Goal: Task Accomplishment & Management: Use online tool/utility

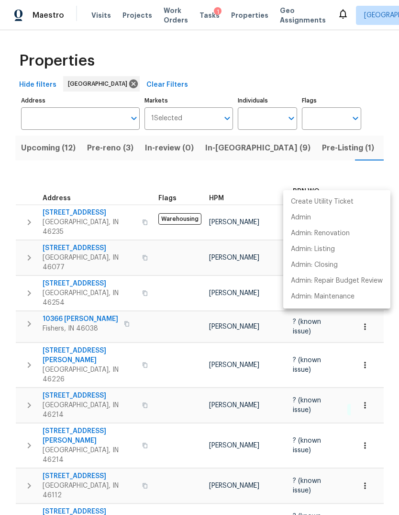
scroll to position [0, 37]
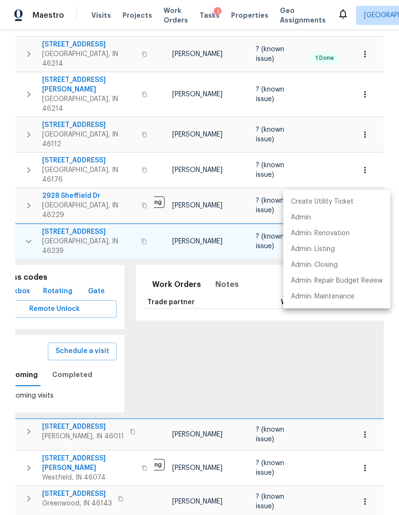
click at [201, 22] on div at bounding box center [199, 257] width 399 height 515
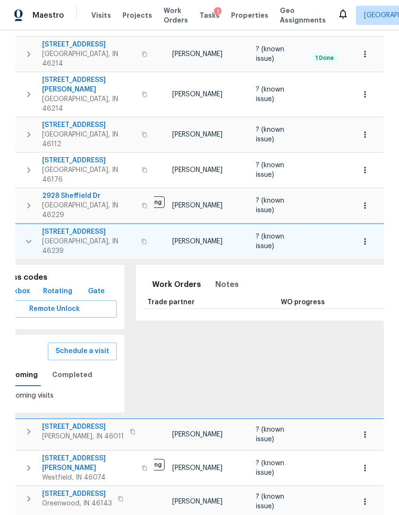
click at [200, 19] on div "Tasks 1" at bounding box center [210, 16] width 20 height 10
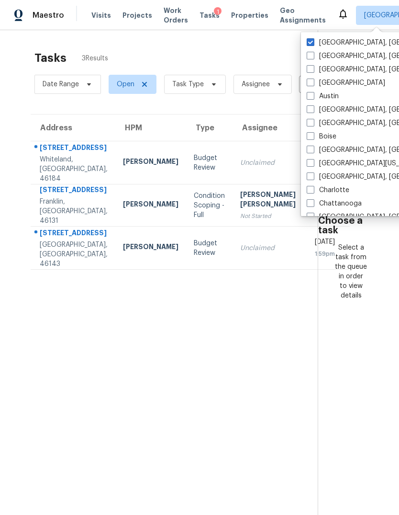
click at [315, 59] on label "Albuquerque, NM" at bounding box center [381, 56] width 148 height 10
click at [313, 57] on input "Albuquerque, NM" at bounding box center [310, 54] width 6 height 6
checkbox input "true"
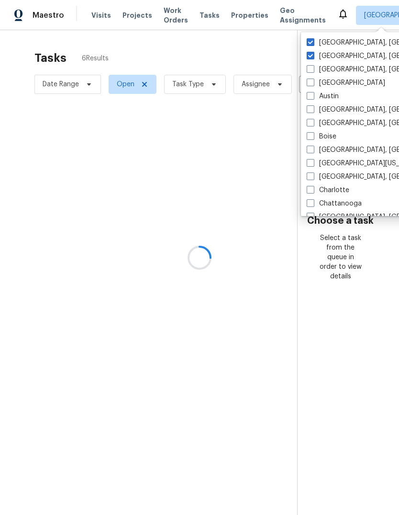
click at [317, 73] on label "Asheville, NC" at bounding box center [381, 70] width 148 height 10
click at [313, 71] on input "Asheville, NC" at bounding box center [310, 68] width 6 height 6
checkbox input "true"
click at [319, 82] on label "Atlanta" at bounding box center [346, 83] width 79 height 10
click at [313, 82] on input "Atlanta" at bounding box center [310, 81] width 6 height 6
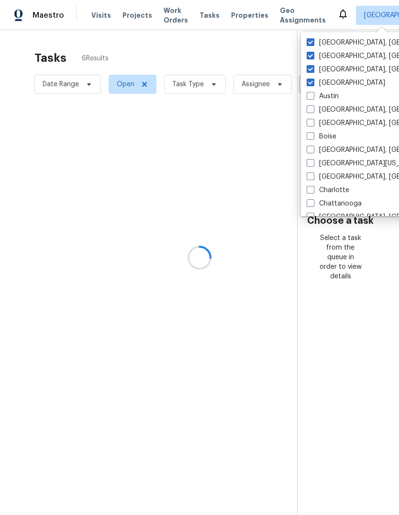
checkbox input "true"
click at [317, 97] on label "Austin" at bounding box center [323, 96] width 32 height 10
click at [313, 97] on input "Austin" at bounding box center [310, 94] width 6 height 6
checkbox input "true"
click at [316, 109] on label "Baltimore, MD" at bounding box center [381, 110] width 148 height 10
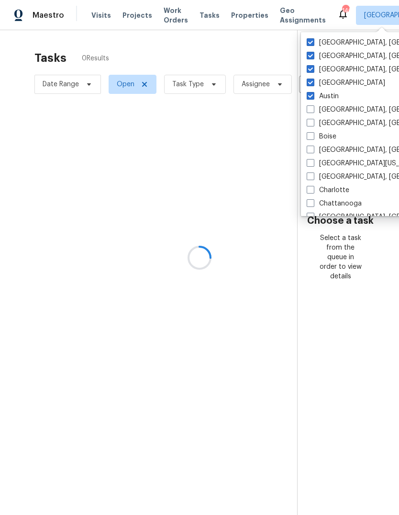
click at [313, 109] on input "Baltimore, MD" at bounding box center [310, 108] width 6 height 6
checkbox input "true"
click at [314, 124] on label "Birmingham, AL" at bounding box center [381, 123] width 148 height 10
click at [313, 124] on input "Birmingham, AL" at bounding box center [310, 121] width 6 height 6
checkbox input "true"
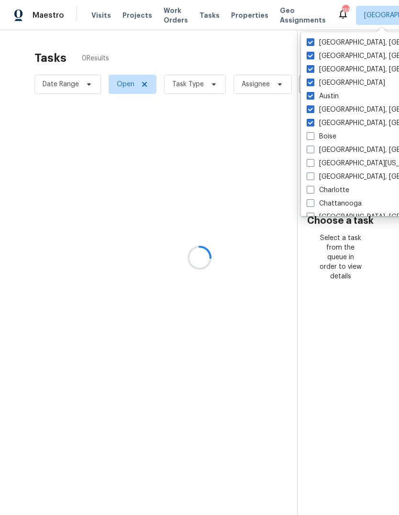
click at [319, 136] on label "Boise" at bounding box center [322, 137] width 30 height 10
click at [313, 136] on input "Boise" at bounding box center [310, 135] width 6 height 6
checkbox input "true"
click at [317, 153] on label "Boston, MA" at bounding box center [381, 150] width 148 height 10
click at [313, 151] on input "Boston, MA" at bounding box center [310, 148] width 6 height 6
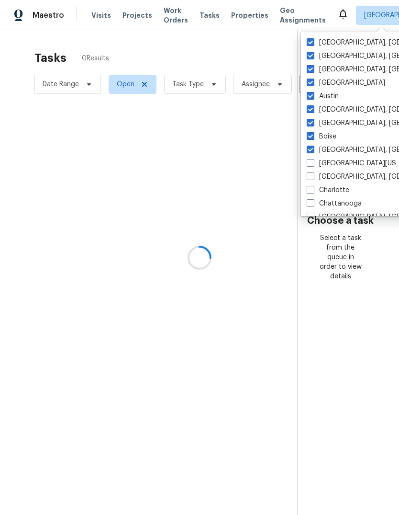
checkbox input "true"
click at [320, 164] on label "Central California, CA" at bounding box center [399, 163] width 184 height 10
click at [313, 164] on input "Central California, CA" at bounding box center [310, 161] width 6 height 6
checkbox input "true"
click at [316, 180] on label "Charleston, SC" at bounding box center [381, 177] width 148 height 10
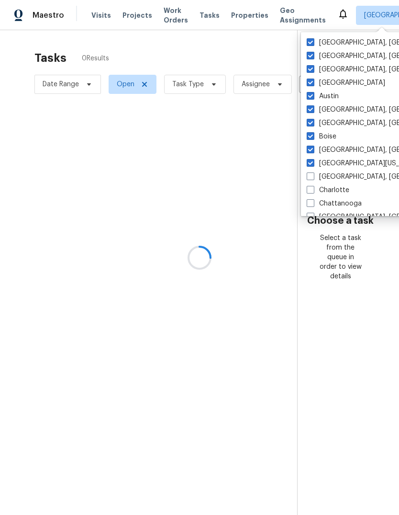
click at [313, 178] on input "Charleston, SC" at bounding box center [310, 175] width 6 height 6
checkbox input "true"
click at [317, 191] on label "Charlotte" at bounding box center [328, 190] width 43 height 10
click at [313, 191] on input "Charlotte" at bounding box center [310, 188] width 6 height 6
checkbox input "true"
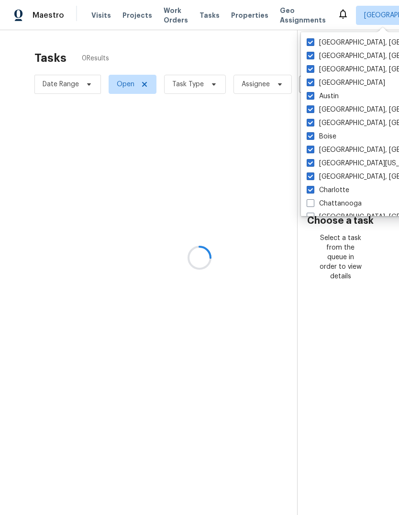
click at [316, 204] on label "Chattanooga" at bounding box center [334, 204] width 55 height 10
click at [313, 204] on input "Chattanooga" at bounding box center [310, 202] width 6 height 6
checkbox input "true"
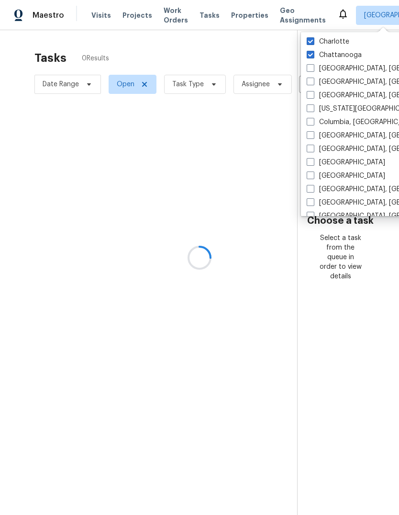
scroll to position [149, 0]
click at [313, 66] on span at bounding box center [311, 68] width 8 height 8
click at [313, 66] on input "Chicago, IL" at bounding box center [310, 66] width 6 height 6
checkbox input "true"
click at [315, 82] on label "Cincinnati, OH" at bounding box center [381, 82] width 148 height 10
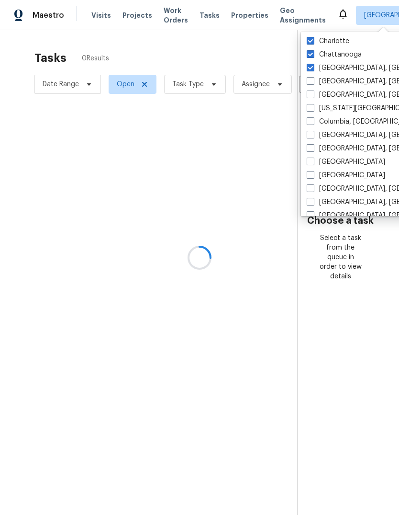
click at [313, 82] on input "Cincinnati, OH" at bounding box center [310, 80] width 6 height 6
checkbox input "true"
click at [313, 98] on span at bounding box center [311, 94] width 8 height 8
click at [313, 96] on input "Cleveland, OH" at bounding box center [310, 93] width 6 height 6
checkbox input "true"
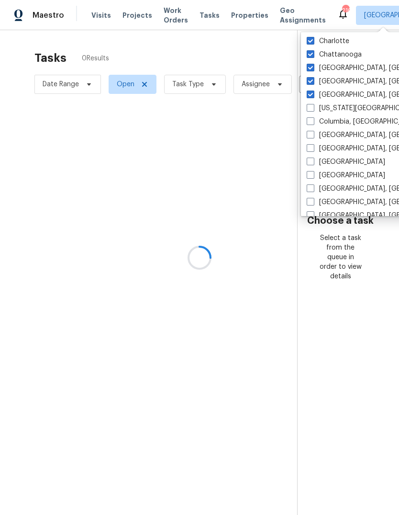
click at [314, 112] on label "Colorado Springs, CO" at bounding box center [399, 108] width 184 height 10
click at [313, 110] on input "Colorado Springs, CO" at bounding box center [310, 106] width 6 height 6
checkbox input "true"
click at [319, 123] on label "Columbia, SC" at bounding box center [363, 122] width 112 height 10
click at [313, 123] on input "Columbia, SC" at bounding box center [310, 120] width 6 height 6
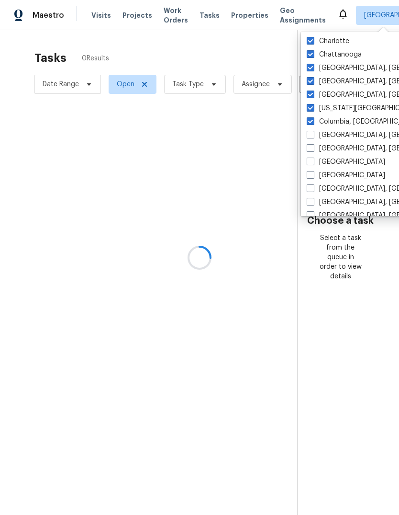
checkbox input "true"
click at [316, 137] on label "Columbus, OH" at bounding box center [381, 135] width 148 height 10
click at [313, 136] on input "Columbus, OH" at bounding box center [310, 133] width 6 height 6
checkbox input "true"
click at [315, 149] on label "Corpus Christi, TX" at bounding box center [381, 149] width 148 height 10
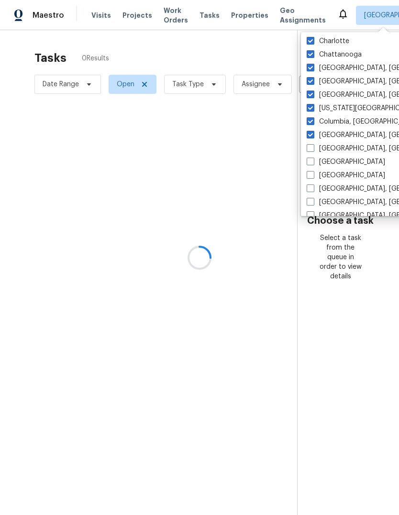
click at [313, 149] on input "Corpus Christi, TX" at bounding box center [310, 147] width 6 height 6
checkbox input "true"
click at [316, 163] on label "Dallas" at bounding box center [346, 162] width 79 height 10
click at [313, 163] on input "Dallas" at bounding box center [310, 160] width 6 height 6
checkbox input "true"
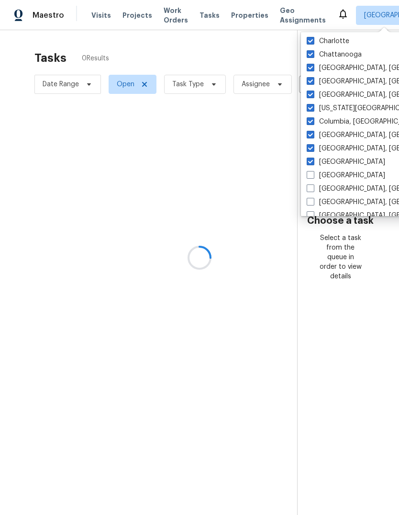
click at [318, 177] on label "Denver" at bounding box center [346, 175] width 79 height 10
click at [313, 177] on input "Denver" at bounding box center [310, 173] width 6 height 6
checkbox input "true"
click at [317, 188] on label "Detroit, MI" at bounding box center [381, 189] width 148 height 10
click at [313, 188] on input "Detroit, MI" at bounding box center [310, 187] width 6 height 6
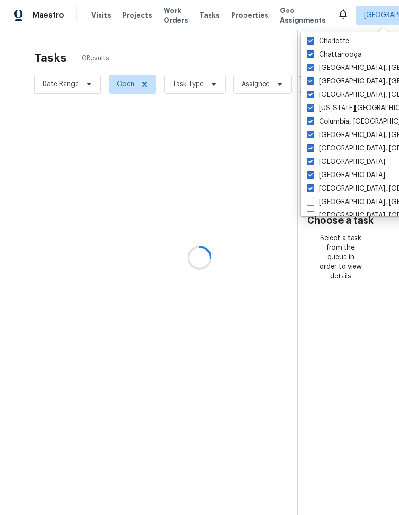
checkbox input "true"
click at [317, 204] on label "Greensboro, NC" at bounding box center [381, 202] width 148 height 10
click at [313, 203] on input "Greensboro, NC" at bounding box center [310, 200] width 6 height 6
checkbox input "true"
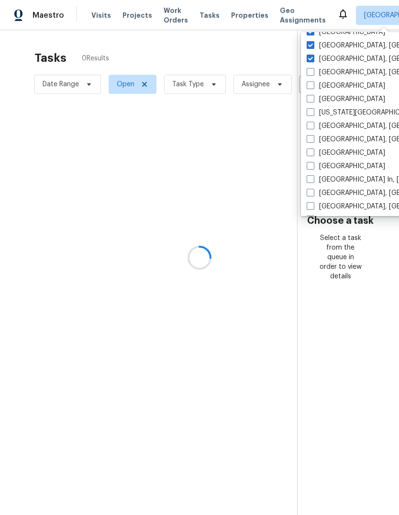
scroll to position [300, 0]
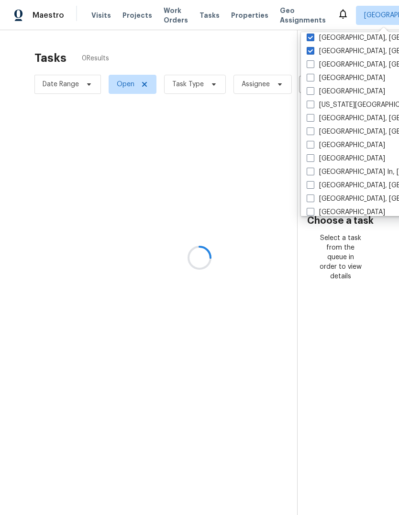
click at [312, 63] on span at bounding box center [311, 64] width 8 height 8
click at [312, 63] on input "Greenville, SC" at bounding box center [310, 63] width 6 height 6
checkbox input "true"
click at [314, 80] on span at bounding box center [311, 78] width 8 height 8
click at [313, 79] on input "Houston" at bounding box center [310, 76] width 6 height 6
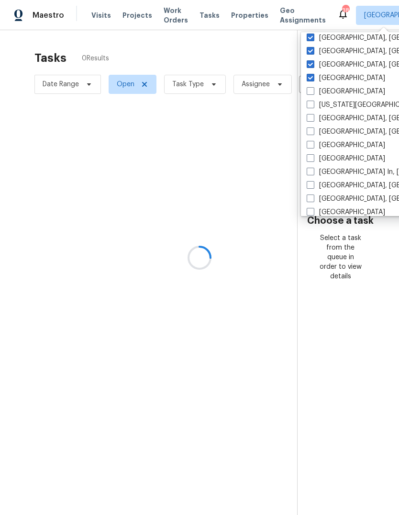
checkbox input "true"
click at [320, 90] on label "Jacksonville" at bounding box center [346, 92] width 79 height 10
click at [313, 90] on input "Jacksonville" at bounding box center [310, 90] width 6 height 6
checkbox input "true"
click at [314, 103] on span at bounding box center [311, 105] width 8 height 8
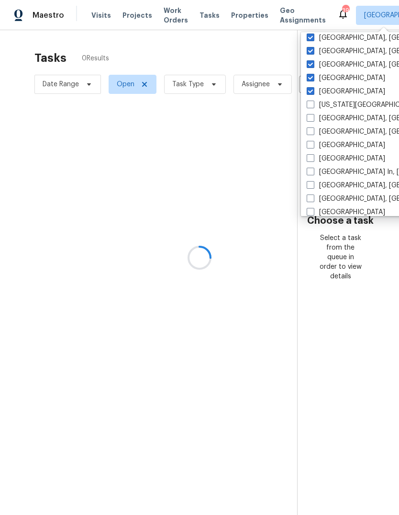
click at [313, 103] on input "Kansas City" at bounding box center [310, 103] width 6 height 6
checkbox input "true"
click at [311, 123] on label "Killeen, TX" at bounding box center [381, 118] width 148 height 10
click at [311, 120] on input "Killeen, TX" at bounding box center [310, 116] width 6 height 6
checkbox input "true"
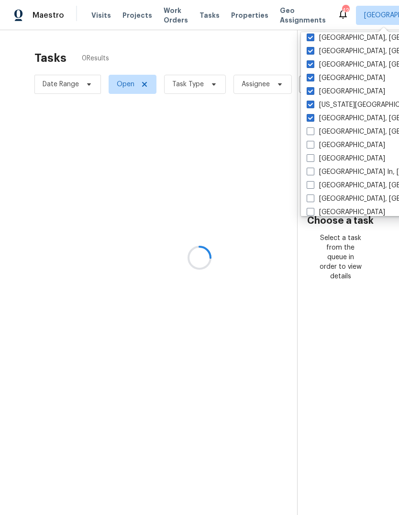
click at [311, 135] on label "Knoxville, TN" at bounding box center [381, 132] width 148 height 10
click at [311, 133] on input "Knoxville, TN" at bounding box center [310, 130] width 6 height 6
checkbox input "true"
click at [316, 145] on label "Las Vegas" at bounding box center [346, 145] width 79 height 10
click at [313, 145] on input "Las Vegas" at bounding box center [310, 143] width 6 height 6
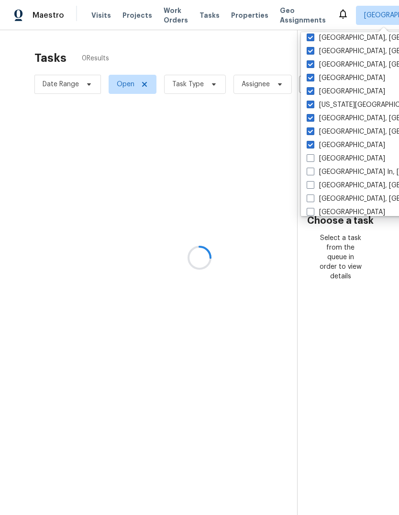
checkbox input "true"
click at [316, 159] on label "Los Angeles" at bounding box center [346, 159] width 79 height 10
click at [313, 159] on input "Los Angeles" at bounding box center [310, 157] width 6 height 6
checkbox input "true"
click at [315, 171] on label "Louisville In, KY" at bounding box center [385, 172] width 156 height 10
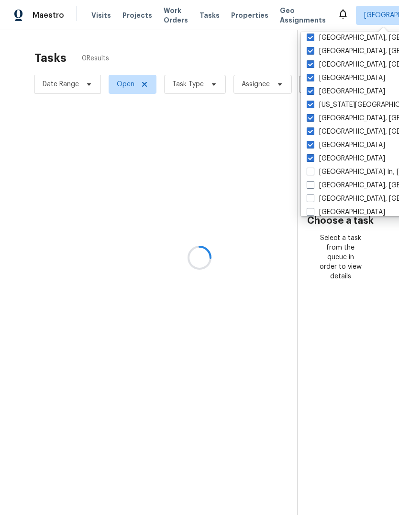
click at [313, 171] on input "Louisville In, KY" at bounding box center [310, 170] width 6 height 6
checkbox input "true"
click at [319, 181] on label "Memphis, TN" at bounding box center [381, 185] width 148 height 10
click at [313, 181] on input "Memphis, TN" at bounding box center [310, 183] width 6 height 6
checkbox input "true"
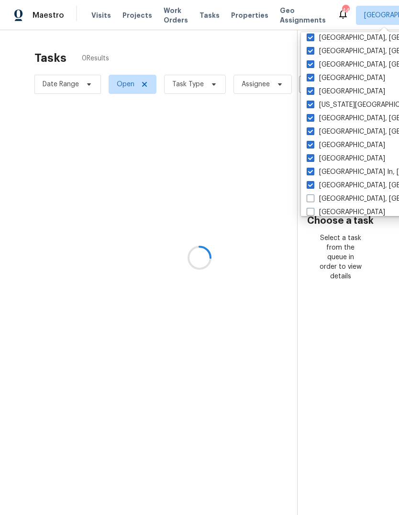
click at [316, 195] on label "Miami, FL" at bounding box center [381, 199] width 148 height 10
click at [313, 195] on input "Miami, FL" at bounding box center [310, 197] width 6 height 6
checkbox input "true"
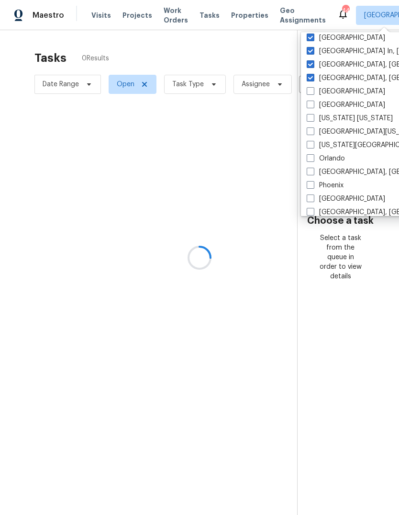
scroll to position [421, 0]
click at [312, 87] on span at bounding box center [311, 90] width 8 height 8
click at [312, 87] on input "Minneapolis" at bounding box center [310, 89] width 6 height 6
checkbox input "true"
click at [314, 102] on span at bounding box center [311, 104] width 8 height 8
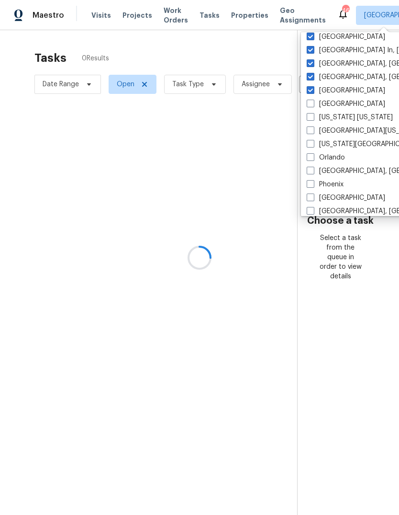
click at [313, 102] on input "Nashville" at bounding box center [310, 102] width 6 height 6
checkbox input "true"
click at [316, 120] on label "New York New Jersey" at bounding box center [350, 117] width 86 height 10
click at [313, 119] on input "New York New Jersey" at bounding box center [310, 115] width 6 height 6
checkbox input "true"
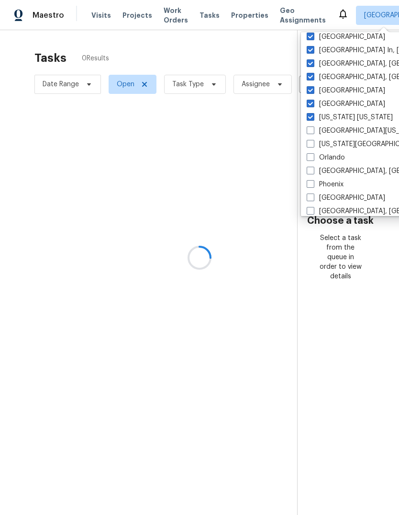
click at [319, 133] on label "Northern Colorado" at bounding box center [364, 131] width 114 height 10
click at [313, 132] on input "Northern Colorado" at bounding box center [310, 129] width 6 height 6
checkbox input "true"
click at [315, 144] on label "Oklahoma City, OK" at bounding box center [399, 144] width 184 height 10
click at [313, 144] on input "Oklahoma City, OK" at bounding box center [310, 142] width 6 height 6
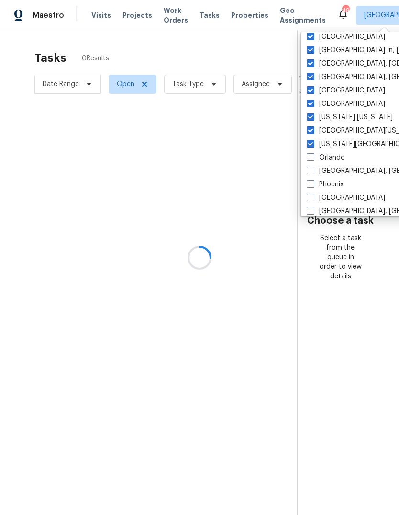
checkbox input "true"
click at [313, 158] on span at bounding box center [311, 157] width 8 height 8
click at [313, 158] on input "Orlando" at bounding box center [310, 156] width 6 height 6
checkbox input "true"
click at [316, 172] on label "Philadelphia, PA" at bounding box center [381, 171] width 148 height 10
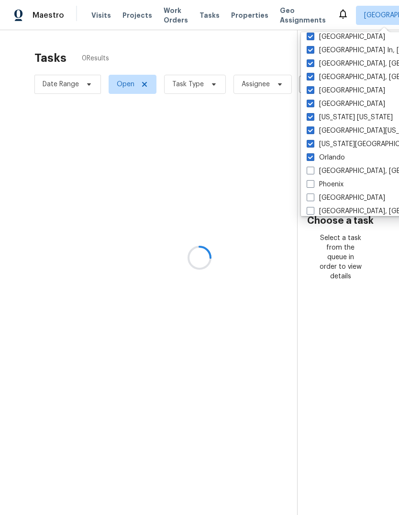
click at [313, 172] on input "Philadelphia, PA" at bounding box center [310, 169] width 6 height 6
checkbox input "true"
click at [316, 186] on label "Phoenix" at bounding box center [325, 185] width 37 height 10
click at [313, 186] on input "Phoenix" at bounding box center [310, 183] width 6 height 6
checkbox input "true"
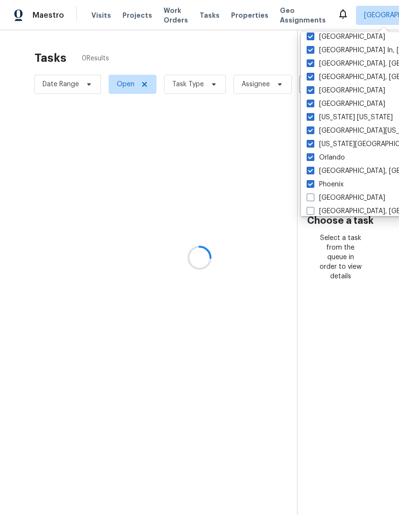
click at [318, 196] on label "Portland" at bounding box center [346, 198] width 79 height 10
click at [313, 196] on input "Portland" at bounding box center [310, 196] width 6 height 6
checkbox input "true"
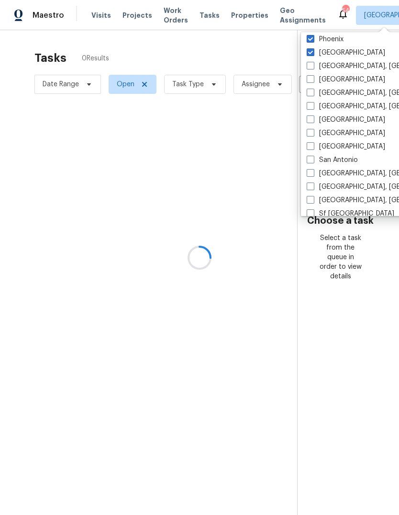
scroll to position [571, 0]
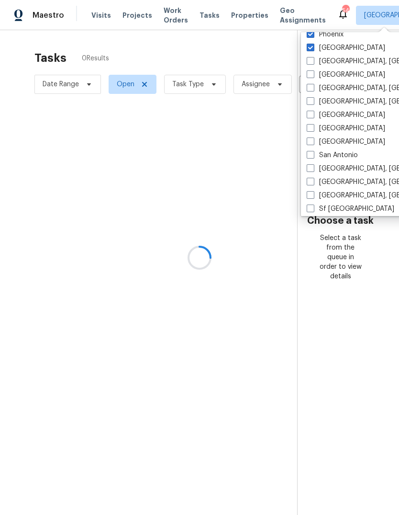
click at [314, 61] on span at bounding box center [311, 61] width 8 height 8
click at [313, 61] on input "Prescott, AZ" at bounding box center [310, 59] width 6 height 6
checkbox input "true"
click at [318, 74] on label "Raleigh" at bounding box center [346, 75] width 79 height 10
click at [313, 74] on input "Raleigh" at bounding box center [310, 73] width 6 height 6
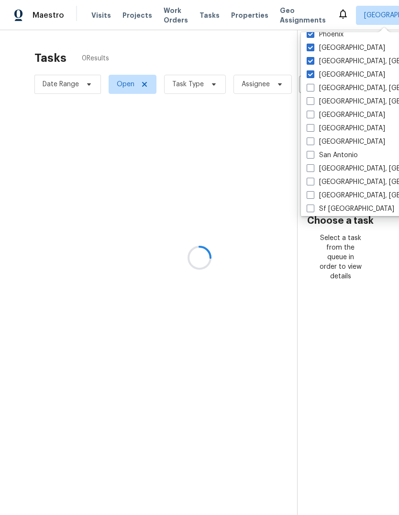
checkbox input "true"
click at [315, 92] on label "Reno, NV" at bounding box center [381, 88] width 148 height 10
click at [313, 90] on input "Reno, NV" at bounding box center [310, 86] width 6 height 6
checkbox input "true"
click at [314, 104] on span at bounding box center [311, 101] width 8 height 8
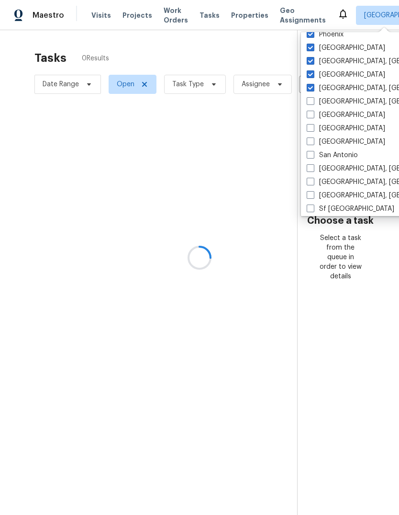
click at [313, 103] on input "Richmond, VA" at bounding box center [310, 100] width 6 height 6
checkbox input "true"
click at [318, 115] on label "Riverside" at bounding box center [346, 115] width 79 height 10
click at [313, 115] on input "Riverside" at bounding box center [310, 113] width 6 height 6
checkbox input "true"
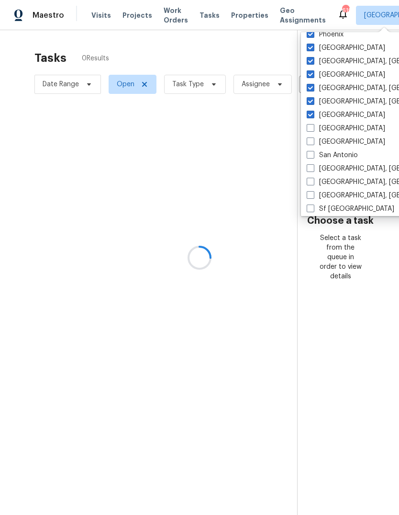
click at [317, 125] on label "Sacramento" at bounding box center [346, 128] width 79 height 10
click at [313, 125] on input "Sacramento" at bounding box center [310, 126] width 6 height 6
checkbox input "true"
click at [317, 145] on label "Salt Lake City" at bounding box center [346, 142] width 79 height 10
click at [313, 143] on input "Salt Lake City" at bounding box center [310, 140] width 6 height 6
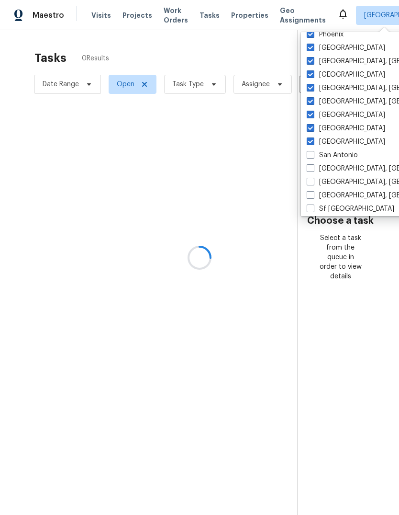
checkbox input "true"
click at [315, 155] on label "San Antonio" at bounding box center [332, 155] width 51 height 10
click at [313, 155] on input "San Antonio" at bounding box center [310, 153] width 6 height 6
checkbox input "true"
click at [317, 169] on label "San Diego, CA" at bounding box center [381, 169] width 148 height 10
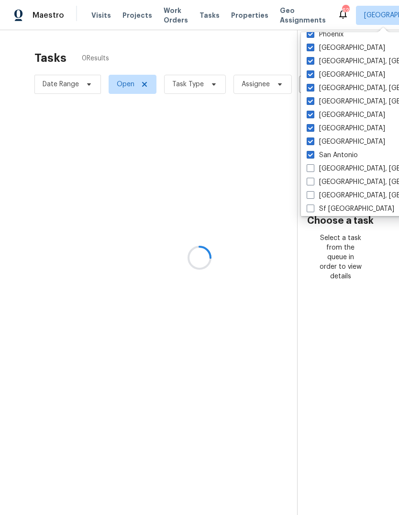
click at [313, 169] on input "San Diego, CA" at bounding box center [310, 167] width 6 height 6
checkbox input "true"
click at [317, 181] on label "Savannah, GA" at bounding box center [381, 182] width 148 height 10
click at [313, 181] on input "Savannah, GA" at bounding box center [310, 180] width 6 height 6
checkbox input "true"
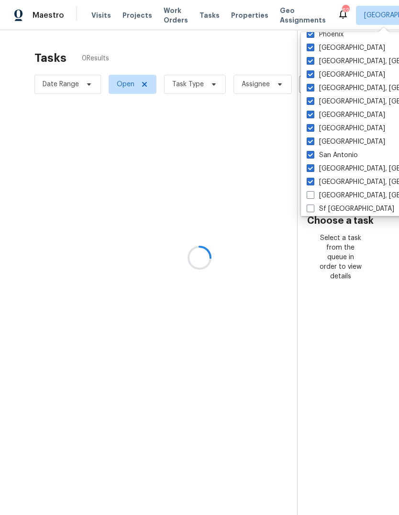
click at [316, 193] on label "Seattle, WA" at bounding box center [381, 196] width 148 height 10
click at [313, 193] on input "Seattle, WA" at bounding box center [310, 194] width 6 height 6
checkbox input "true"
click at [317, 208] on label "Sf Bay Area" at bounding box center [351, 209] width 88 height 10
click at [313, 208] on input "Sf Bay Area" at bounding box center [310, 207] width 6 height 6
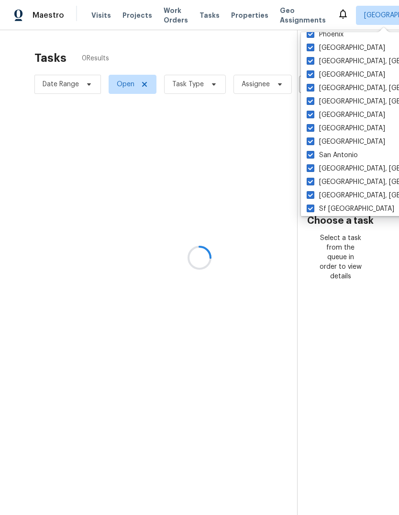
checkbox input "true"
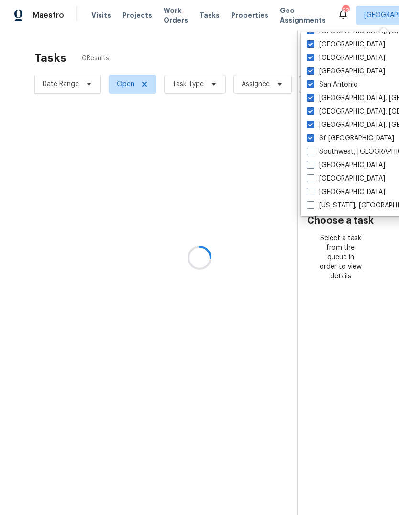
scroll to position [641, 0]
click at [313, 152] on span at bounding box center [311, 151] width 8 height 8
click at [313, 152] on input "Southwest, FL" at bounding box center [310, 150] width 6 height 6
checkbox input "true"
click at [319, 161] on label "St Louis" at bounding box center [346, 165] width 79 height 10
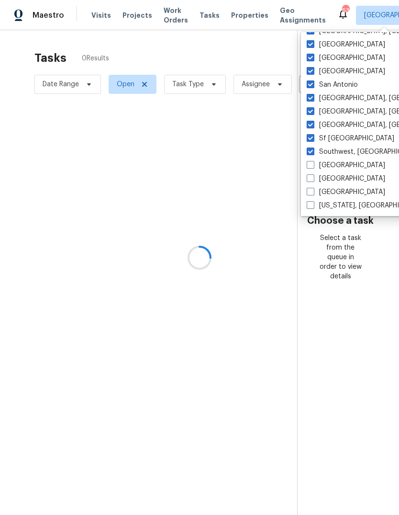
click at [313, 161] on input "St Louis" at bounding box center [310, 163] width 6 height 6
checkbox input "true"
click at [313, 178] on span at bounding box center [311, 178] width 8 height 8
click at [313, 178] on input "Tampa" at bounding box center [310, 177] width 6 height 6
checkbox input "true"
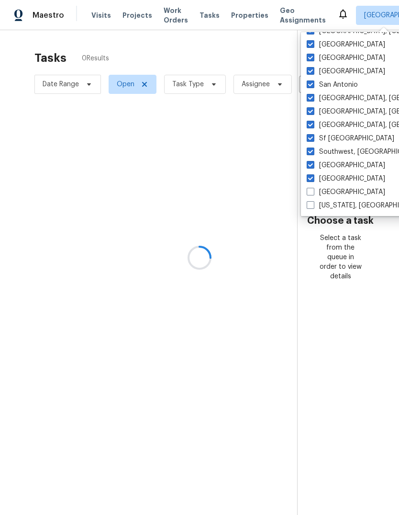
click at [313, 191] on span at bounding box center [311, 192] width 8 height 8
click at [313, 191] on input "Tucson" at bounding box center [310, 190] width 6 height 6
checkbox input "true"
click at [317, 205] on label "Washington, DC" at bounding box center [366, 206] width 118 height 10
click at [313, 205] on input "Washington, DC" at bounding box center [310, 204] width 6 height 6
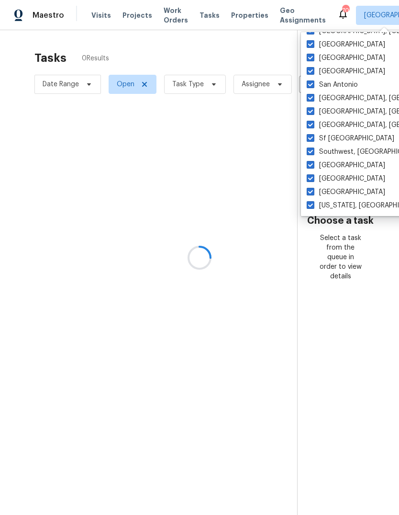
checkbox input "true"
click at [189, 90] on div at bounding box center [199, 257] width 399 height 515
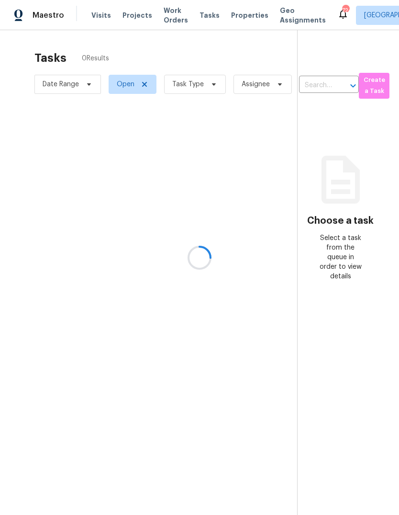
click at [189, 88] on div at bounding box center [199, 257] width 399 height 515
click at [187, 83] on div at bounding box center [199, 257] width 399 height 515
click at [218, 83] on div at bounding box center [199, 257] width 399 height 515
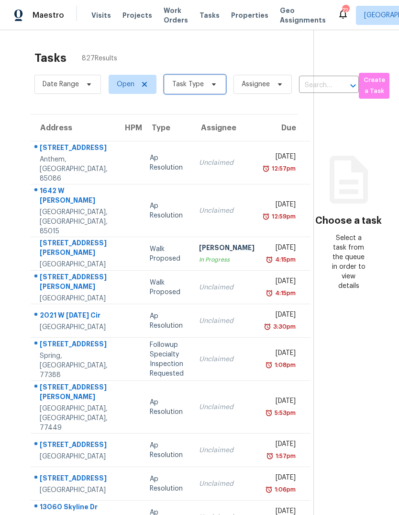
click at [189, 85] on span "Task Type" at bounding box center [188, 84] width 32 height 10
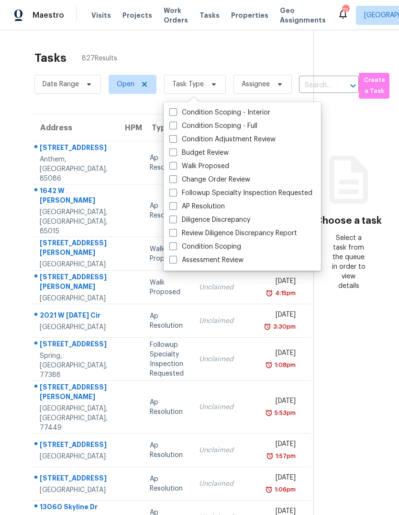
click at [178, 264] on label "Assessment Review" at bounding box center [206, 260] width 74 height 10
click at [176, 261] on input "Assessment Review" at bounding box center [172, 258] width 6 height 6
checkbox input "true"
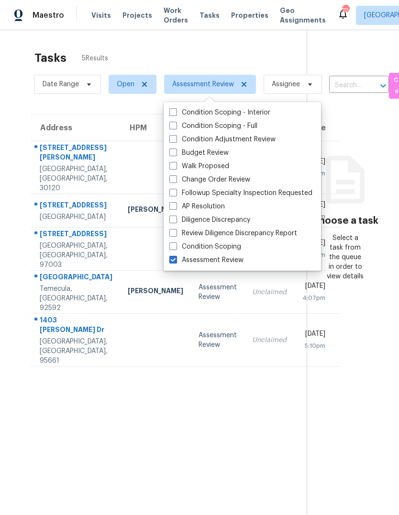
click at [187, 451] on section "Tasks 5 Results Date Range Open Assessment Review Assignee ​ Create a Task Addr…" at bounding box center [161, 294] width 292 height 499
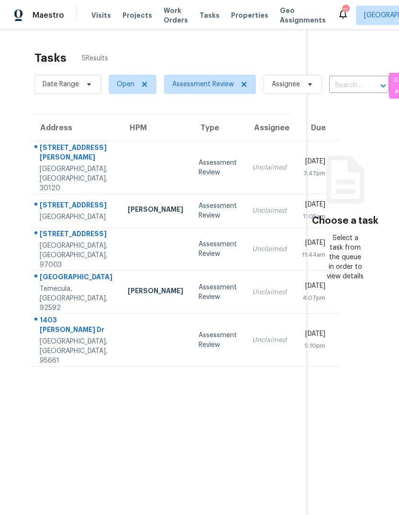
click at [120, 160] on td at bounding box center [155, 167] width 71 height 53
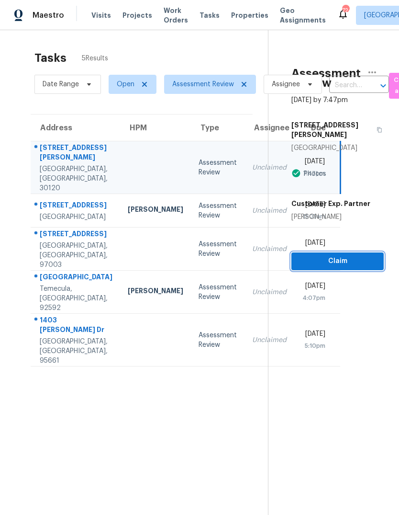
click at [341, 255] on span "Claim" at bounding box center [337, 261] width 77 height 12
click at [346, 255] on span "Claim" at bounding box center [337, 261] width 77 height 12
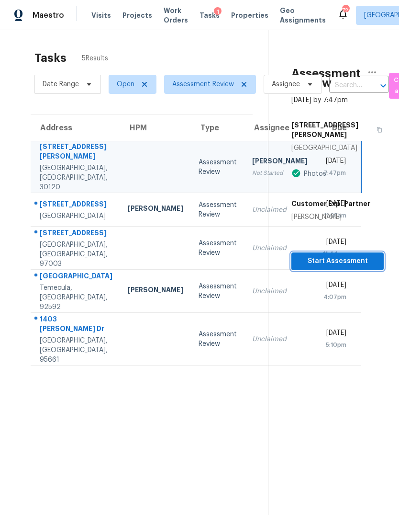
click at [340, 255] on span "Start Assessment" at bounding box center [337, 261] width 77 height 12
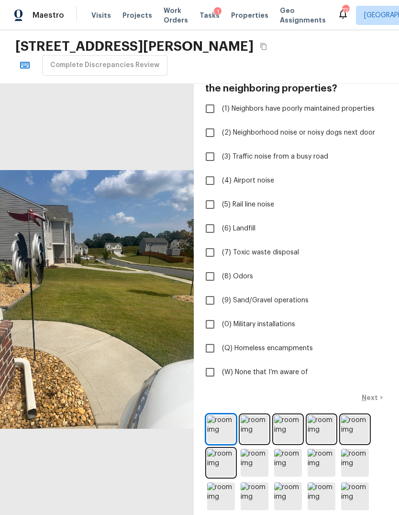
scroll to position [63, 0]
click at [250, 427] on img at bounding box center [255, 429] width 28 height 28
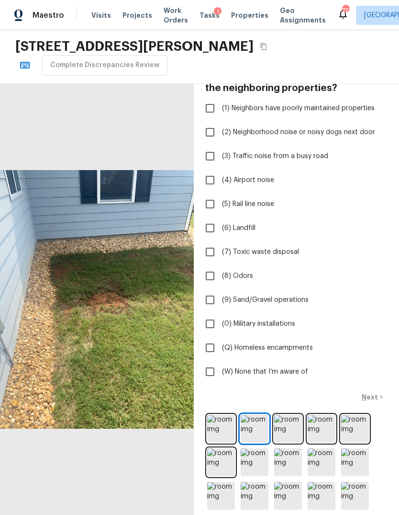
click at [258, 431] on img at bounding box center [255, 429] width 28 height 28
click at [287, 426] on img at bounding box center [288, 429] width 28 height 28
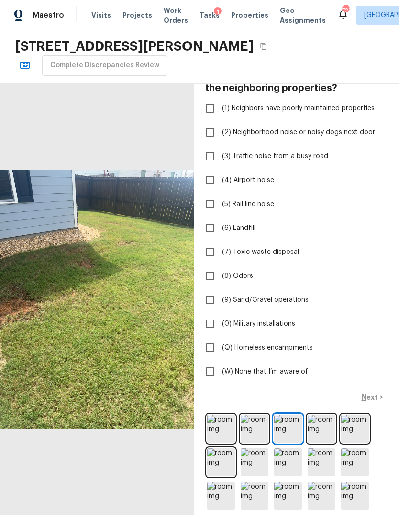
click at [314, 424] on img at bounding box center [322, 429] width 28 height 28
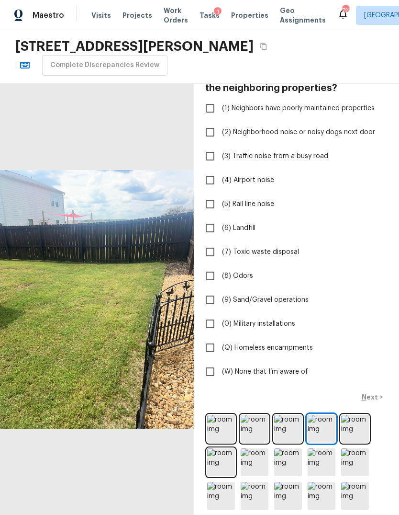
click at [352, 430] on img at bounding box center [355, 429] width 28 height 28
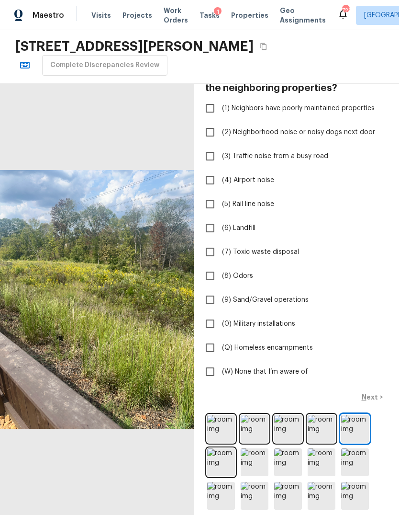
click at [226, 462] on img at bounding box center [221, 462] width 28 height 28
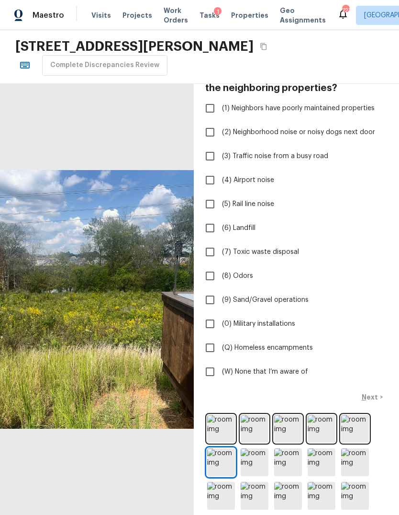
click at [209, 379] on input "(W) None that I’m aware of" at bounding box center [210, 371] width 20 height 20
checkbox input "true"
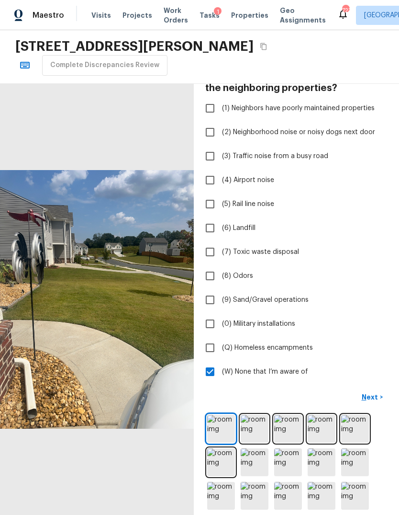
click at [374, 395] on p "Next" at bounding box center [371, 397] width 18 height 10
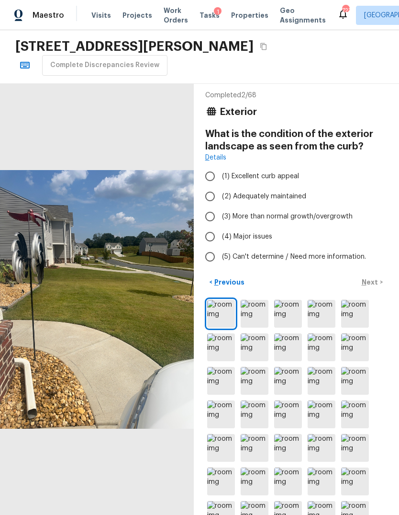
scroll to position [2, 0]
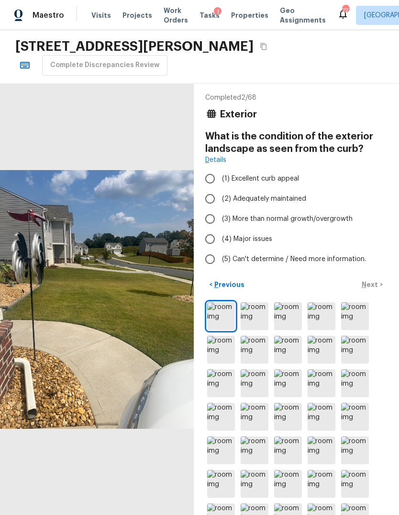
click at [259, 316] on img at bounding box center [255, 316] width 28 height 28
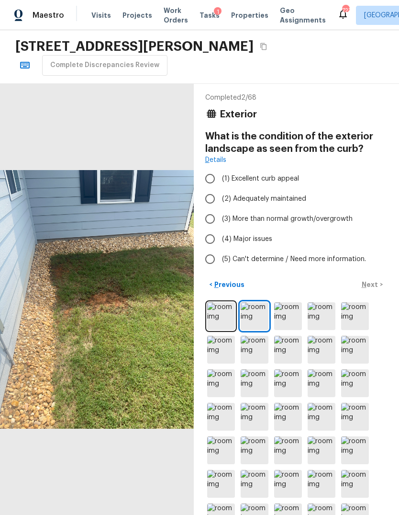
click at [293, 313] on img at bounding box center [288, 316] width 28 height 28
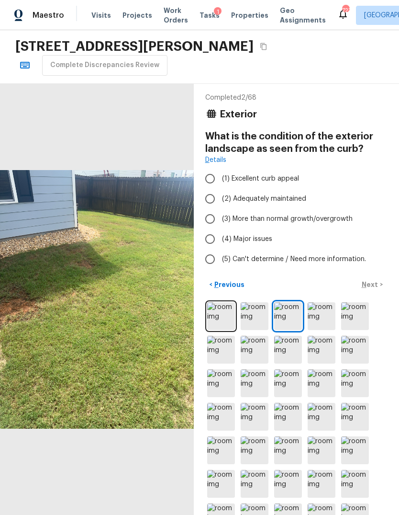
click at [319, 314] on img at bounding box center [322, 316] width 28 height 28
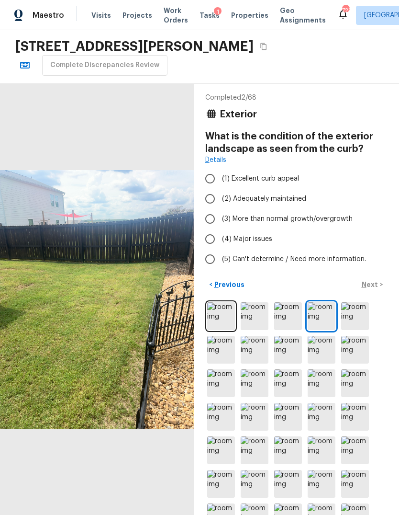
click at [355, 314] on img at bounding box center [355, 316] width 28 height 28
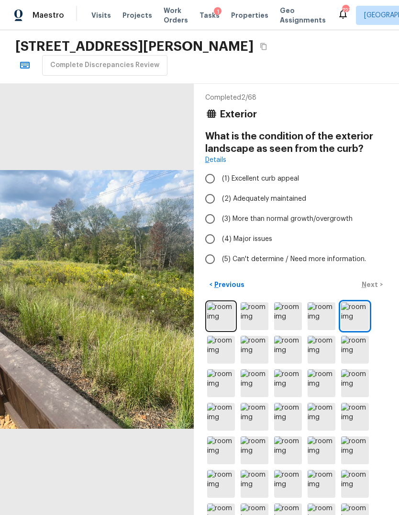
click at [224, 349] on img at bounding box center [221, 350] width 28 height 28
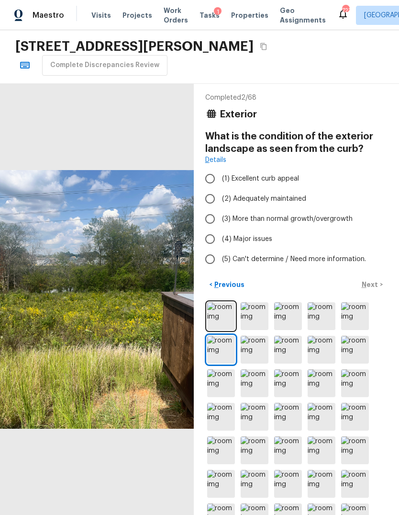
click at [260, 347] on img at bounding box center [255, 350] width 28 height 28
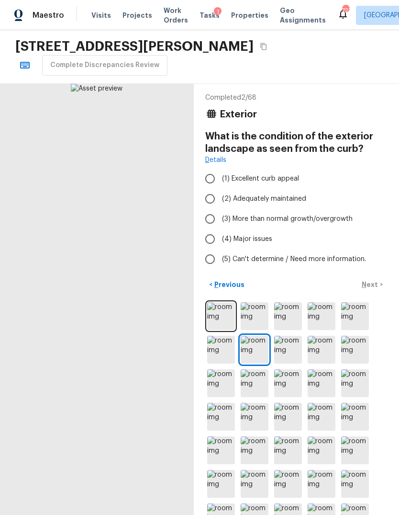
click at [287, 349] on img at bounding box center [288, 350] width 28 height 28
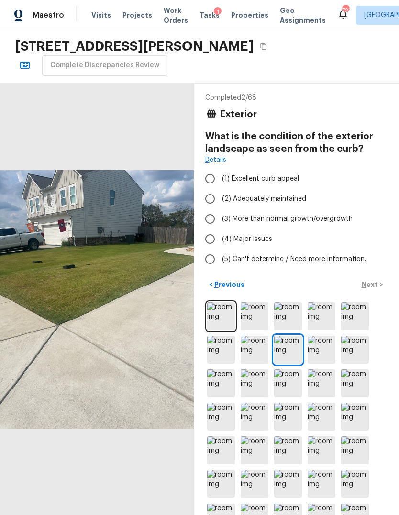
click at [319, 349] on img at bounding box center [322, 350] width 28 height 28
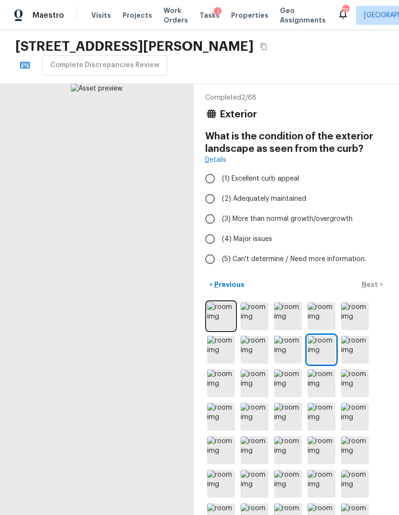
click at [351, 347] on img at bounding box center [355, 350] width 28 height 28
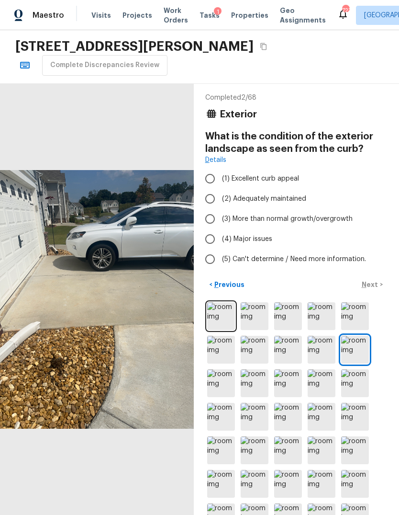
click at [219, 354] on img at bounding box center [221, 350] width 28 height 28
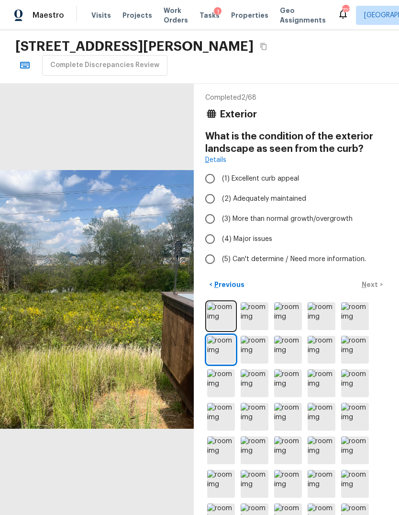
click at [253, 347] on img at bounding box center [255, 350] width 28 height 28
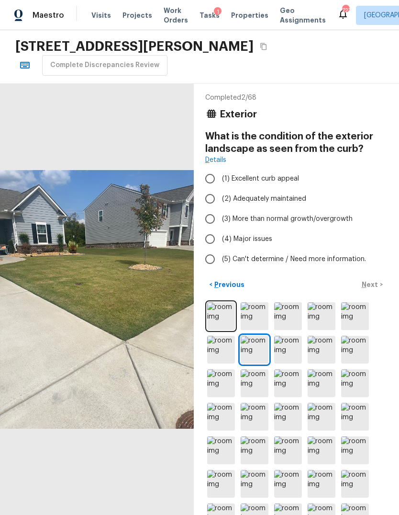
click at [284, 350] on img at bounding box center [288, 350] width 28 height 28
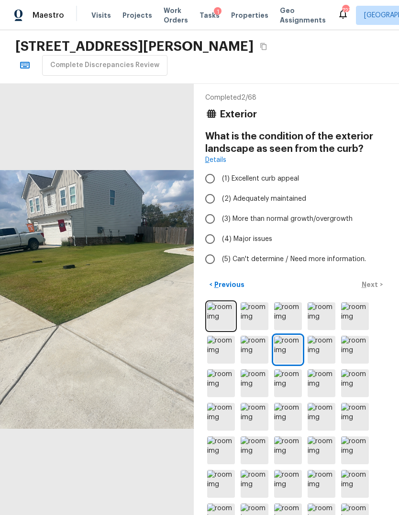
click at [220, 378] on img at bounding box center [221, 383] width 28 height 28
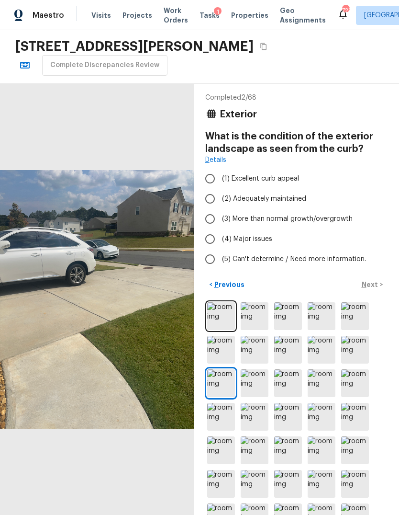
click at [255, 383] on img at bounding box center [255, 383] width 28 height 28
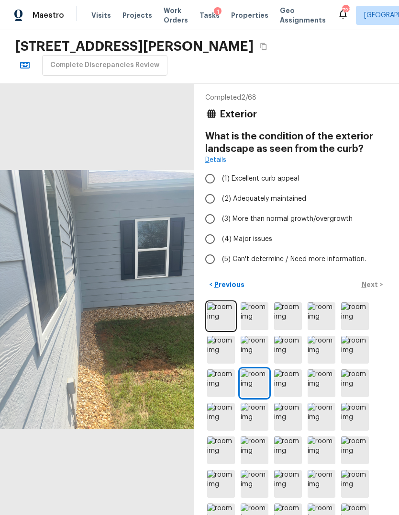
click at [285, 382] on img at bounding box center [288, 383] width 28 height 28
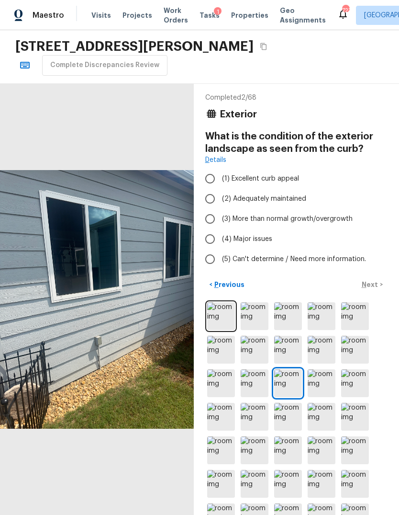
click at [318, 381] on img at bounding box center [322, 383] width 28 height 28
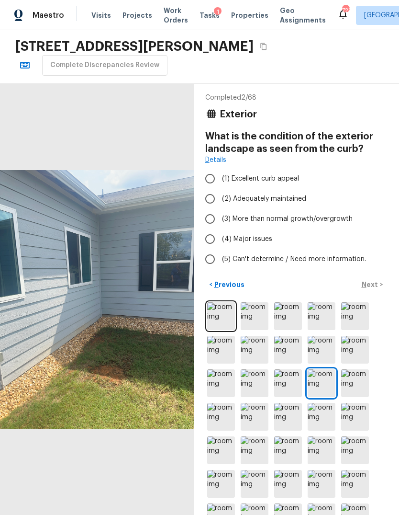
click at [354, 381] on img at bounding box center [355, 383] width 28 height 28
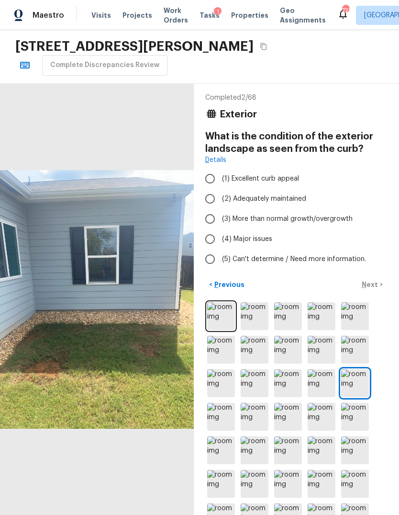
click at [228, 412] on img at bounding box center [221, 417] width 28 height 28
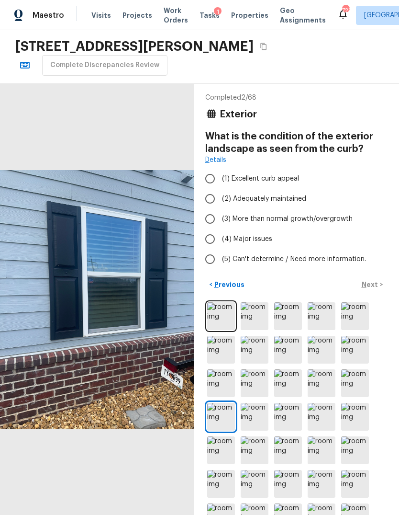
click at [253, 416] on img at bounding box center [255, 417] width 28 height 28
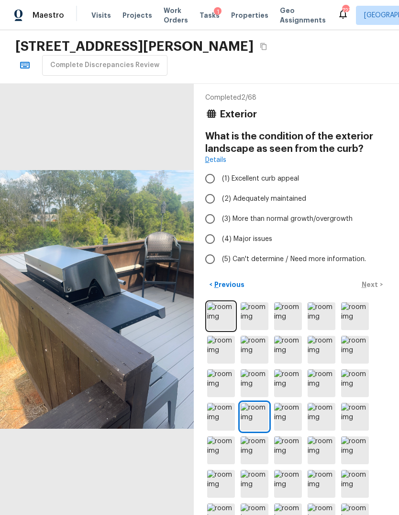
click at [287, 412] on img at bounding box center [288, 417] width 28 height 28
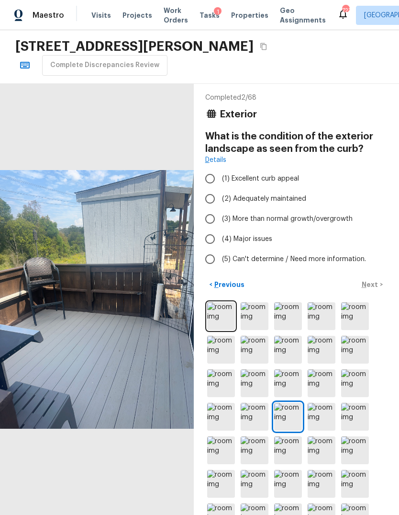
click at [316, 419] on img at bounding box center [322, 417] width 28 height 28
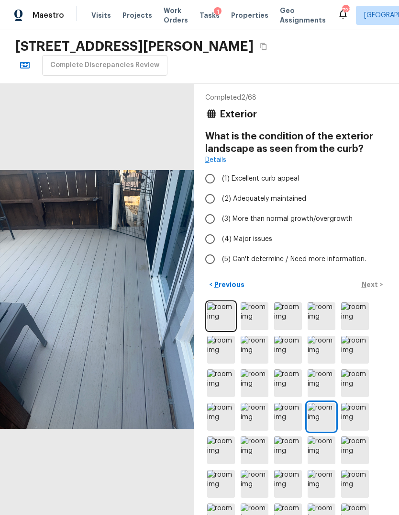
click at [354, 420] on img at bounding box center [355, 417] width 28 height 28
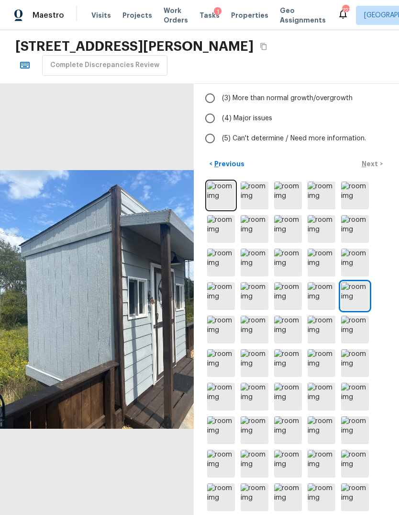
scroll to position [123, 0]
click at [227, 324] on img at bounding box center [221, 330] width 28 height 28
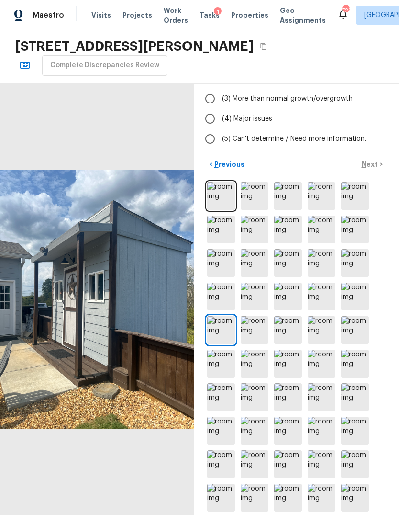
click at [250, 325] on img at bounding box center [255, 330] width 28 height 28
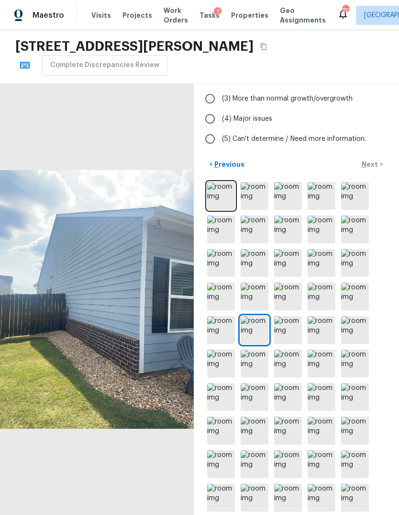
click at [289, 328] on img at bounding box center [288, 330] width 28 height 28
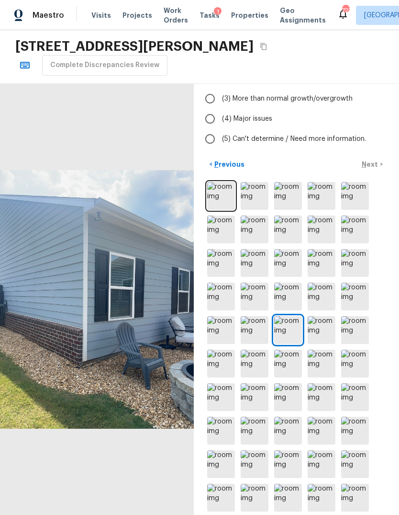
click at [321, 327] on img at bounding box center [322, 330] width 28 height 28
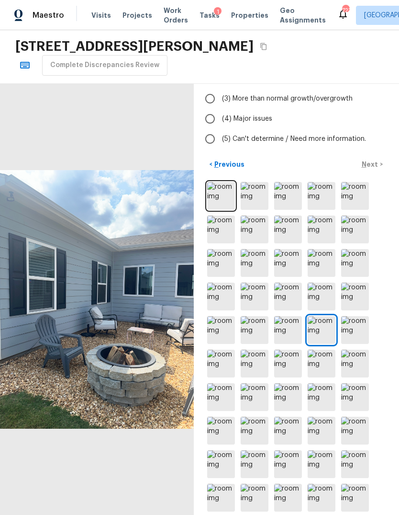
click at [351, 330] on img at bounding box center [355, 330] width 28 height 28
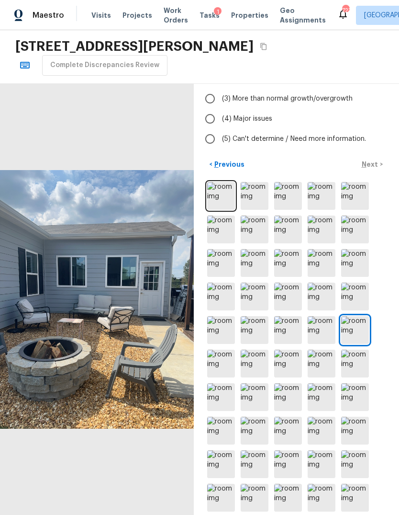
click at [222, 363] on img at bounding box center [221, 363] width 28 height 28
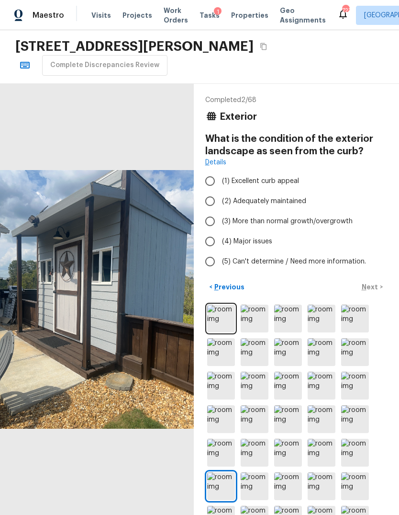
scroll to position [0, 0]
click at [207, 177] on input "(1) Excellent curb appeal" at bounding box center [210, 181] width 20 height 20
radio input "true"
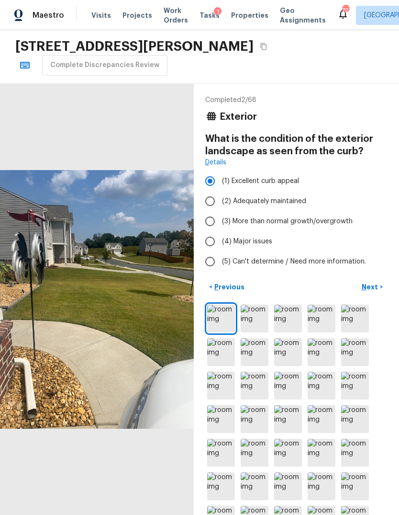
click at [373, 281] on button "Next >" at bounding box center [372, 287] width 31 height 16
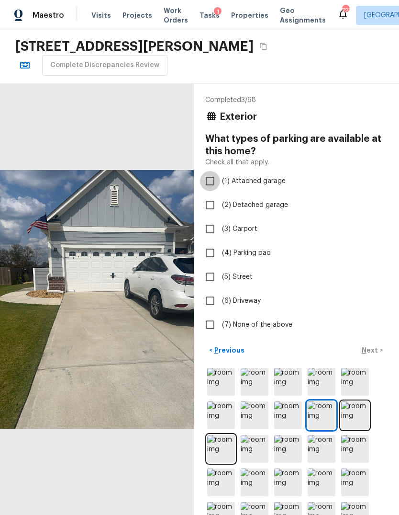
click at [211, 179] on input "(1) Attached garage" at bounding box center [210, 181] width 20 height 20
checkbox input "true"
click at [371, 349] on p "Next" at bounding box center [371, 350] width 18 height 10
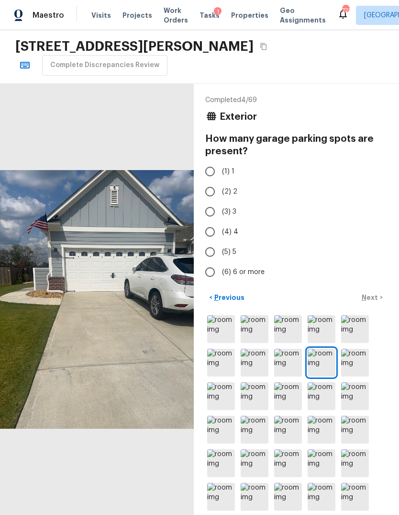
click at [213, 189] on input "(2) 2" at bounding box center [210, 191] width 20 height 20
radio input "true"
click at [375, 299] on p "Next" at bounding box center [371, 297] width 18 height 10
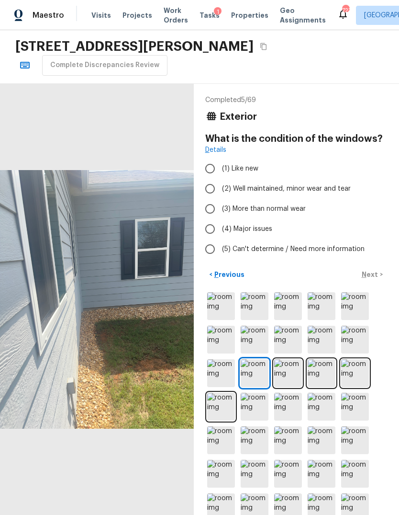
click at [286, 372] on img at bounding box center [288, 373] width 28 height 28
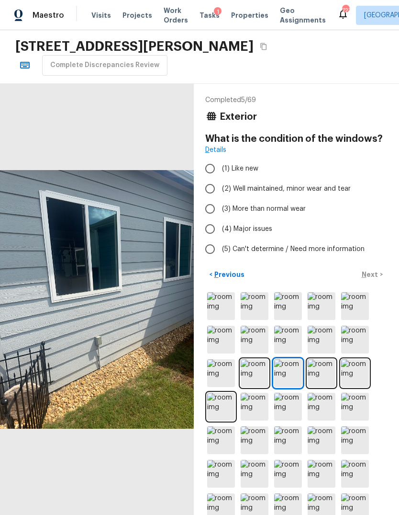
click at [321, 371] on img at bounding box center [322, 373] width 28 height 28
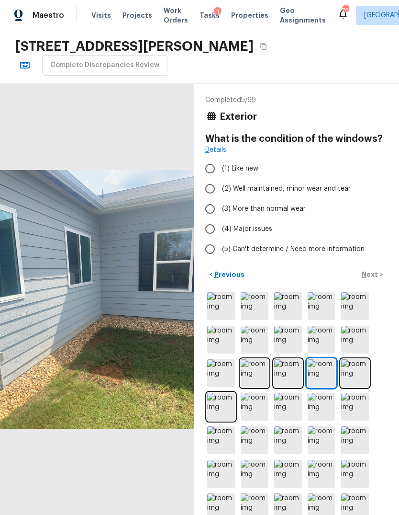
click at [354, 370] on img at bounding box center [355, 373] width 28 height 28
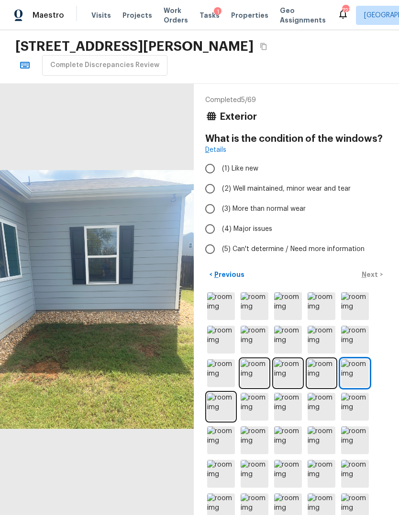
click at [224, 404] on img at bounding box center [221, 407] width 28 height 28
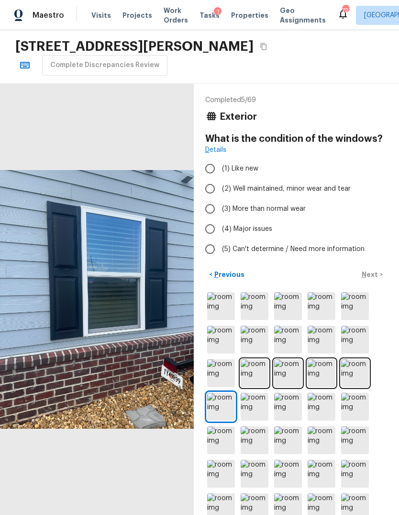
click at [259, 184] on span "(2) Well maintained, minor wear and tear" at bounding box center [286, 189] width 129 height 10
click at [220, 184] on input "(2) Well maintained, minor wear and tear" at bounding box center [210, 189] width 20 height 20
radio input "true"
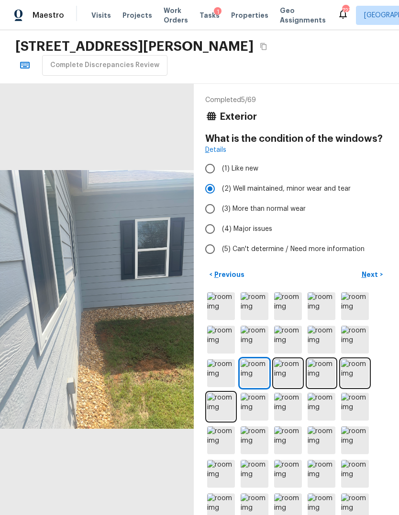
click at [374, 271] on p "Next" at bounding box center [371, 274] width 18 height 10
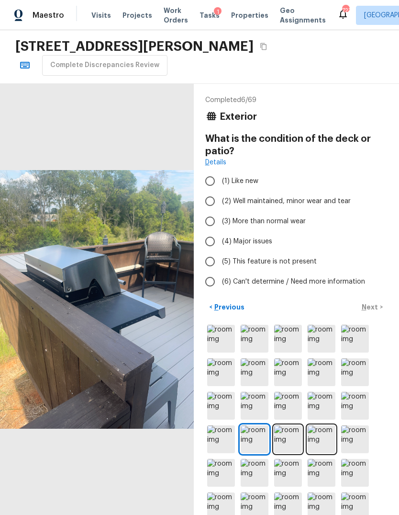
click at [285, 438] on img at bounding box center [288, 439] width 28 height 28
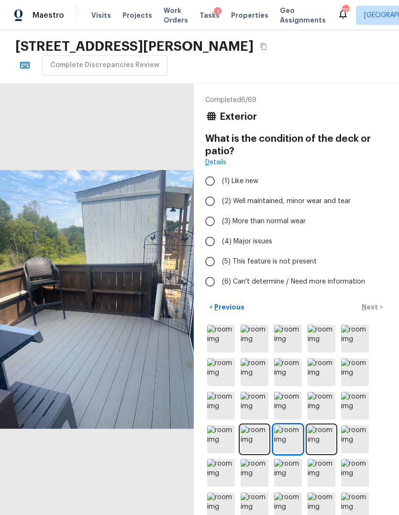
click at [318, 438] on img at bounding box center [322, 439] width 28 height 28
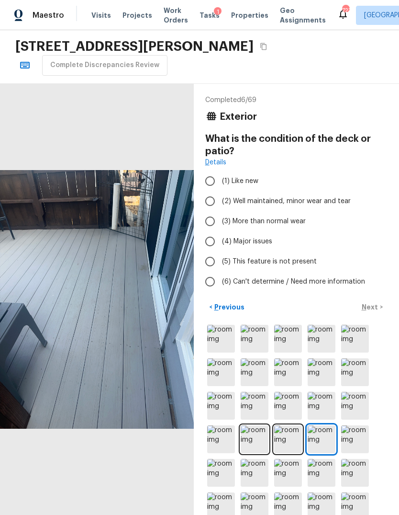
click at [323, 434] on img at bounding box center [322, 439] width 28 height 28
click at [323, 440] on img at bounding box center [322, 439] width 28 height 28
click at [320, 434] on img at bounding box center [322, 439] width 28 height 28
click at [322, 441] on img at bounding box center [322, 439] width 28 height 28
click at [350, 439] on img at bounding box center [355, 439] width 28 height 28
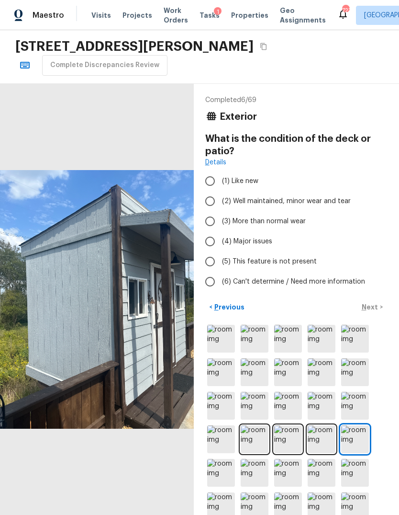
click at [208, 199] on input "(2) Well maintained, minor wear and tear" at bounding box center [210, 201] width 20 height 20
radio input "true"
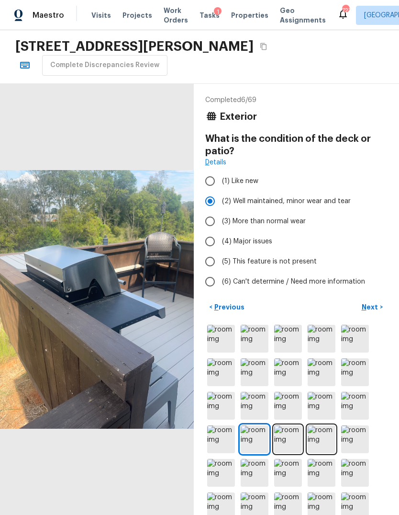
click at [371, 308] on p "Next" at bounding box center [371, 307] width 18 height 10
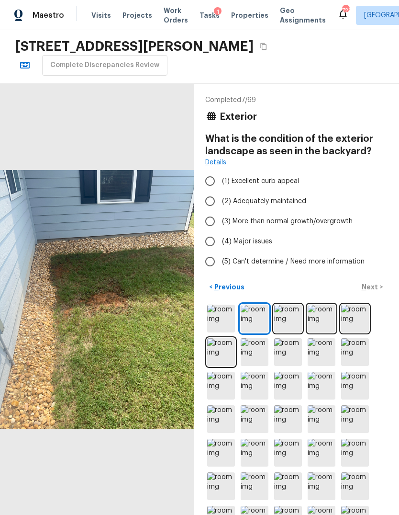
click at [210, 177] on input "(1) Excellent curb appeal" at bounding box center [210, 181] width 20 height 20
radio input "true"
click at [375, 282] on p "Next" at bounding box center [371, 287] width 18 height 10
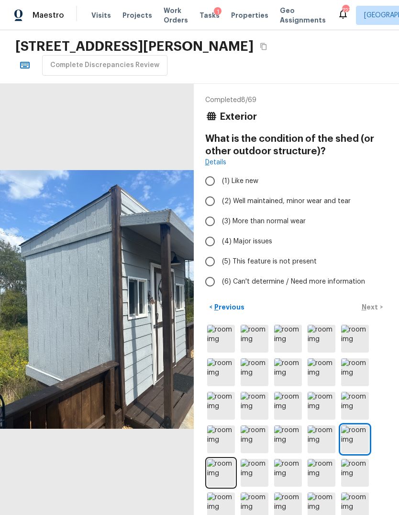
click at [211, 201] on input "(2) Well maintained, minor wear and tear" at bounding box center [210, 201] width 20 height 20
radio input "true"
click at [371, 304] on p "Next" at bounding box center [371, 307] width 18 height 10
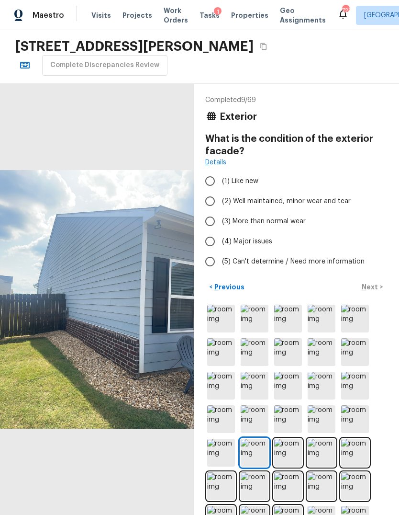
click at [284, 453] on img at bounding box center [288, 452] width 28 height 28
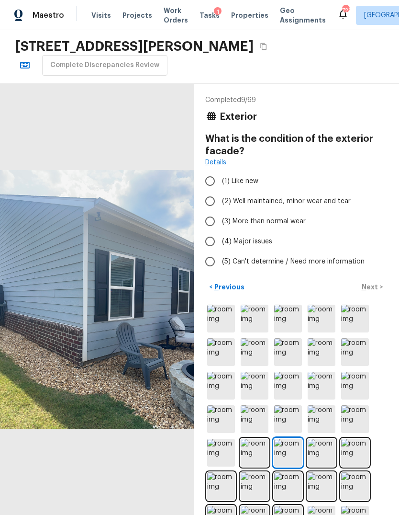
click at [325, 449] on img at bounding box center [322, 452] width 28 height 28
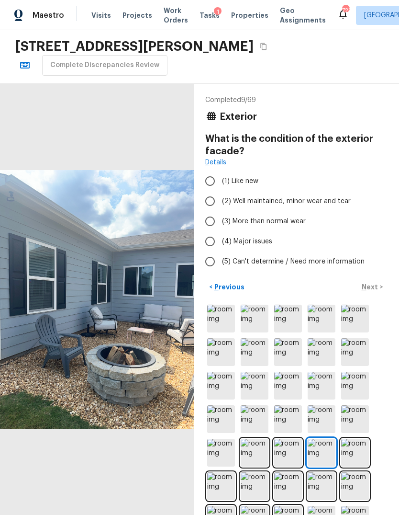
click at [358, 453] on img at bounding box center [355, 452] width 28 height 28
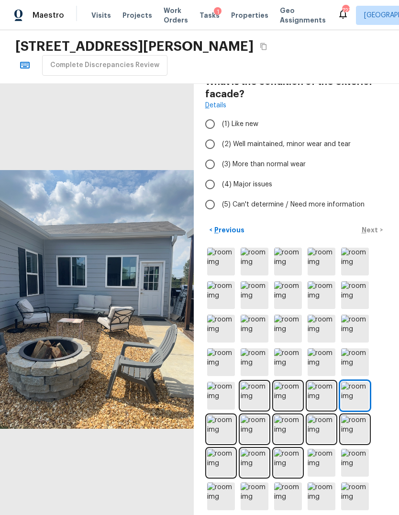
scroll to position [61, 0]
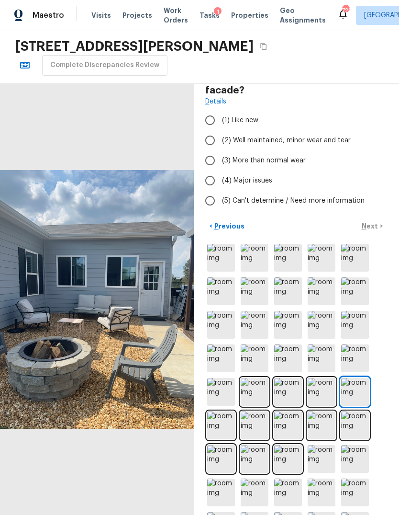
click at [225, 425] on img at bounding box center [221, 425] width 28 height 28
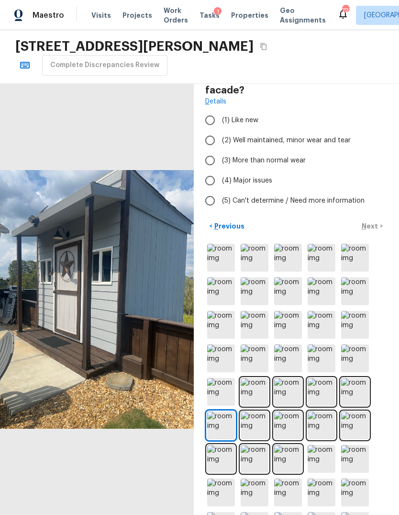
click at [256, 423] on img at bounding box center [255, 425] width 28 height 28
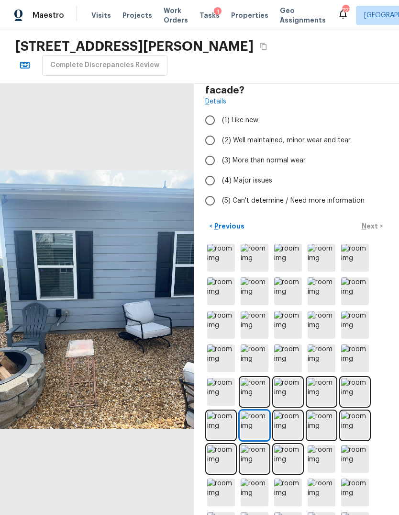
click at [285, 425] on img at bounding box center [288, 425] width 28 height 28
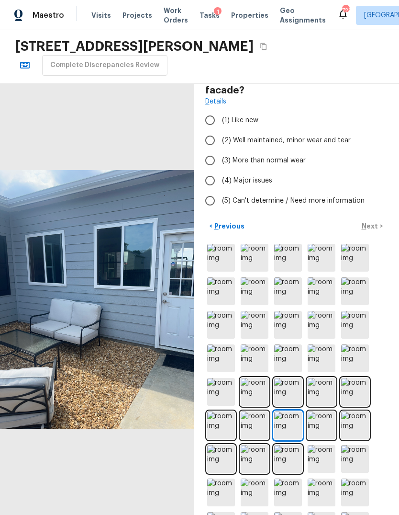
click at [320, 430] on img at bounding box center [322, 425] width 28 height 28
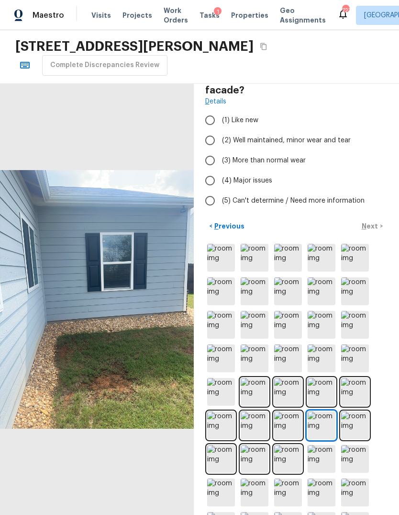
click at [351, 428] on img at bounding box center [355, 425] width 28 height 28
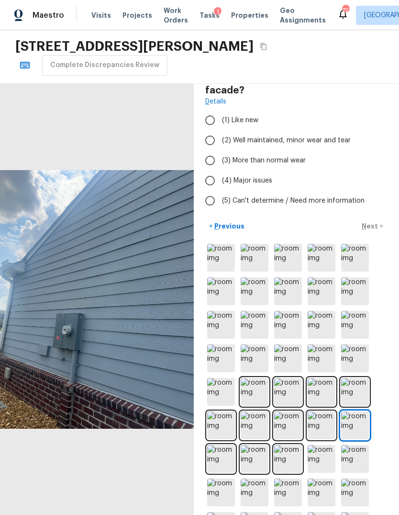
click at [222, 462] on img at bounding box center [221, 459] width 28 height 28
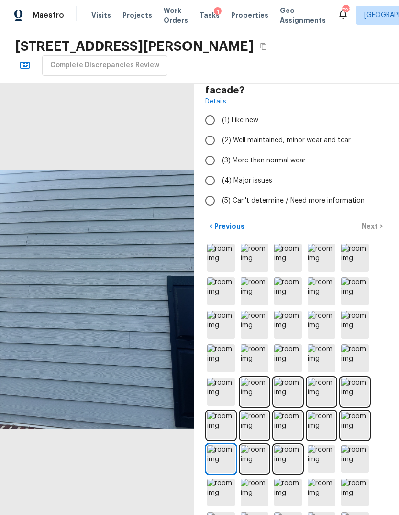
click at [254, 455] on img at bounding box center [255, 459] width 28 height 28
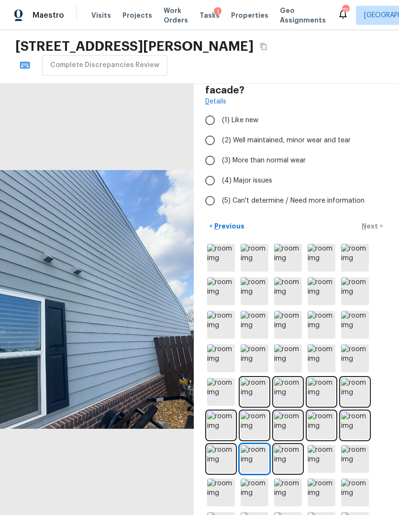
click at [289, 460] on img at bounding box center [288, 459] width 28 height 28
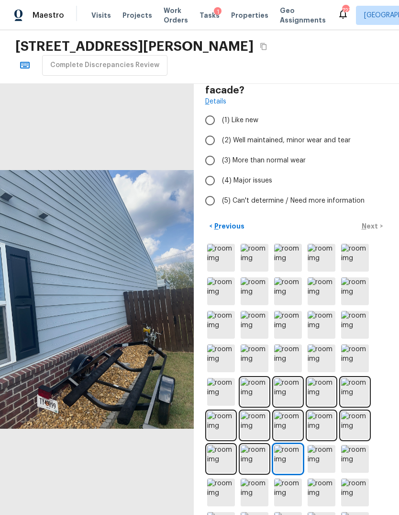
click at [209, 118] on input "(1) Like new" at bounding box center [210, 120] width 20 height 20
radio input "true"
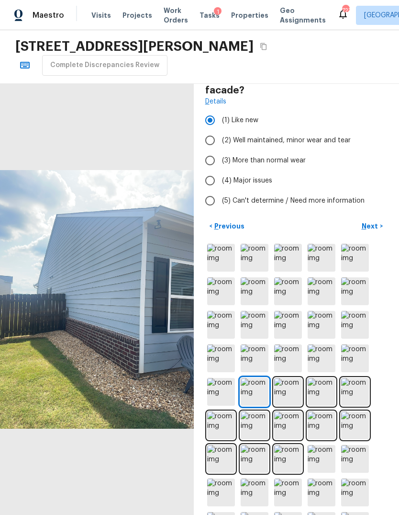
click at [372, 226] on p "Next" at bounding box center [371, 226] width 18 height 10
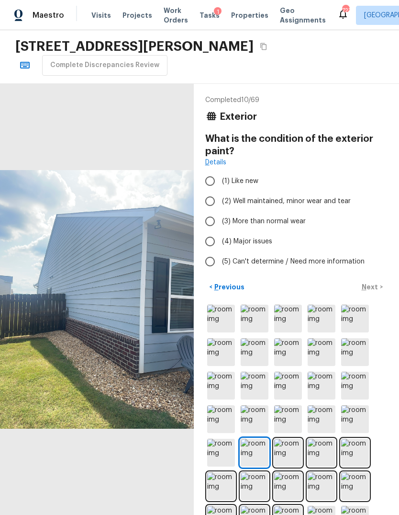
scroll to position [0, 0]
click at [210, 195] on input "(2) Well maintained, minor wear and tear" at bounding box center [210, 201] width 20 height 20
radio input "true"
click at [373, 286] on p "Next" at bounding box center [371, 287] width 18 height 10
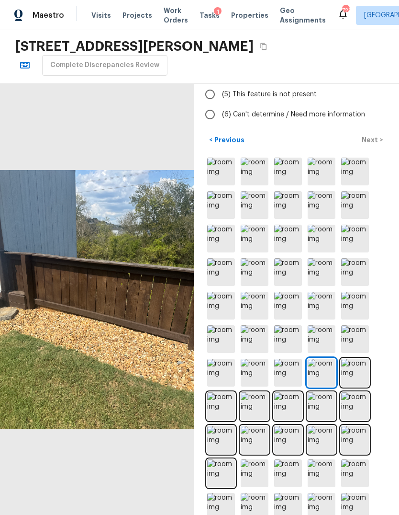
scroll to position [154, 0]
click at [351, 377] on img at bounding box center [355, 373] width 28 height 28
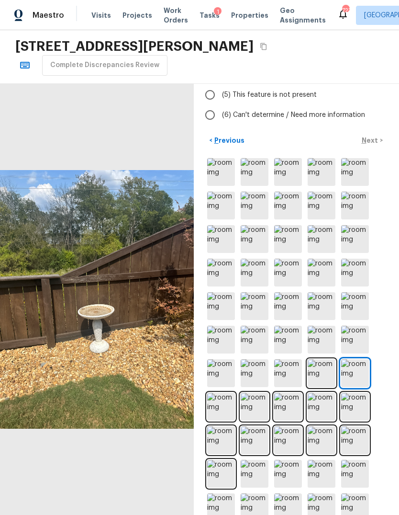
click at [225, 403] on img at bounding box center [221, 407] width 28 height 28
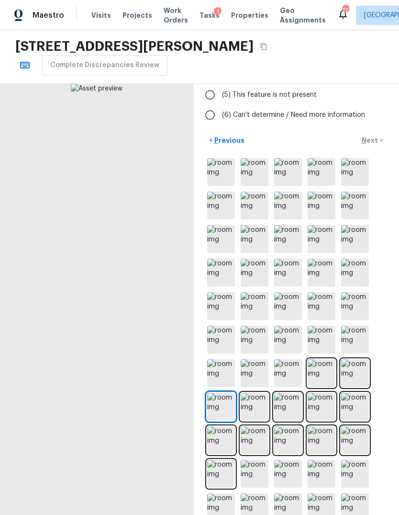
click at [255, 406] on img at bounding box center [255, 407] width 28 height 28
click at [283, 408] on img at bounding box center [288, 407] width 28 height 28
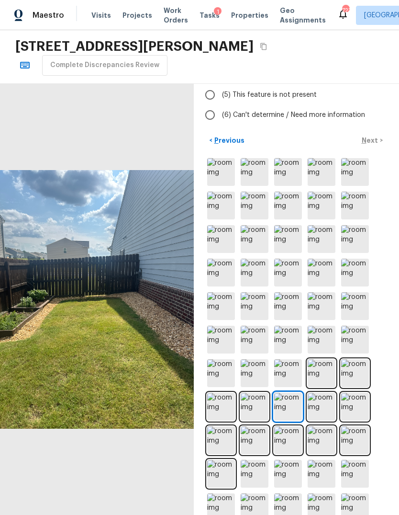
click at [320, 408] on img at bounding box center [322, 407] width 28 height 28
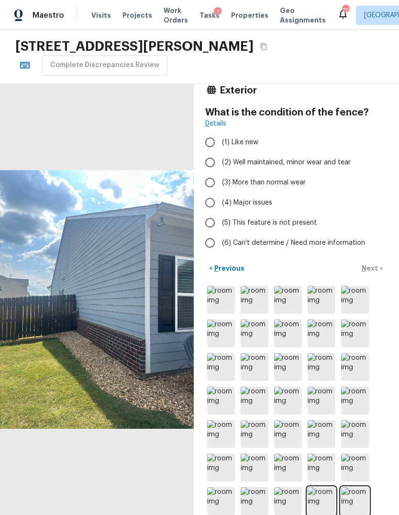
scroll to position [7, 0]
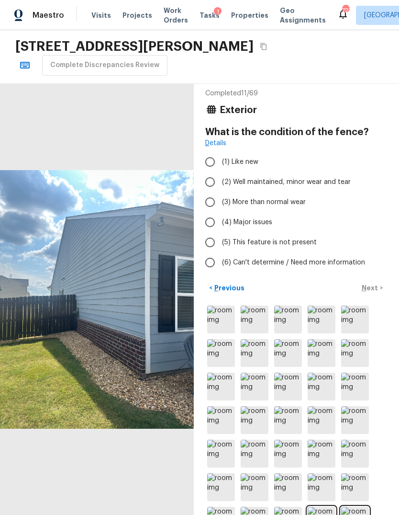
click at [208, 179] on input "(2) Well maintained, minor wear and tear" at bounding box center [210, 182] width 20 height 20
radio input "true"
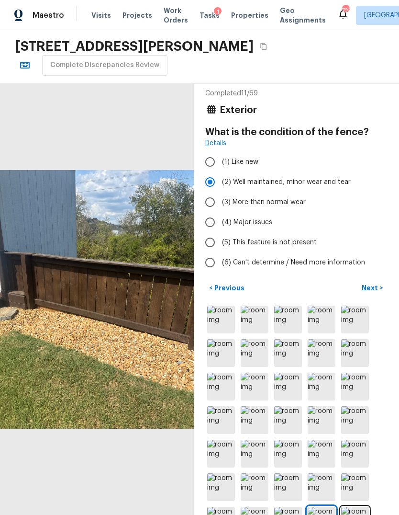
click at [372, 285] on p "Next" at bounding box center [371, 288] width 18 height 10
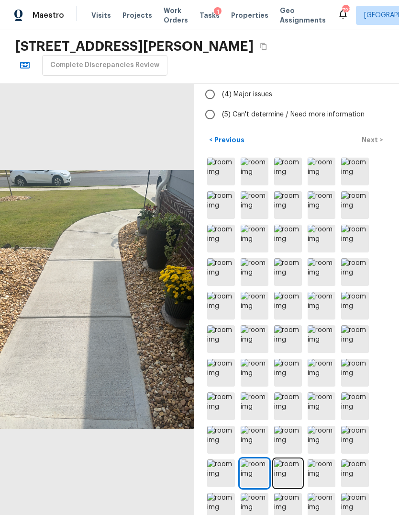
scroll to position [146, 0]
click at [284, 474] on img at bounding box center [288, 474] width 28 height 28
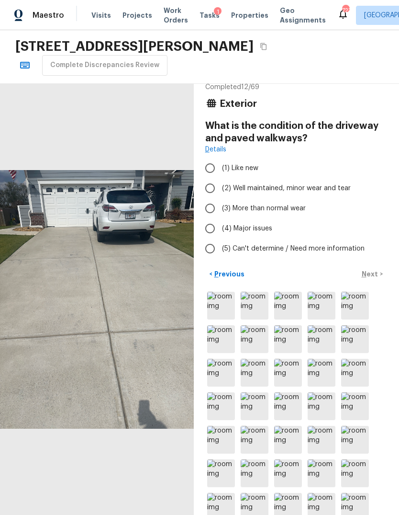
scroll to position [11, 0]
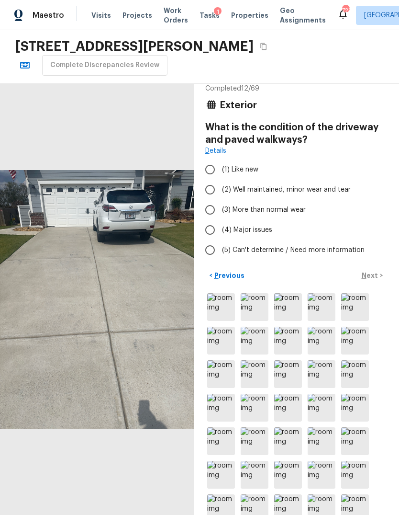
click at [211, 189] on input "(2) Well maintained, minor wear and tear" at bounding box center [210, 190] width 20 height 20
radio input "true"
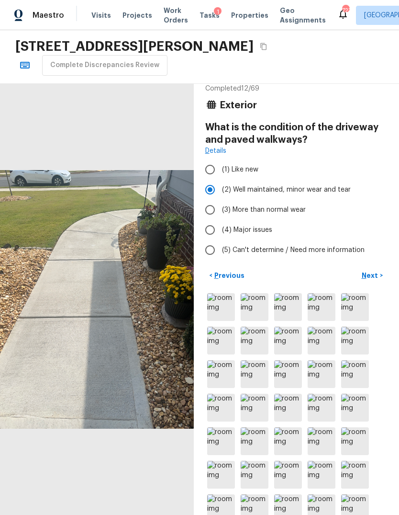
click at [369, 273] on p "Next" at bounding box center [371, 275] width 18 height 10
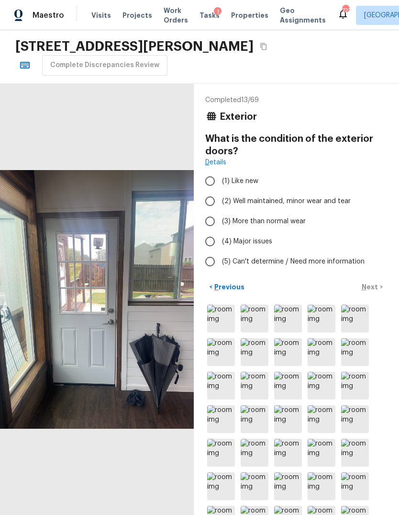
scroll to position [0, 0]
click at [213, 171] on input "(1) Like new" at bounding box center [210, 181] width 20 height 20
radio input "true"
click at [376, 282] on p "Next" at bounding box center [371, 287] width 18 height 10
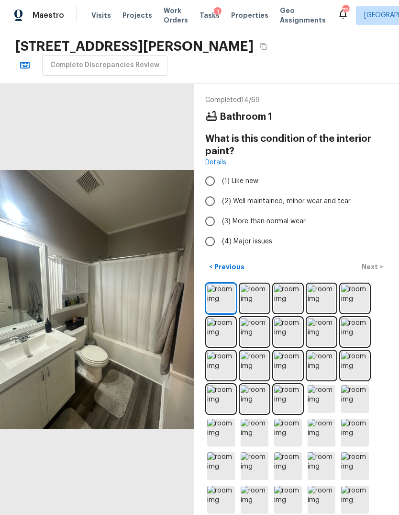
click at [268, 45] on icon "Copy Address" at bounding box center [264, 47] width 8 height 8
click at [270, 46] on button "Copy Address" at bounding box center [264, 46] width 12 height 12
click at [250, 298] on img at bounding box center [255, 298] width 28 height 28
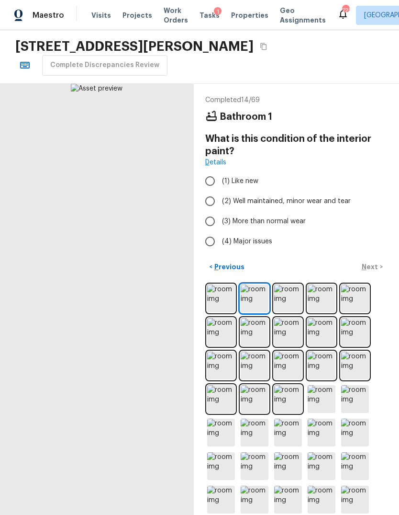
click at [284, 296] on img at bounding box center [288, 298] width 28 height 28
click at [321, 300] on img at bounding box center [322, 298] width 28 height 28
click at [353, 297] on img at bounding box center [355, 298] width 28 height 28
click at [222, 331] on img at bounding box center [221, 332] width 28 height 28
click at [253, 331] on img at bounding box center [255, 332] width 28 height 28
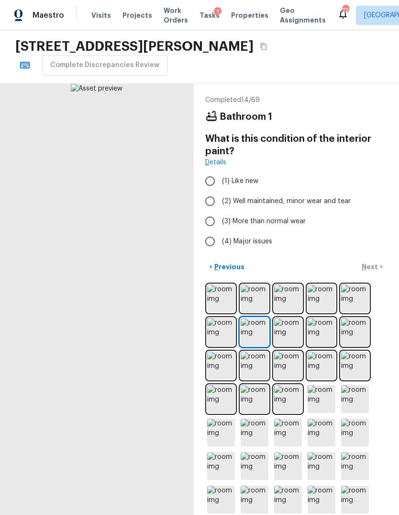
click at [281, 332] on img at bounding box center [288, 332] width 28 height 28
click at [317, 333] on img at bounding box center [322, 332] width 28 height 28
click at [351, 331] on img at bounding box center [355, 332] width 28 height 28
click at [220, 364] on img at bounding box center [221, 365] width 28 height 28
click at [258, 362] on img at bounding box center [255, 365] width 28 height 28
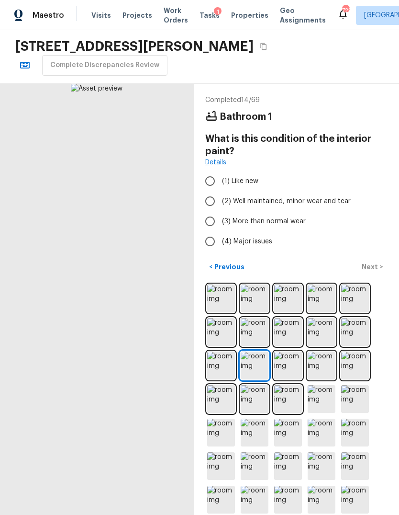
click at [290, 367] on img at bounding box center [288, 365] width 28 height 28
click at [322, 364] on img at bounding box center [322, 365] width 28 height 28
click at [359, 361] on img at bounding box center [355, 365] width 28 height 28
click at [220, 396] on img at bounding box center [221, 399] width 28 height 28
click at [256, 400] on img at bounding box center [255, 399] width 28 height 28
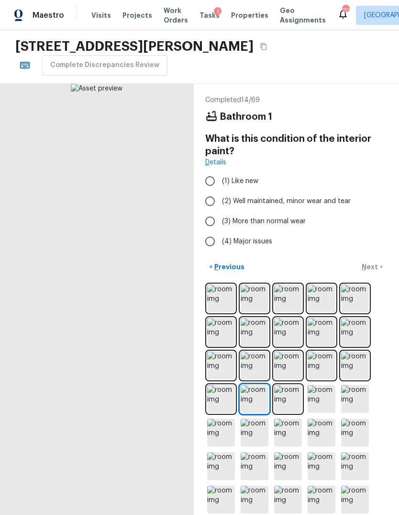
click at [287, 396] on img at bounding box center [288, 399] width 28 height 28
click at [212, 199] on input "(2) Well maintained, minor wear and tear" at bounding box center [210, 201] width 20 height 20
radio input "true"
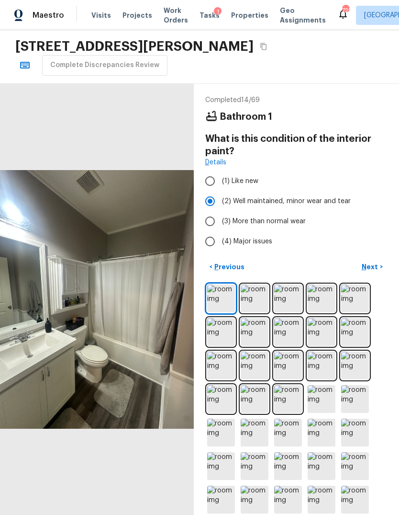
click at [374, 269] on p "Next" at bounding box center [371, 267] width 18 height 10
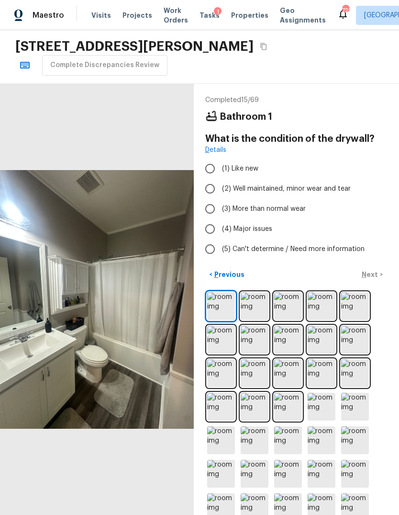
click at [211, 191] on input "(2) Well maintained, minor wear and tear" at bounding box center [210, 189] width 20 height 20
radio input "true"
click at [212, 161] on input "(1) Like new" at bounding box center [210, 168] width 20 height 20
radio input "true"
click at [370, 272] on p "Next" at bounding box center [371, 274] width 18 height 10
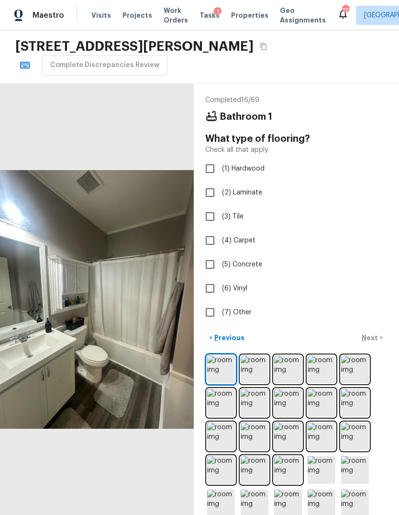
click at [253, 374] on img at bounding box center [255, 369] width 28 height 28
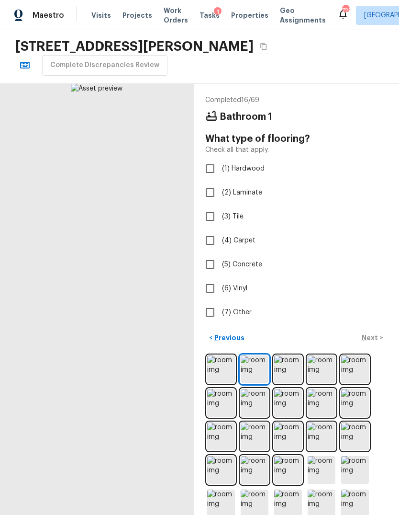
click at [290, 369] on img at bounding box center [288, 369] width 28 height 28
click at [324, 372] on img at bounding box center [322, 369] width 28 height 28
click at [359, 366] on img at bounding box center [355, 369] width 28 height 28
click at [222, 403] on img at bounding box center [221, 403] width 28 height 28
click at [210, 191] on input "(2) Laminate" at bounding box center [210, 192] width 20 height 20
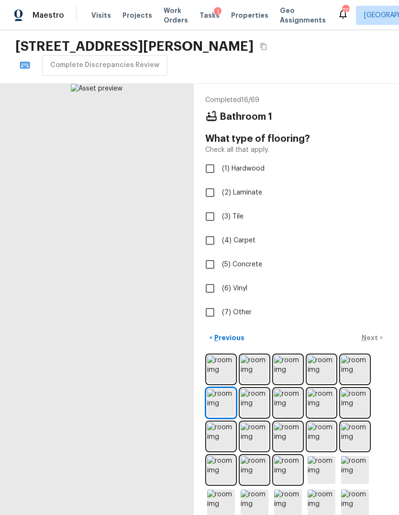
checkbox input "true"
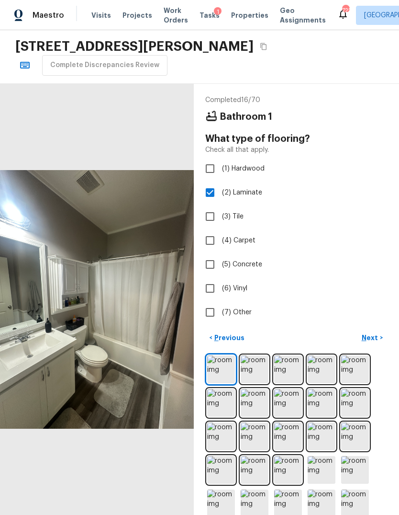
click at [372, 337] on p "Next" at bounding box center [371, 338] width 18 height 10
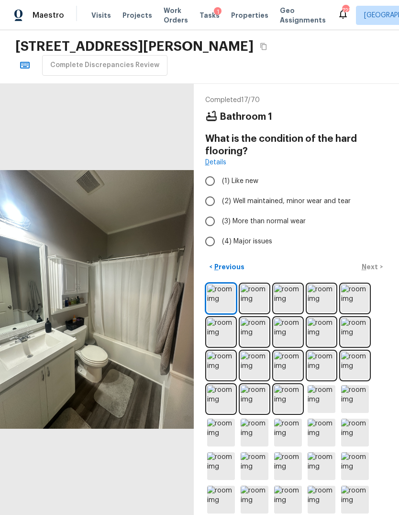
click at [210, 202] on input "(2) Well maintained, minor wear and tear" at bounding box center [210, 201] width 20 height 20
radio input "true"
click at [374, 267] on p "Next" at bounding box center [371, 267] width 18 height 10
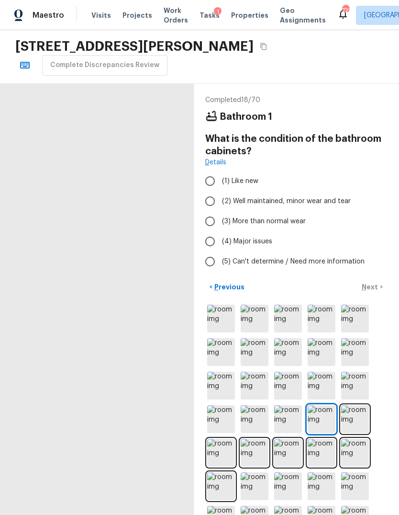
click at [213, 201] on input "(2) Well maintained, minor wear and tear" at bounding box center [210, 201] width 20 height 20
radio input "true"
click at [372, 284] on p "Next" at bounding box center [371, 287] width 18 height 10
click at [208, 177] on input "(1) Like new" at bounding box center [210, 181] width 20 height 20
radio input "true"
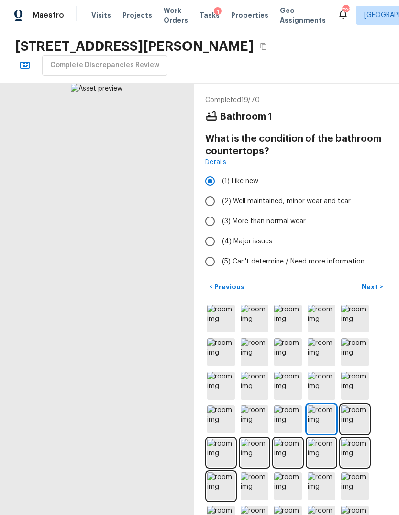
click at [375, 287] on p "Next" at bounding box center [371, 287] width 18 height 10
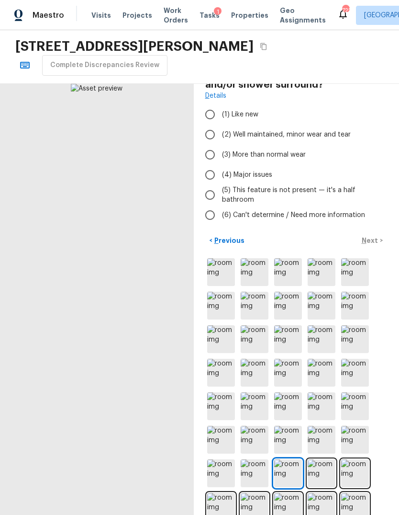
scroll to position [66, 0]
click at [319, 472] on img at bounding box center [322, 474] width 28 height 28
click at [356, 470] on img at bounding box center [355, 474] width 28 height 28
click at [221, 493] on img at bounding box center [221, 507] width 28 height 28
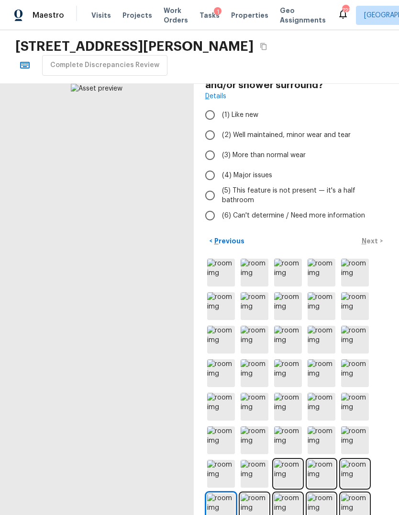
click at [255, 493] on img at bounding box center [255, 507] width 28 height 28
click at [291, 493] on img at bounding box center [288, 507] width 28 height 28
click at [323, 493] on img at bounding box center [322, 507] width 28 height 28
click at [320, 493] on img at bounding box center [322, 507] width 28 height 28
click at [359, 493] on img at bounding box center [355, 507] width 28 height 28
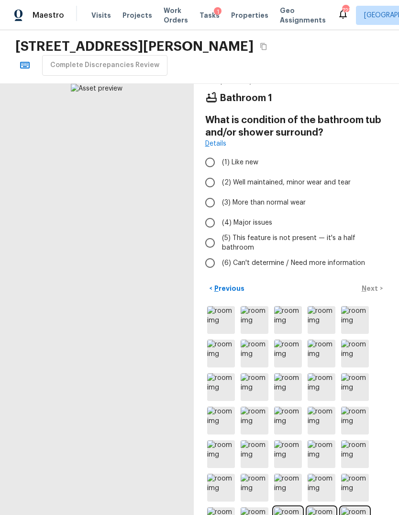
scroll to position [18, 0]
click at [210, 173] on input "(2) Well maintained, minor wear and tear" at bounding box center [210, 183] width 20 height 20
radio input "true"
click at [370, 284] on p "Next" at bounding box center [371, 289] width 18 height 10
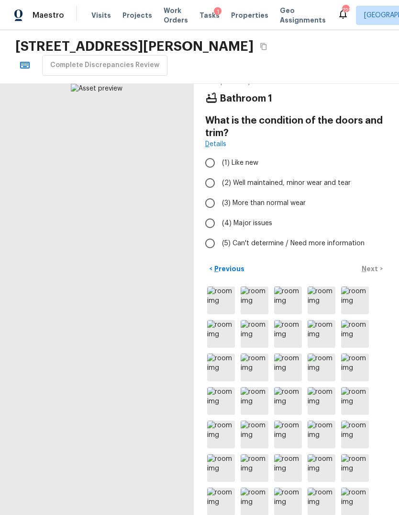
click at [211, 173] on input "(2) Well maintained, minor wear and tear" at bounding box center [210, 183] width 20 height 20
radio input "true"
click at [376, 264] on p "Next" at bounding box center [371, 269] width 18 height 10
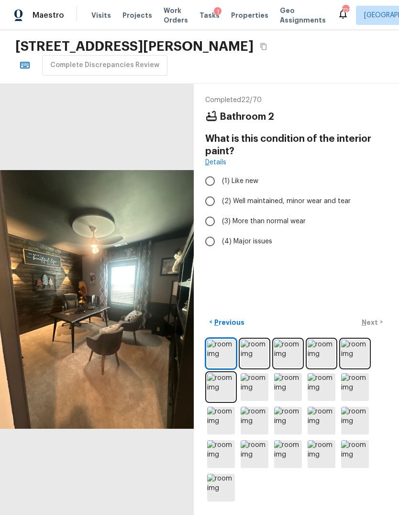
click at [254, 367] on img at bounding box center [255, 353] width 28 height 28
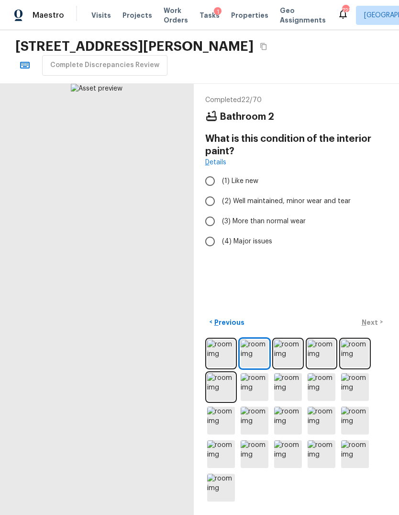
click at [287, 367] on img at bounding box center [288, 353] width 28 height 28
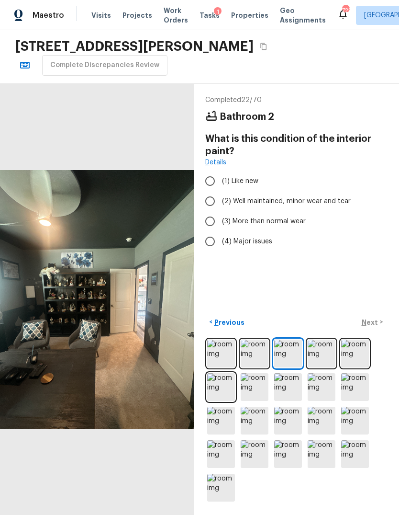
click at [319, 367] on img at bounding box center [322, 353] width 28 height 28
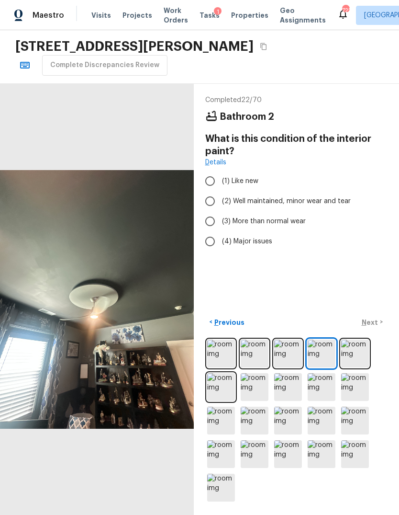
click at [357, 367] on img at bounding box center [355, 353] width 28 height 28
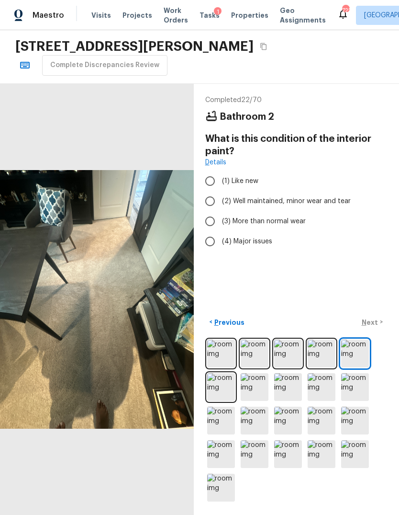
click at [326, 367] on img at bounding box center [322, 353] width 28 height 28
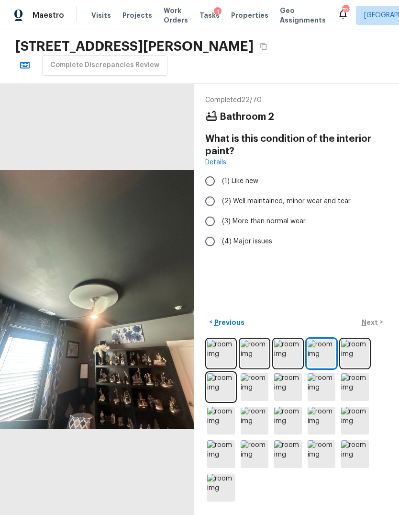
click at [227, 401] on img at bounding box center [221, 387] width 28 height 28
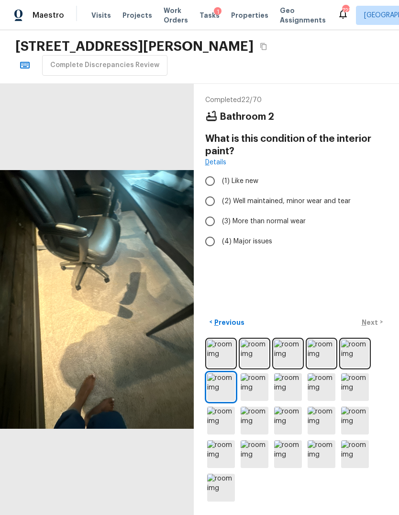
scroll to position [36, 0]
click at [258, 387] on img at bounding box center [255, 387] width 28 height 28
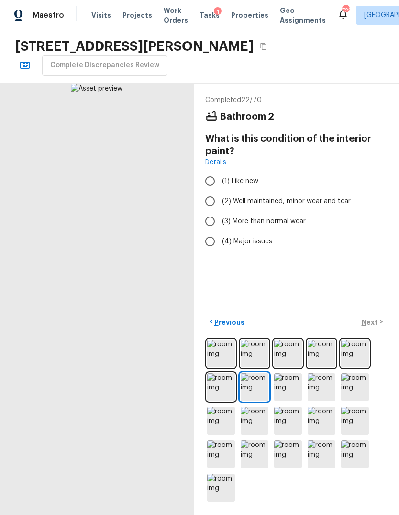
click at [288, 384] on img at bounding box center [288, 387] width 28 height 28
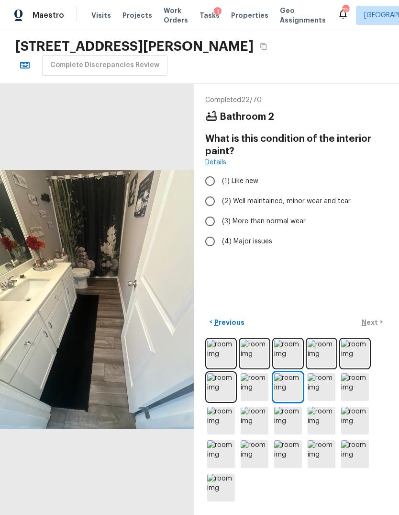
click at [318, 385] on img at bounding box center [322, 387] width 28 height 28
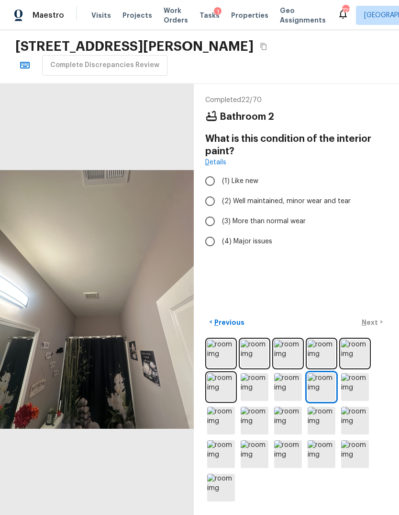
click at [355, 386] on img at bounding box center [355, 387] width 28 height 28
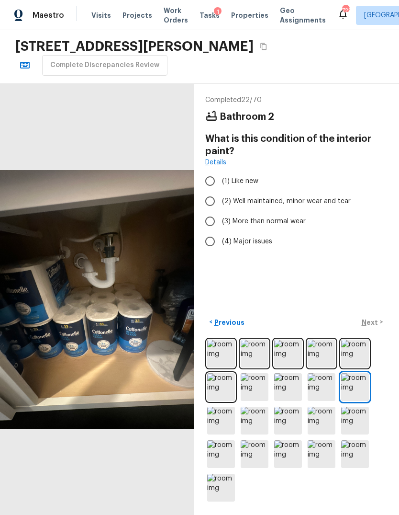
click at [226, 421] on img at bounding box center [221, 420] width 28 height 28
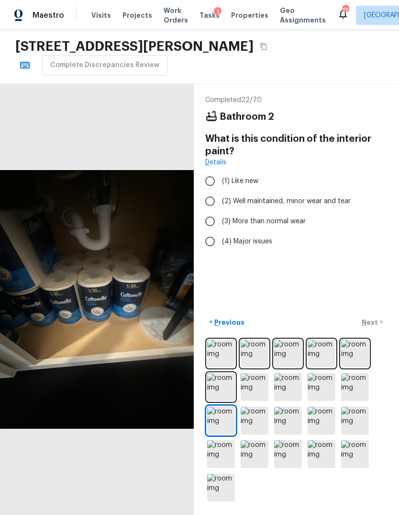
click at [255, 417] on img at bounding box center [255, 420] width 28 height 28
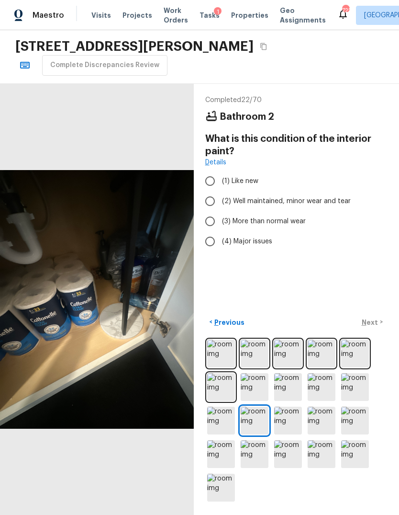
click at [289, 416] on img at bounding box center [288, 420] width 28 height 28
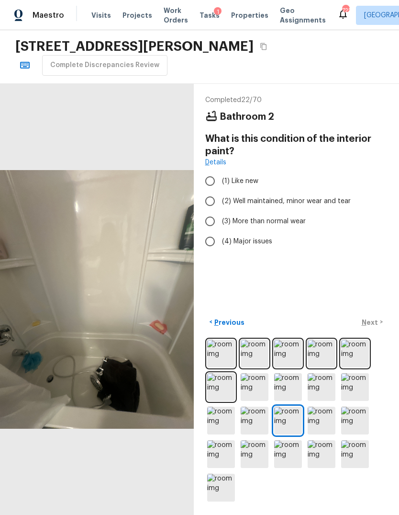
click at [323, 419] on img at bounding box center [322, 420] width 28 height 28
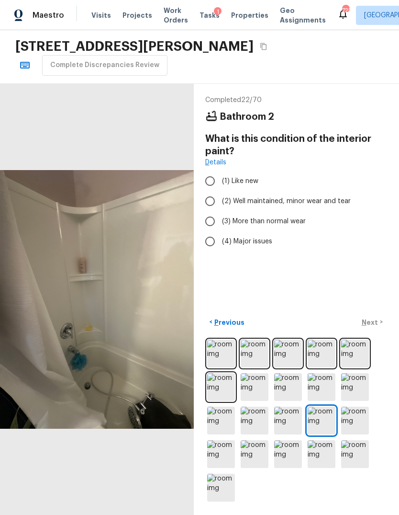
click at [355, 418] on img at bounding box center [355, 420] width 28 height 28
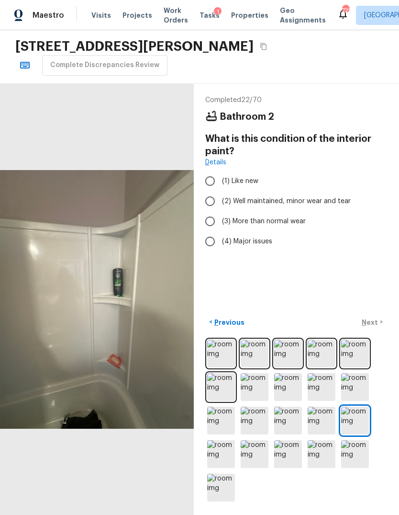
click at [226, 451] on img at bounding box center [221, 454] width 28 height 28
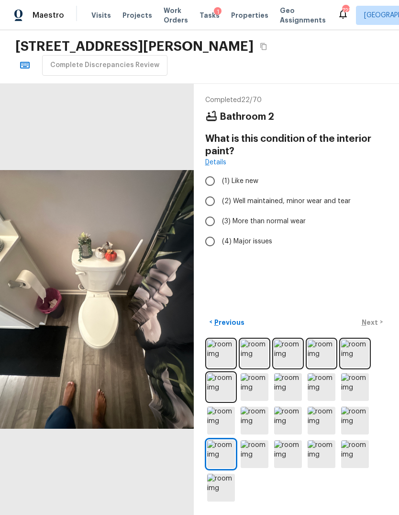
click at [251, 454] on img at bounding box center [255, 454] width 28 height 28
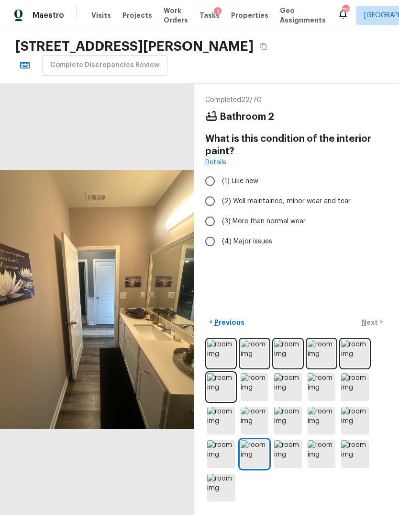
click at [283, 451] on img at bounding box center [288, 454] width 28 height 28
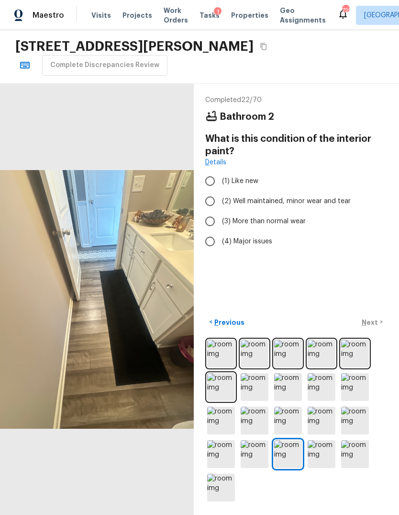
click at [250, 387] on img at bounding box center [255, 387] width 28 height 28
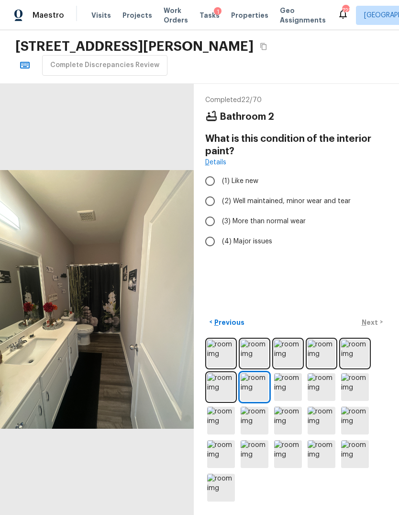
click at [287, 389] on img at bounding box center [288, 387] width 28 height 28
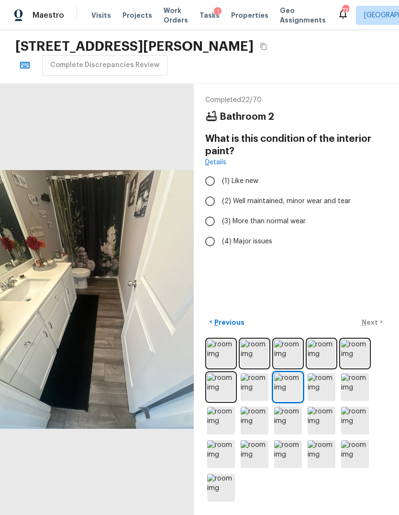
click at [321, 383] on img at bounding box center [322, 387] width 28 height 28
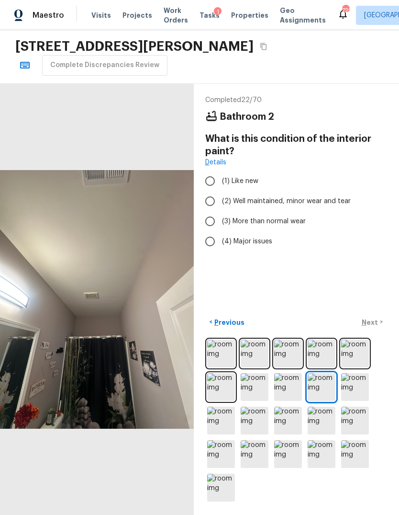
click at [355, 386] on img at bounding box center [355, 387] width 28 height 28
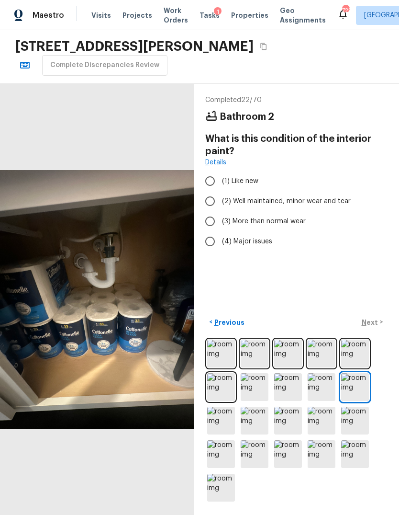
click at [259, 416] on img at bounding box center [255, 420] width 28 height 28
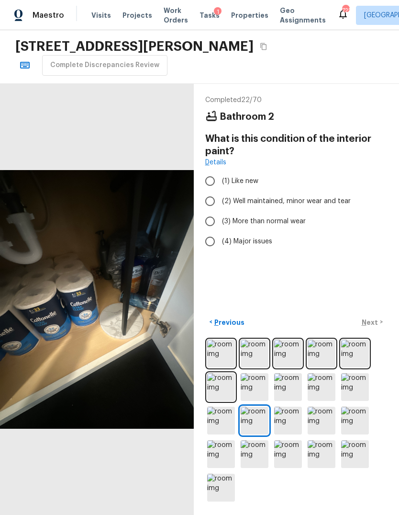
click at [284, 416] on img at bounding box center [288, 420] width 28 height 28
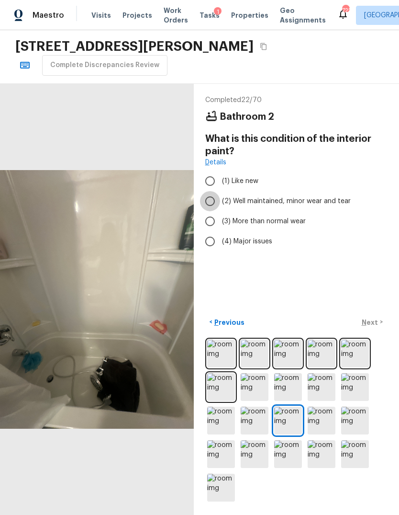
click at [211, 191] on input "(2) Well maintained, minor wear and tear" at bounding box center [210, 201] width 20 height 20
radio input "true"
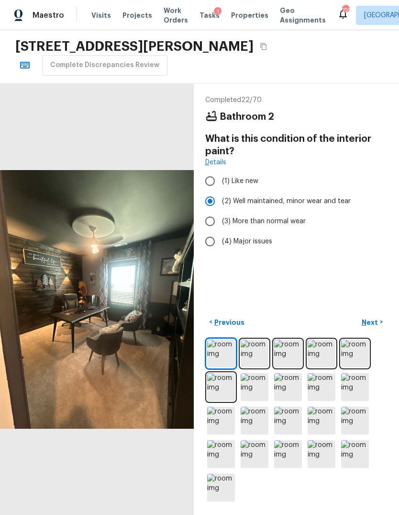
click at [369, 320] on p "Next" at bounding box center [371, 322] width 18 height 10
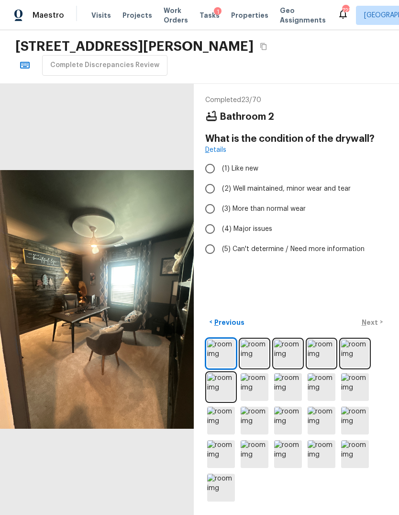
click at [210, 158] on input "(1) Like new" at bounding box center [210, 168] width 20 height 20
radio input "true"
click at [377, 320] on p "Next" at bounding box center [371, 322] width 18 height 10
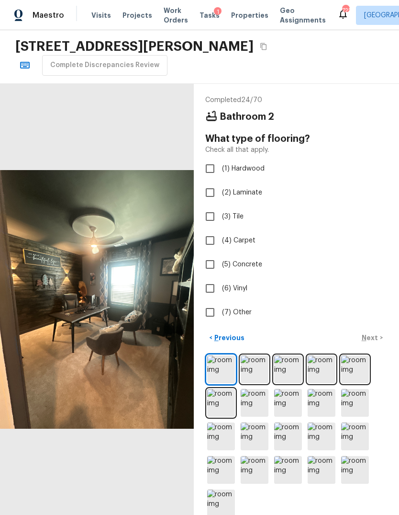
click at [260, 389] on img at bounding box center [255, 403] width 28 height 28
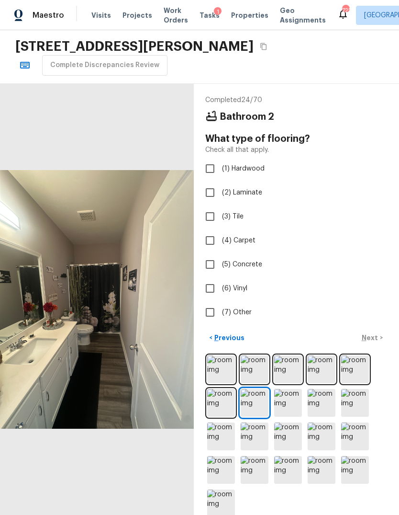
click at [214, 182] on input "(2) Laminate" at bounding box center [210, 192] width 20 height 20
checkbox input "true"
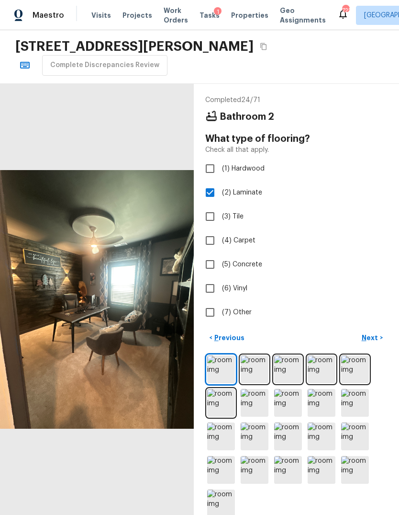
click at [370, 333] on p "Next" at bounding box center [371, 338] width 18 height 10
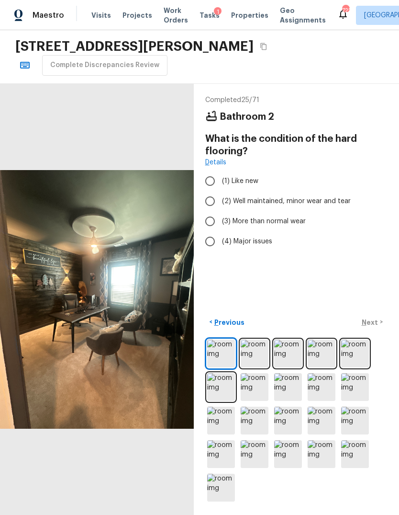
click at [212, 191] on input "(2) Well maintained, minor wear and tear" at bounding box center [210, 201] width 20 height 20
radio input "true"
click at [374, 318] on p "Next" at bounding box center [371, 322] width 18 height 10
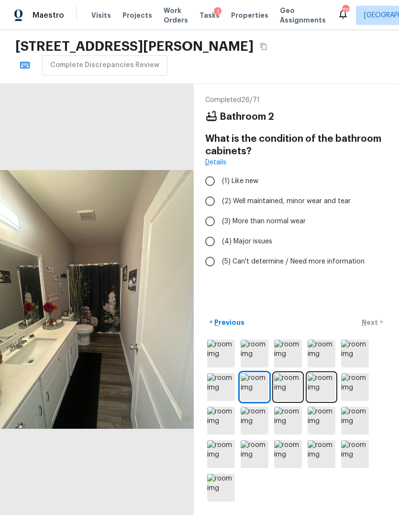
click at [212, 191] on input "(2) Well maintained, minor wear and tear" at bounding box center [210, 201] width 20 height 20
radio input "true"
click at [373, 326] on p "Next" at bounding box center [371, 322] width 18 height 10
click at [212, 171] on input "(1) Like new" at bounding box center [210, 181] width 20 height 20
radio input "true"
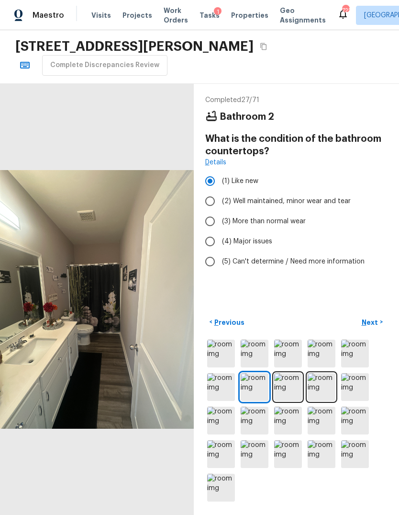
click at [377, 322] on p "Next" at bounding box center [371, 322] width 18 height 10
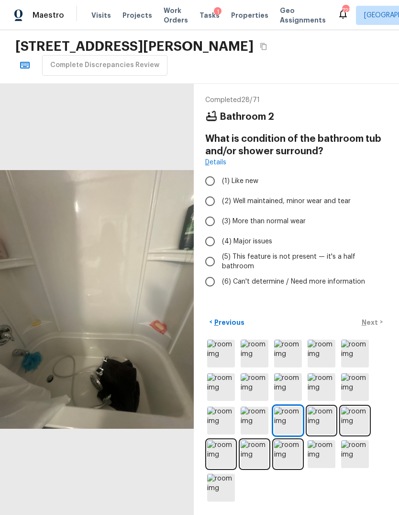
click at [212, 191] on input "(2) Well maintained, minor wear and tear" at bounding box center [210, 201] width 20 height 20
radio input "true"
click at [374, 321] on p "Next" at bounding box center [371, 322] width 18 height 10
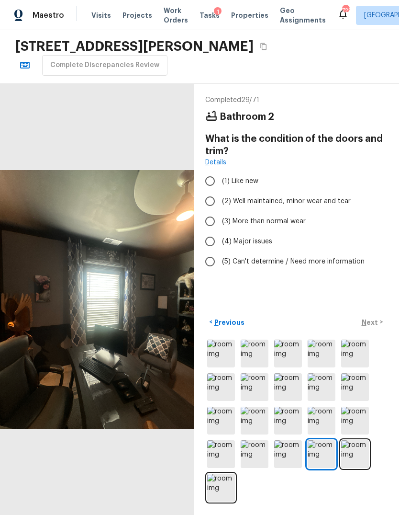
click at [290, 457] on img at bounding box center [288, 454] width 28 height 28
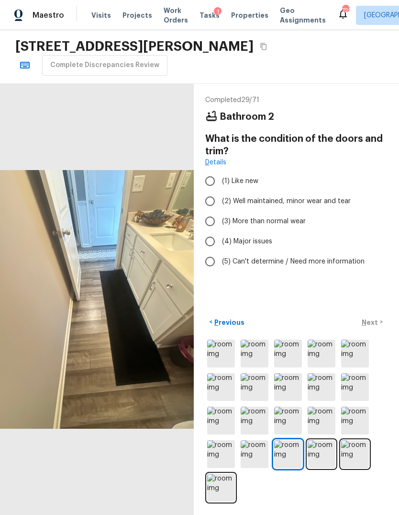
click at [259, 455] on img at bounding box center [255, 454] width 28 height 28
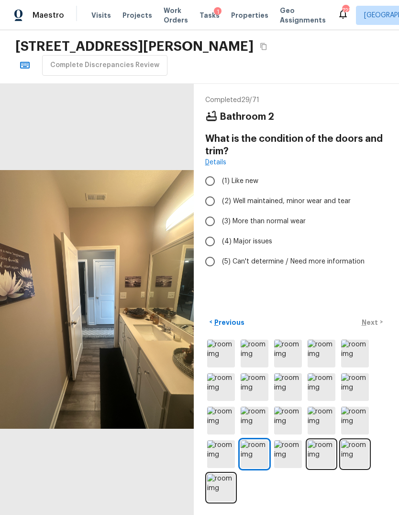
click at [212, 191] on input "(2) Well maintained, minor wear and tear" at bounding box center [210, 201] width 20 height 20
radio input "true"
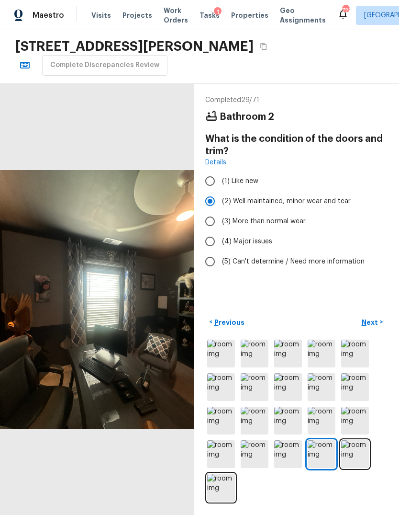
click at [375, 320] on p "Next" at bounding box center [371, 322] width 18 height 10
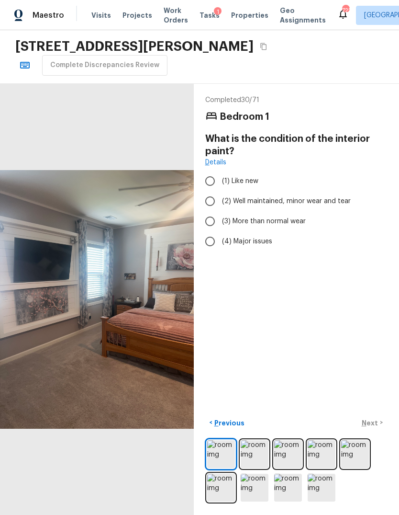
click at [210, 191] on input "(2) Well maintained, minor wear and tear" at bounding box center [210, 201] width 20 height 20
radio input "true"
click at [372, 423] on p "Next" at bounding box center [371, 423] width 18 height 10
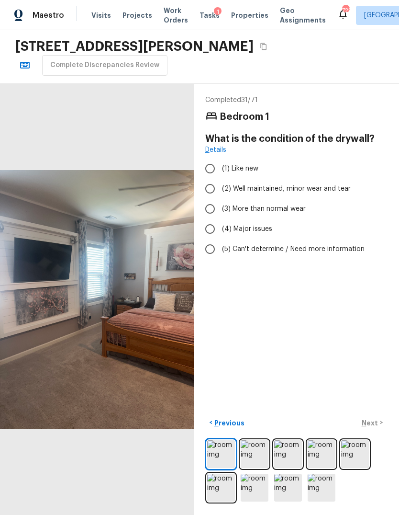
scroll to position [0, 0]
click at [207, 158] on input "(1) Like new" at bounding box center [210, 168] width 20 height 20
radio input "true"
click at [372, 427] on p "Next" at bounding box center [371, 423] width 18 height 10
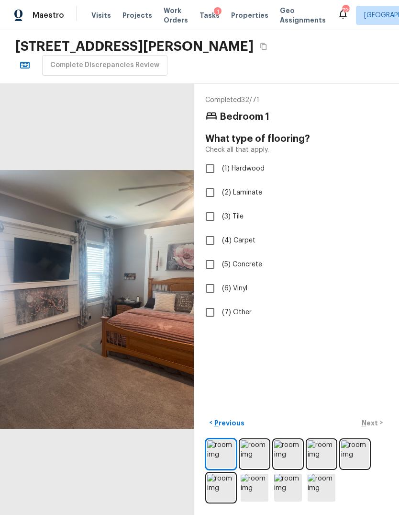
click at [211, 230] on input "(4) Carpet" at bounding box center [210, 240] width 20 height 20
checkbox input "true"
click at [370, 427] on p "Next" at bounding box center [371, 423] width 18 height 10
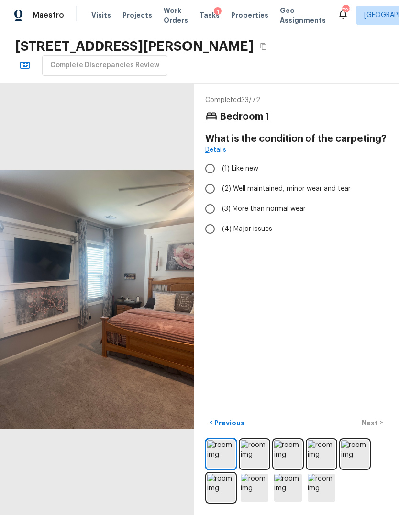
click at [208, 179] on input "(2) Well maintained, minor wear and tear" at bounding box center [210, 189] width 20 height 20
radio input "true"
click at [372, 427] on p "Next" at bounding box center [371, 423] width 18 height 10
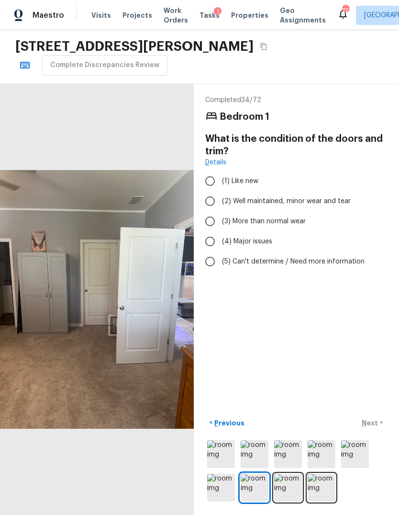
click at [223, 468] on img at bounding box center [221, 454] width 28 height 28
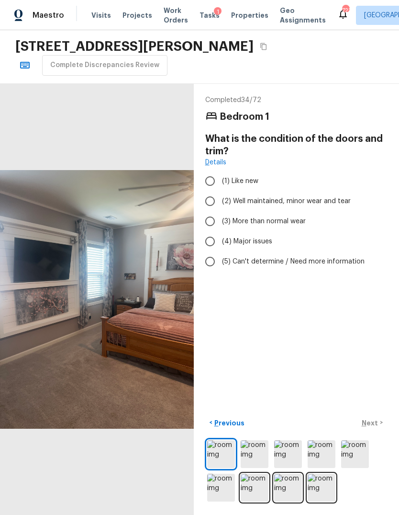
click at [257, 468] on img at bounding box center [255, 454] width 28 height 28
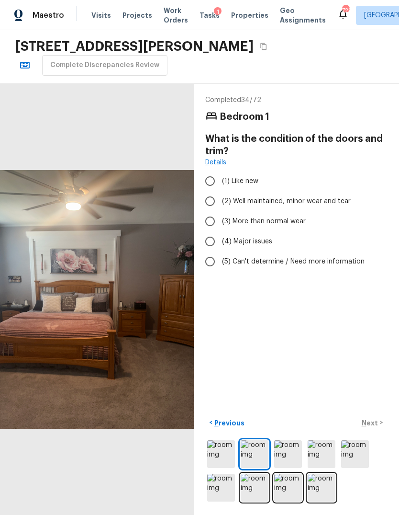
click at [286, 468] on img at bounding box center [288, 454] width 28 height 28
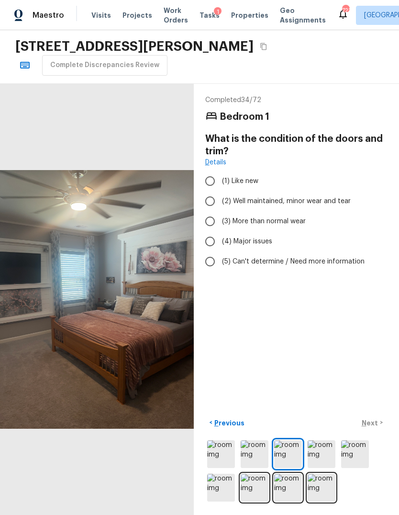
click at [320, 468] on img at bounding box center [322, 454] width 28 height 28
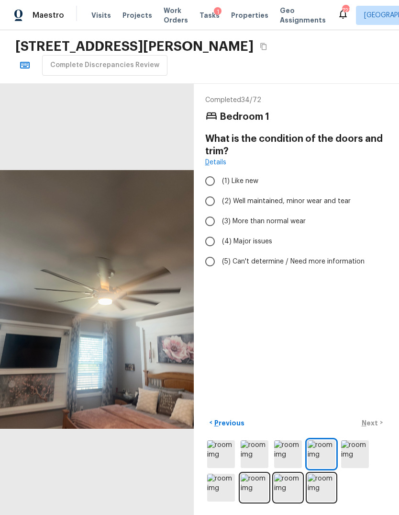
click at [355, 468] on img at bounding box center [355, 454] width 28 height 28
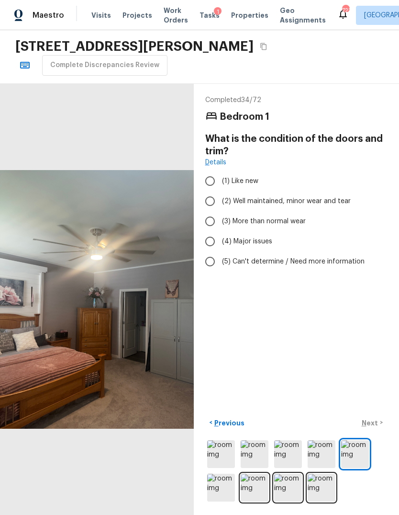
click at [224, 501] on img at bounding box center [221, 487] width 28 height 28
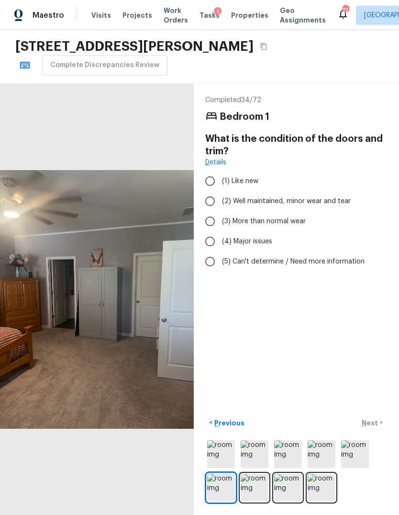
click at [258, 499] on img at bounding box center [255, 487] width 28 height 28
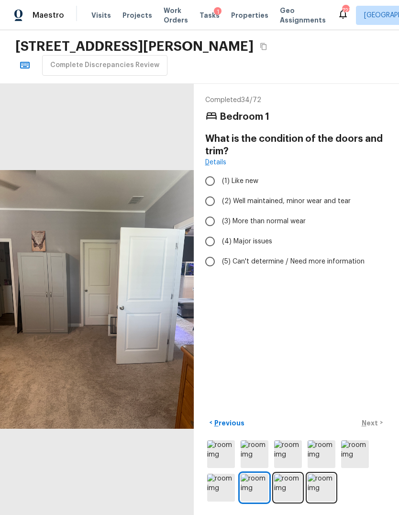
click at [289, 499] on img at bounding box center [288, 487] width 28 height 28
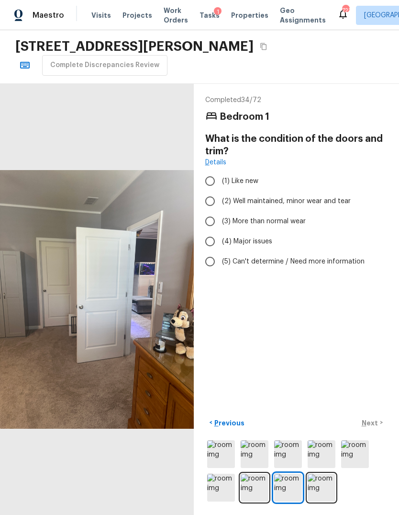
click at [323, 498] on img at bounding box center [322, 487] width 28 height 28
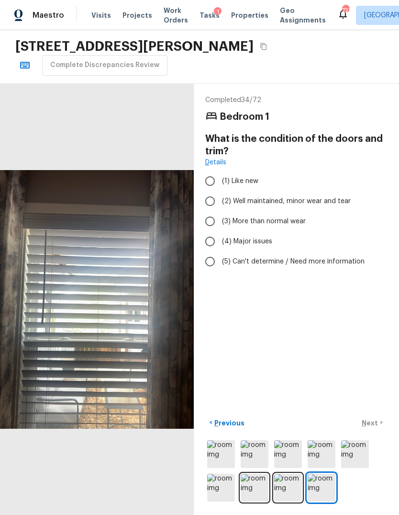
click at [212, 191] on input "(2) Well maintained, minor wear and tear" at bounding box center [210, 201] width 20 height 20
radio input "true"
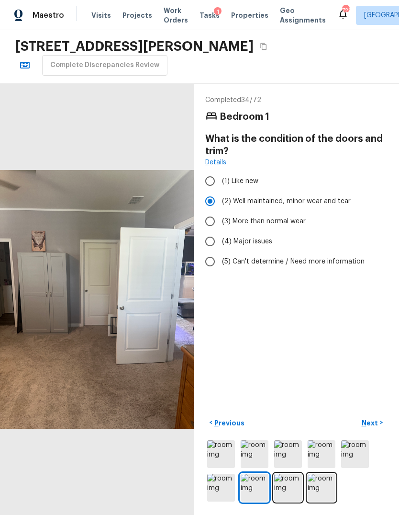
click at [375, 427] on p "Next" at bounding box center [371, 423] width 18 height 10
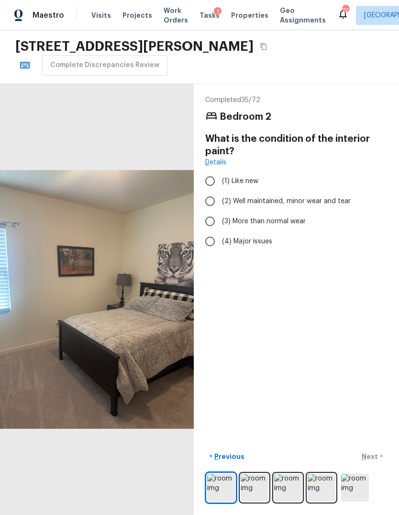
click at [208, 191] on input "(2) Well maintained, minor wear and tear" at bounding box center [210, 201] width 20 height 20
radio input "true"
click at [373, 461] on p "Next" at bounding box center [371, 456] width 18 height 10
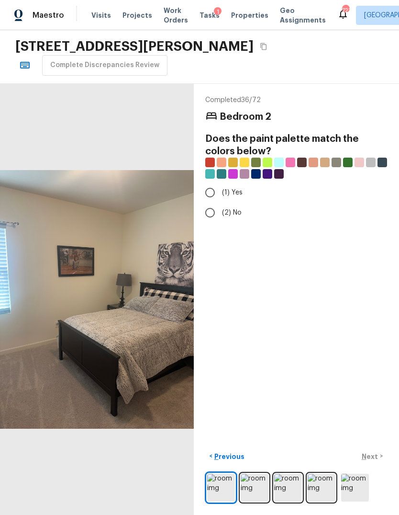
click at [212, 202] on input "(2) No" at bounding box center [210, 212] width 20 height 20
radio input "true"
click at [374, 461] on p "Next" at bounding box center [371, 456] width 18 height 10
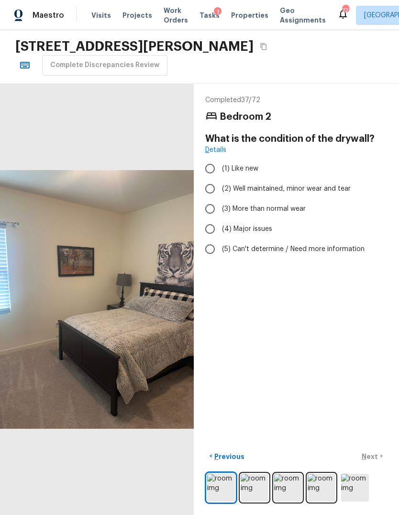
click at [214, 158] on input "(1) Like new" at bounding box center [210, 168] width 20 height 20
radio input "true"
click at [376, 461] on p "Next" at bounding box center [371, 456] width 18 height 10
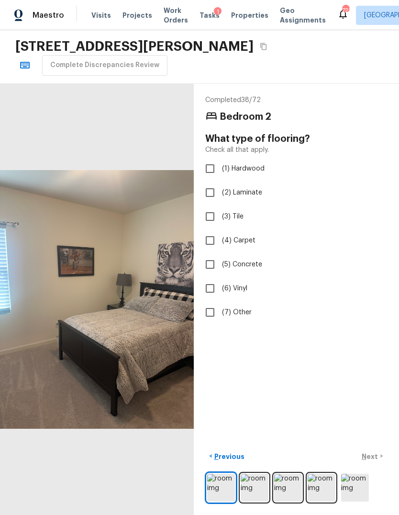
click at [216, 230] on input "(4) Carpet" at bounding box center [210, 240] width 20 height 20
checkbox input "true"
click at [374, 461] on p "Next" at bounding box center [371, 456] width 18 height 10
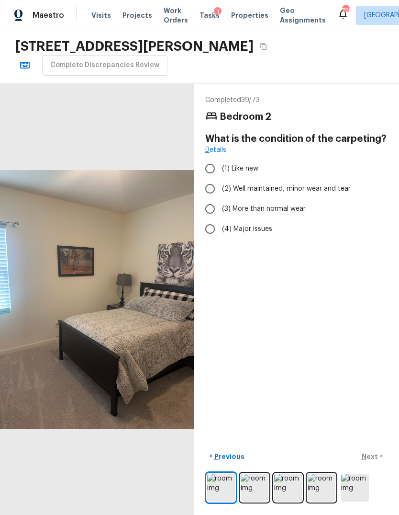
click at [209, 179] on input "(2) Well maintained, minor wear and tear" at bounding box center [210, 189] width 20 height 20
radio input "true"
click at [371, 461] on p "Next" at bounding box center [371, 456] width 18 height 10
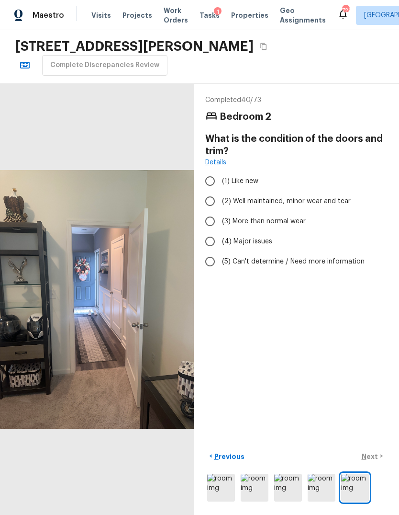
click at [209, 191] on input "(2) Well maintained, minor wear and tear" at bounding box center [210, 201] width 20 height 20
radio input "true"
click at [373, 464] on button "Next >" at bounding box center [372, 456] width 31 height 16
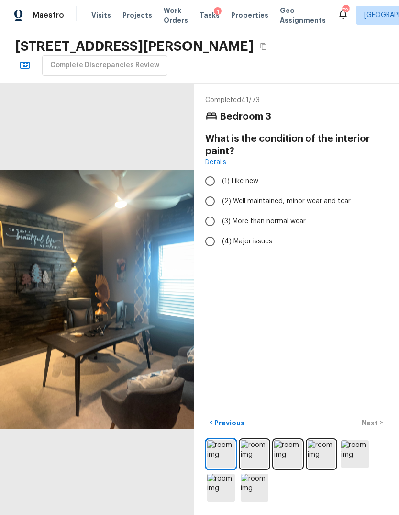
click at [247, 468] on img at bounding box center [255, 454] width 28 height 28
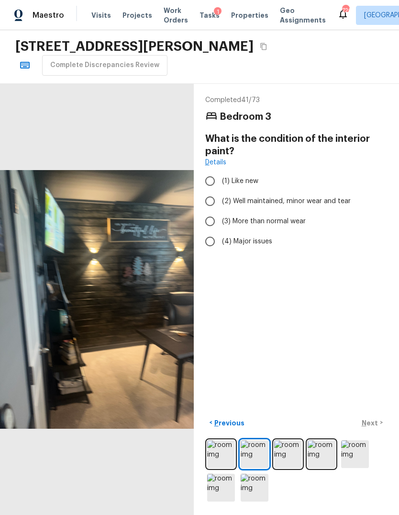
click at [288, 468] on img at bounding box center [288, 454] width 28 height 28
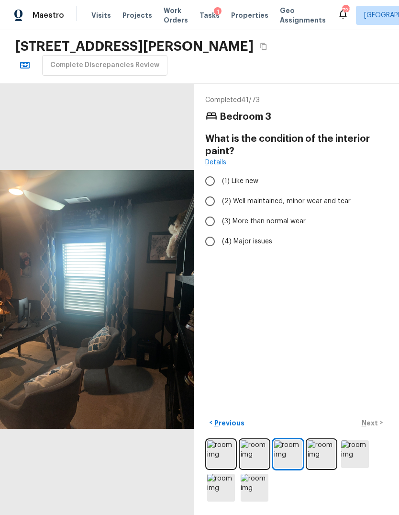
click at [349, 468] on img at bounding box center [355, 454] width 28 height 28
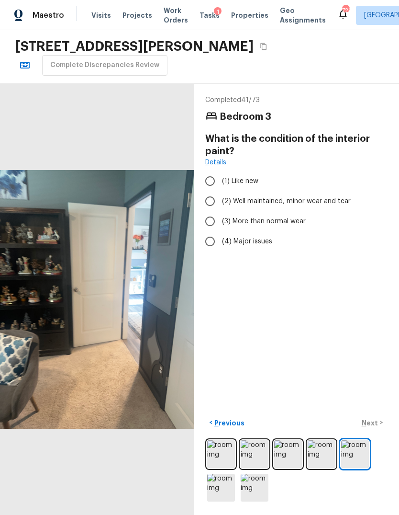
click at [222, 497] on img at bounding box center [221, 487] width 28 height 28
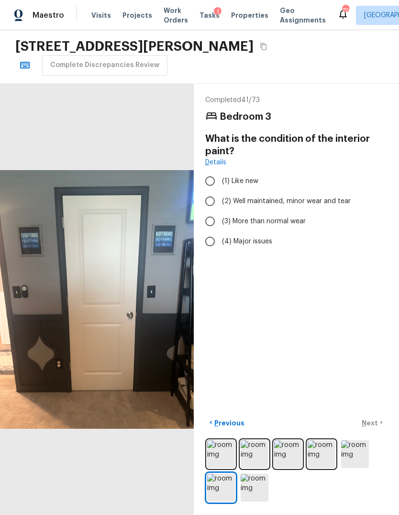
click at [258, 497] on img at bounding box center [255, 487] width 28 height 28
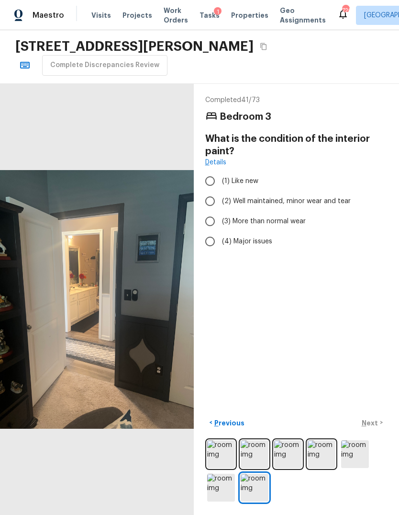
click at [206, 191] on input "(2) Well maintained, minor wear and tear" at bounding box center [210, 201] width 20 height 20
radio input "true"
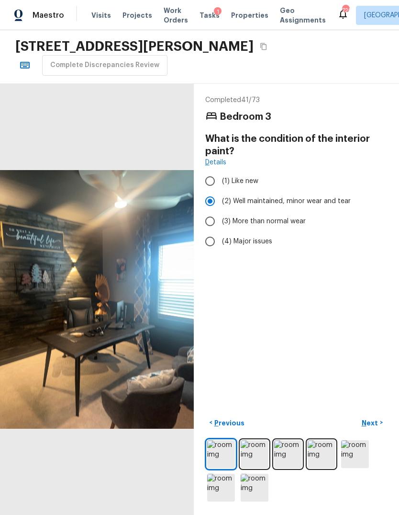
click at [376, 427] on p "Next" at bounding box center [371, 423] width 18 height 10
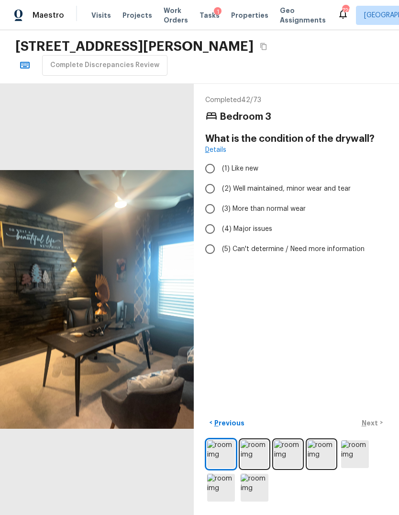
click at [212, 179] on input "(2) Well maintained, minor wear and tear" at bounding box center [210, 189] width 20 height 20
radio input "true"
click at [373, 427] on p "Next" at bounding box center [371, 423] width 18 height 10
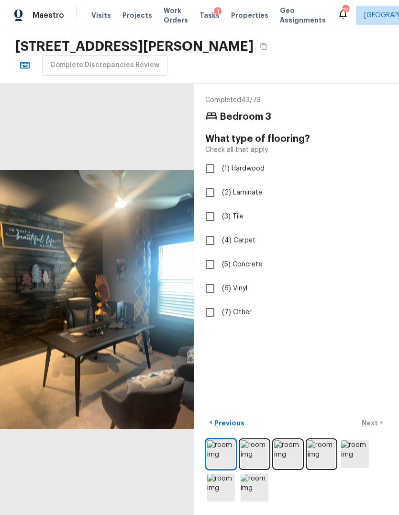
click at [212, 230] on input "(4) Carpet" at bounding box center [210, 240] width 20 height 20
checkbox input "true"
click at [376, 427] on p "Next" at bounding box center [371, 423] width 18 height 10
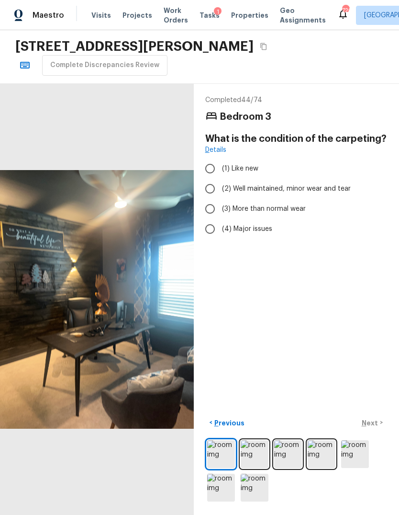
click at [209, 179] on input "(2) Well maintained, minor wear and tear" at bounding box center [210, 189] width 20 height 20
radio input "true"
click at [372, 427] on p "Next" at bounding box center [371, 423] width 18 height 10
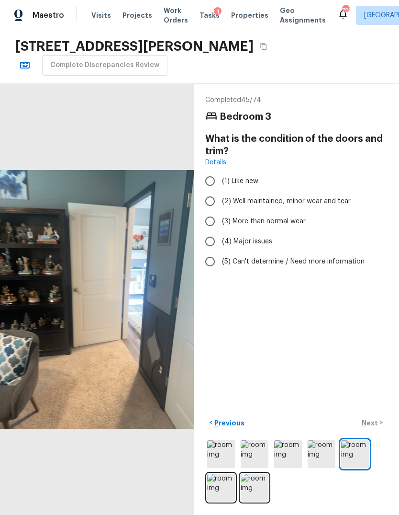
click at [213, 171] on input "(1) Like new" at bounding box center [210, 181] width 20 height 20
radio input "true"
click at [372, 427] on p "Next" at bounding box center [371, 423] width 18 height 10
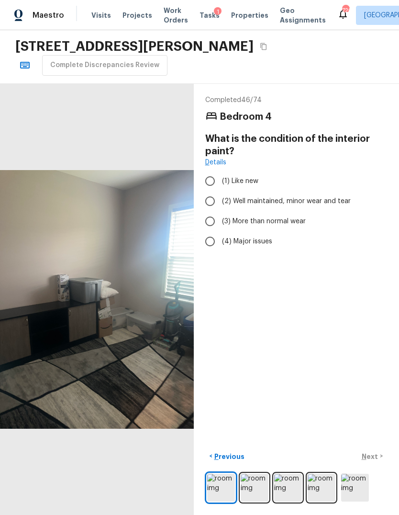
click at [250, 493] on img at bounding box center [255, 487] width 28 height 28
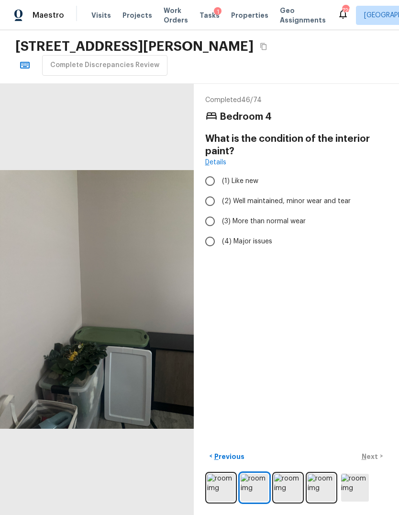
click at [289, 496] on img at bounding box center [288, 487] width 28 height 28
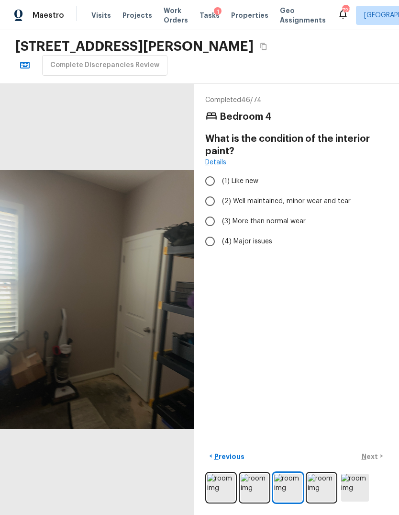
click at [316, 497] on img at bounding box center [322, 487] width 28 height 28
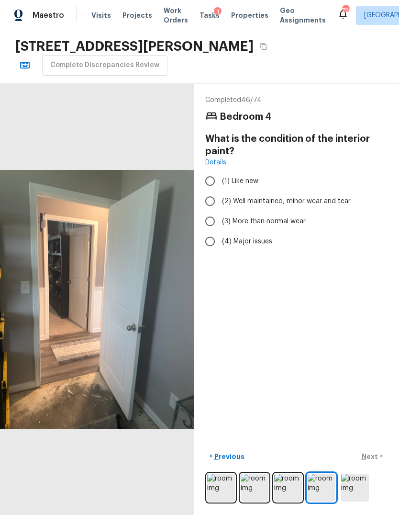
click at [285, 496] on img at bounding box center [288, 487] width 28 height 28
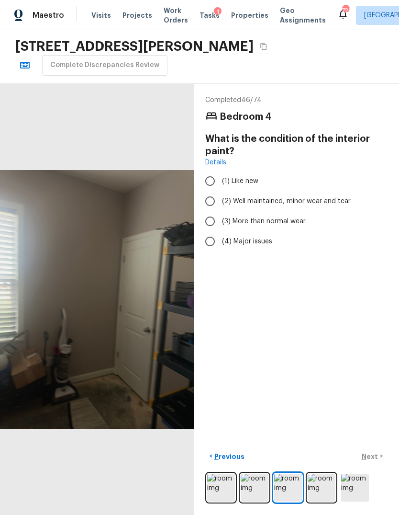
click at [321, 501] on img at bounding box center [322, 487] width 28 height 28
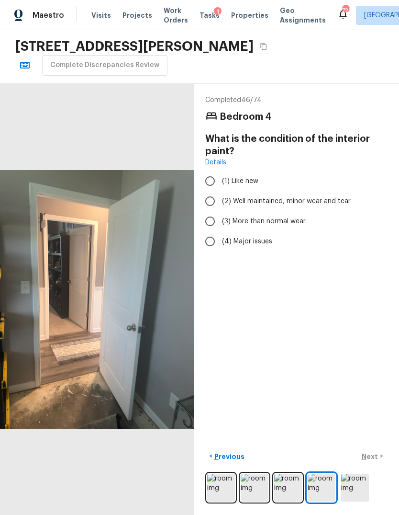
click at [319, 499] on img at bounding box center [322, 487] width 28 height 28
click at [355, 494] on img at bounding box center [355, 487] width 28 height 28
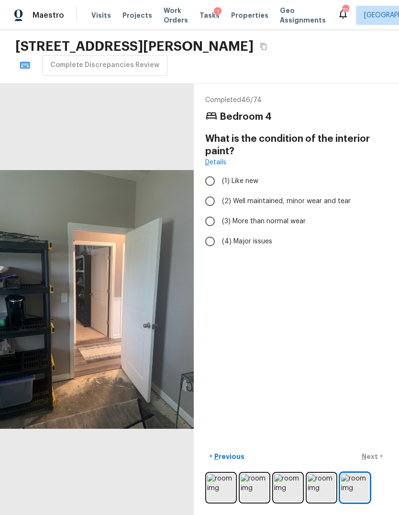
click at [211, 191] on input "(2) Well maintained, minor wear and tear" at bounding box center [210, 201] width 20 height 20
radio input "true"
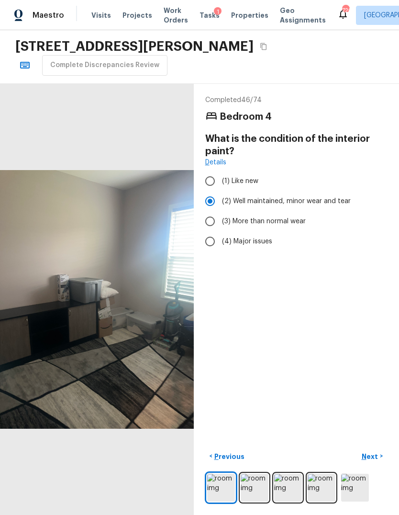
click at [374, 461] on p "Next" at bounding box center [371, 456] width 18 height 10
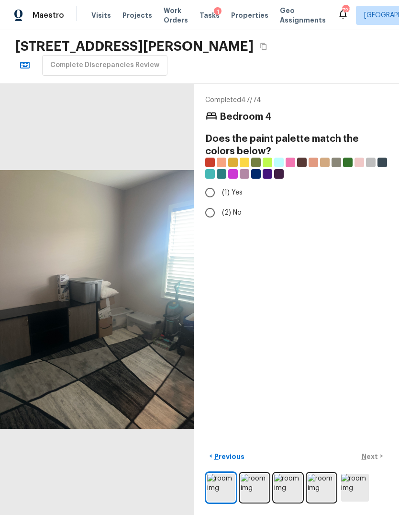
click at [214, 202] on input "(2) No" at bounding box center [210, 212] width 20 height 20
radio input "true"
click at [373, 461] on p "Next" at bounding box center [371, 456] width 18 height 10
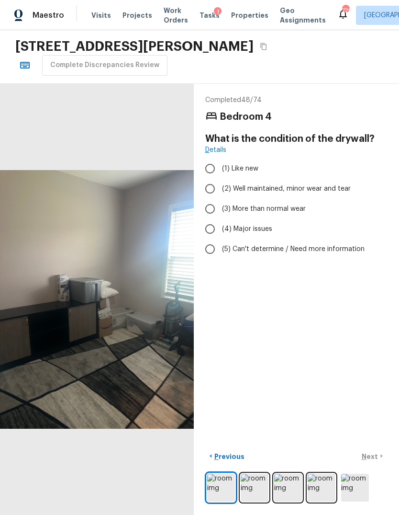
click at [210, 179] on input "(2) Well maintained, minor wear and tear" at bounding box center [210, 189] width 20 height 20
radio input "true"
click at [373, 461] on p "Next" at bounding box center [371, 456] width 18 height 10
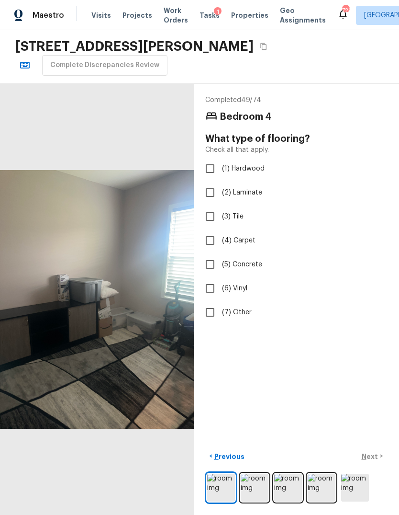
click at [205, 302] on input "(7) Other" at bounding box center [210, 312] width 20 height 20
checkbox input "true"
click at [210, 230] on input "(4) Carpet" at bounding box center [210, 240] width 20 height 20
checkbox input "true"
click at [215, 302] on input "(7) Other" at bounding box center [210, 312] width 20 height 20
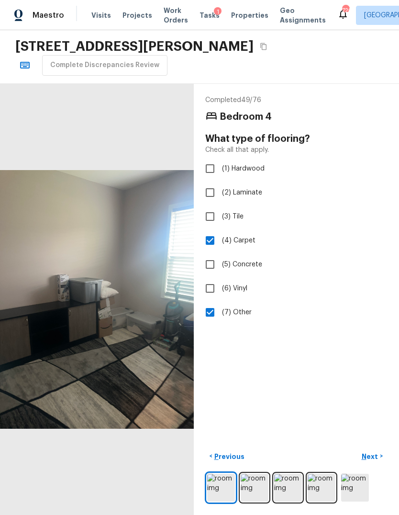
checkbox input "false"
click at [372, 461] on p "Next" at bounding box center [371, 456] width 18 height 10
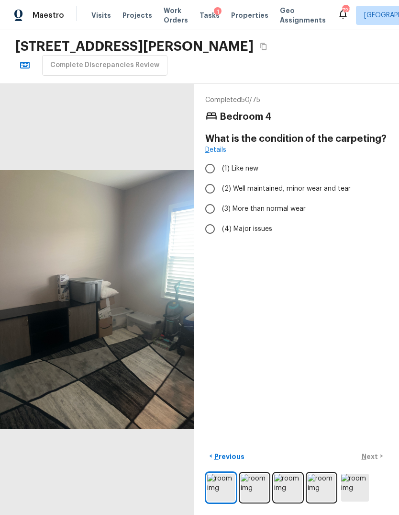
click at [213, 219] on input "(4) Major issues" at bounding box center [210, 229] width 20 height 20
radio input "true"
click at [372, 461] on p "Next" at bounding box center [371, 456] width 18 height 10
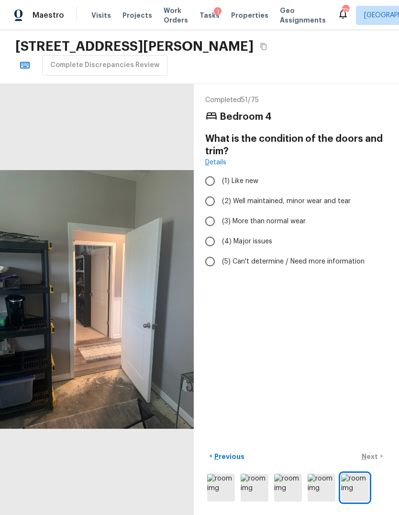
click at [211, 191] on input "(2) Well maintained, minor wear and tear" at bounding box center [210, 201] width 20 height 20
radio input "true"
click at [375, 461] on p "Next" at bounding box center [371, 456] width 18 height 10
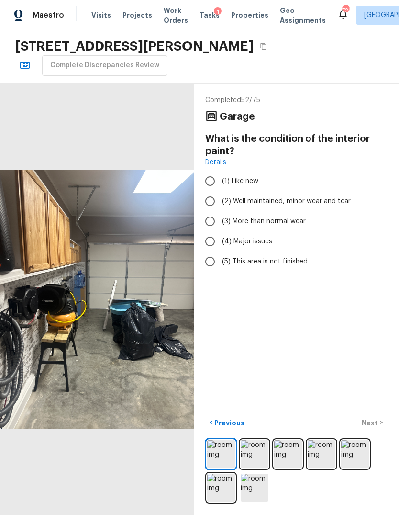
click at [255, 467] on img at bounding box center [255, 454] width 28 height 28
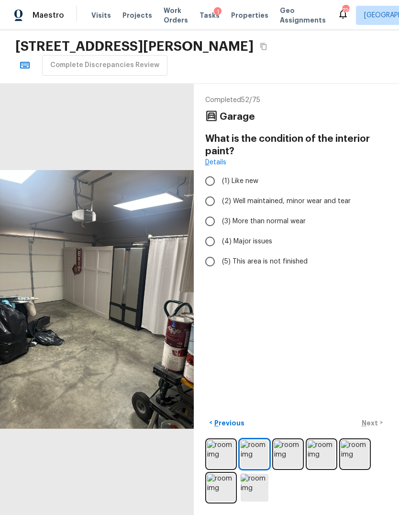
click at [286, 468] on img at bounding box center [288, 454] width 28 height 28
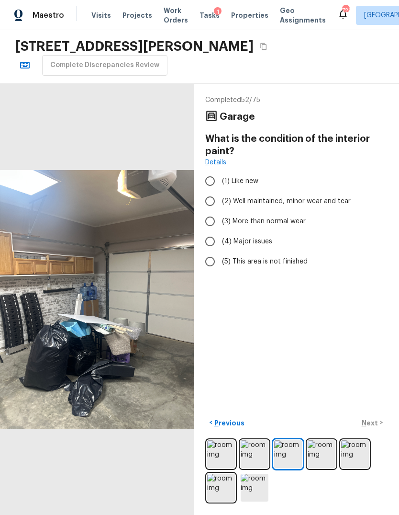
click at [324, 468] on img at bounding box center [322, 454] width 28 height 28
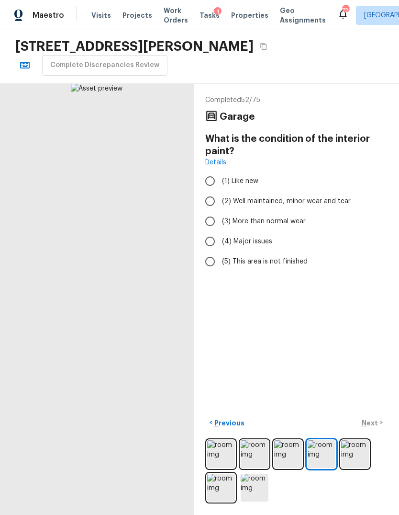
click at [350, 468] on img at bounding box center [355, 454] width 28 height 28
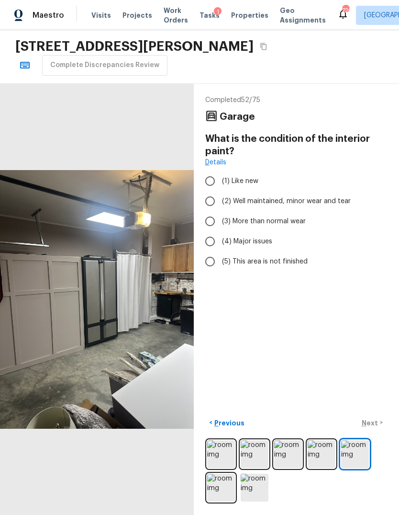
click at [222, 501] on img at bounding box center [221, 487] width 28 height 28
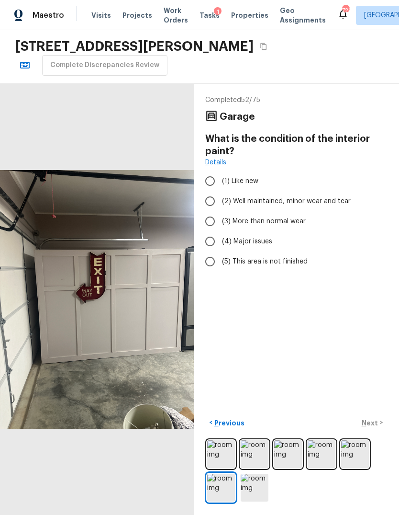
click at [255, 497] on img at bounding box center [255, 487] width 28 height 28
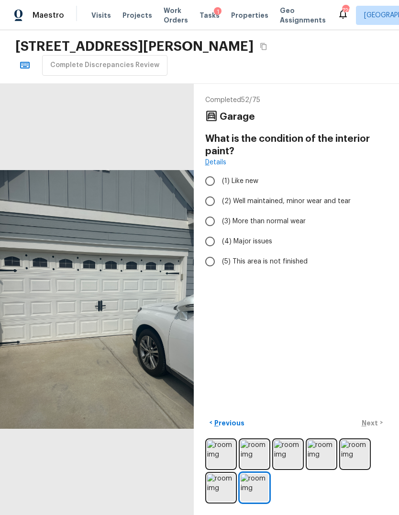
click at [210, 191] on input "(2) Well maintained, minor wear and tear" at bounding box center [210, 201] width 20 height 20
radio input "true"
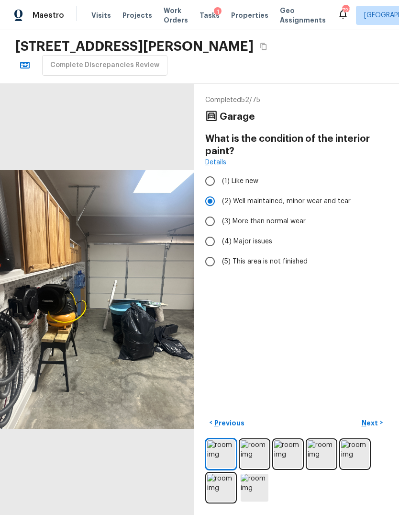
click at [374, 427] on p "Next" at bounding box center [371, 423] width 18 height 10
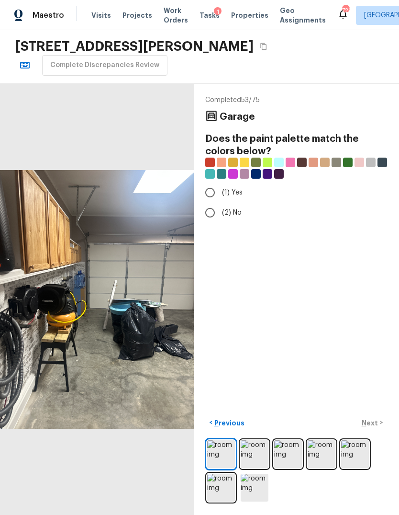
click at [215, 202] on input "(2) No" at bounding box center [210, 212] width 20 height 20
radio input "true"
click at [375, 427] on p "Next" at bounding box center [371, 423] width 18 height 10
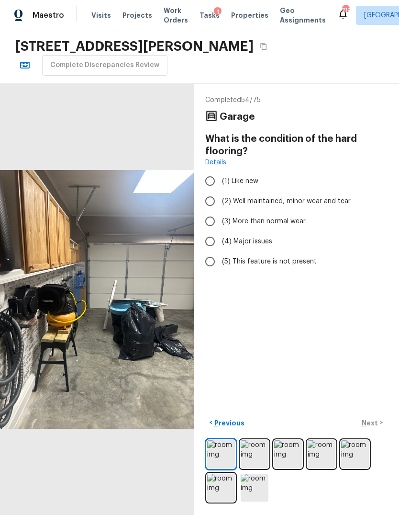
click at [206, 251] on input "(5) This feature is not present" at bounding box center [210, 261] width 20 height 20
radio input "true"
click at [375, 427] on p "Next" at bounding box center [371, 423] width 18 height 10
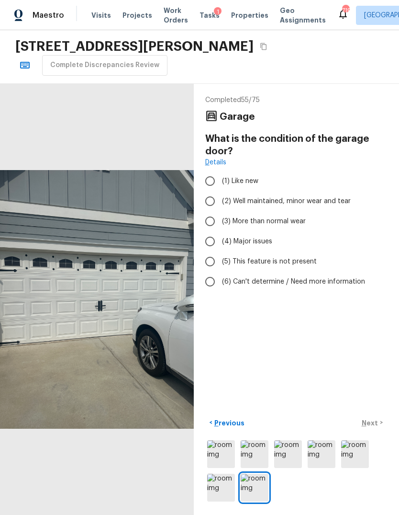
click at [208, 191] on input "(2) Well maintained, minor wear and tear" at bounding box center [210, 201] width 20 height 20
radio input "true"
click at [371, 427] on p "Next" at bounding box center [371, 423] width 18 height 10
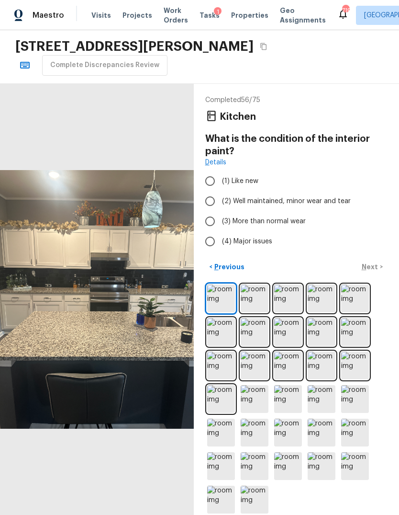
click at [251, 306] on img at bounding box center [255, 298] width 28 height 28
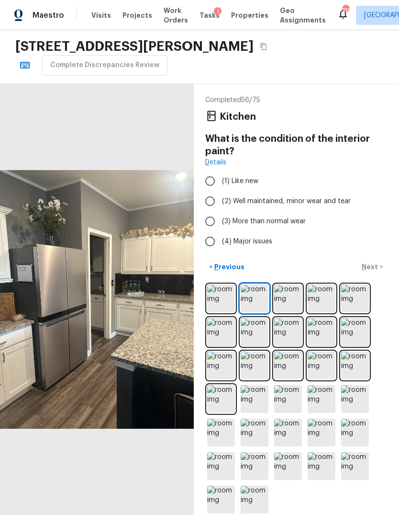
click at [286, 302] on img at bounding box center [288, 298] width 28 height 28
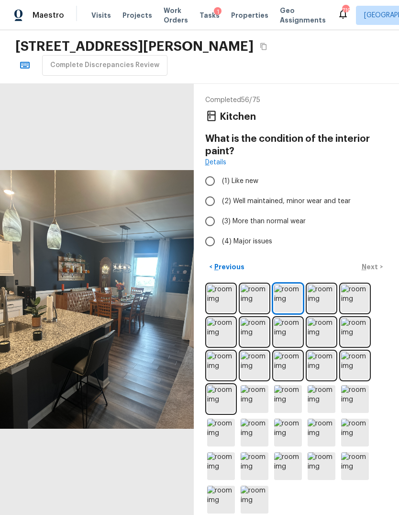
click at [319, 303] on img at bounding box center [322, 298] width 28 height 28
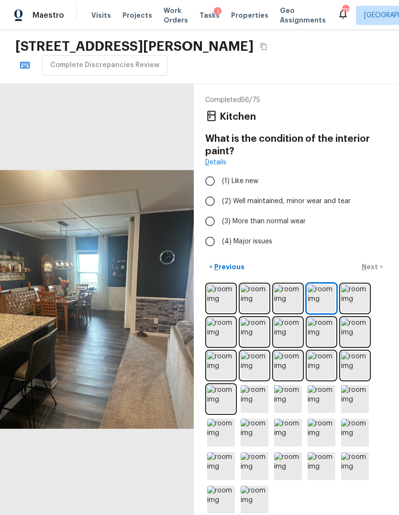
click at [352, 311] on img at bounding box center [355, 298] width 28 height 28
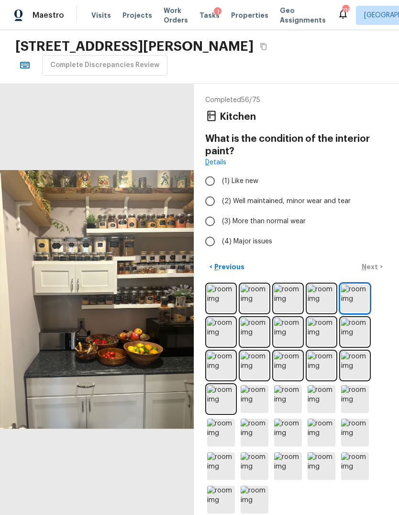
click at [220, 334] on img at bounding box center [221, 332] width 28 height 28
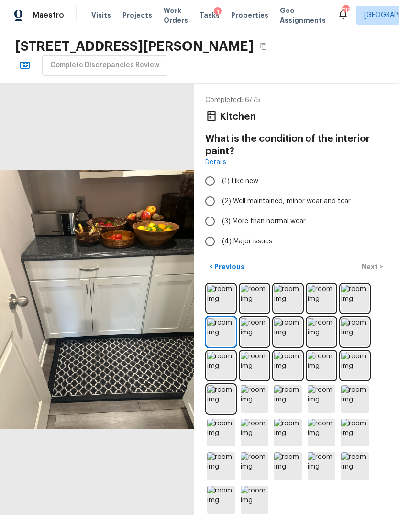
click at [254, 334] on img at bounding box center [255, 332] width 28 height 28
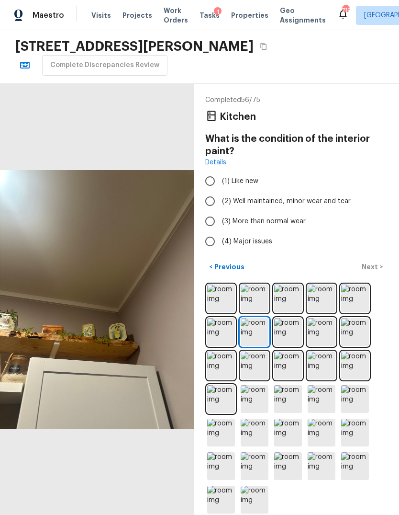
click at [284, 337] on img at bounding box center [288, 332] width 28 height 28
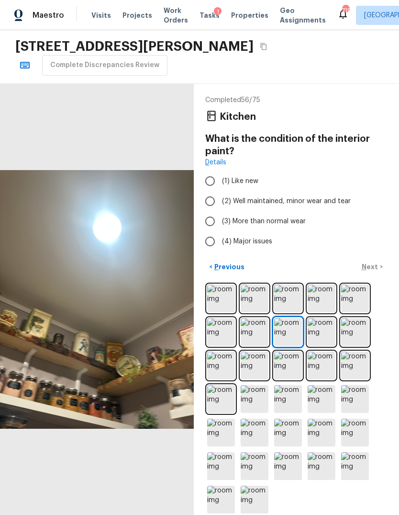
click at [318, 333] on img at bounding box center [322, 332] width 28 height 28
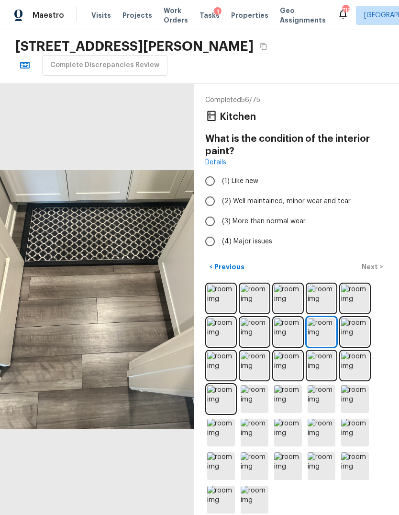
click at [352, 341] on img at bounding box center [355, 332] width 28 height 28
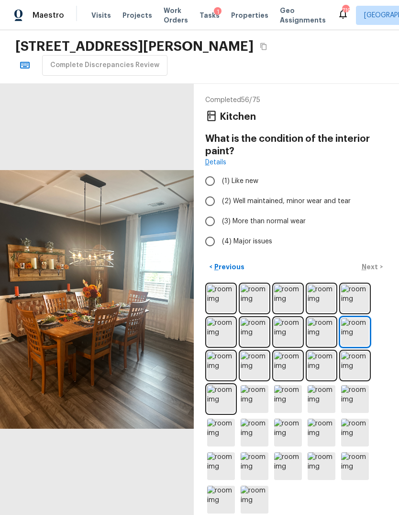
click at [320, 340] on img at bounding box center [322, 332] width 28 height 28
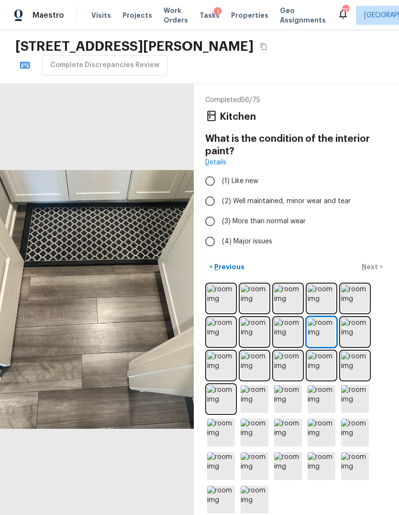
click at [353, 336] on img at bounding box center [355, 332] width 28 height 28
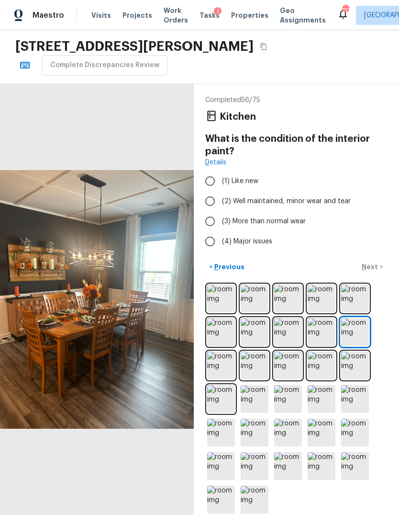
click at [220, 369] on img at bounding box center [221, 365] width 28 height 28
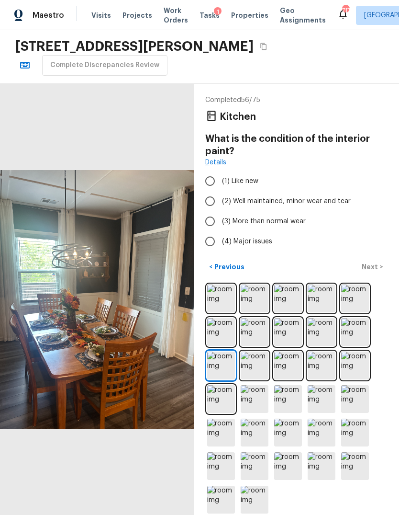
click at [255, 369] on img at bounding box center [255, 365] width 28 height 28
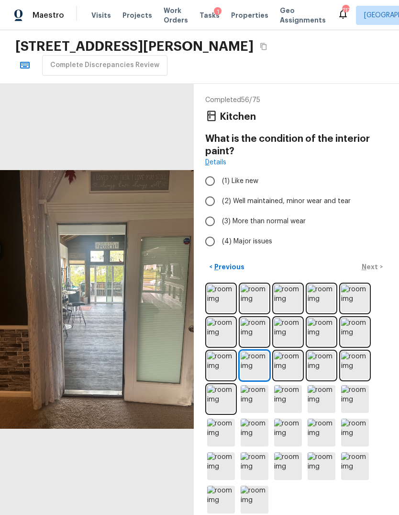
click at [228, 268] on p "Previous" at bounding box center [229, 267] width 32 height 10
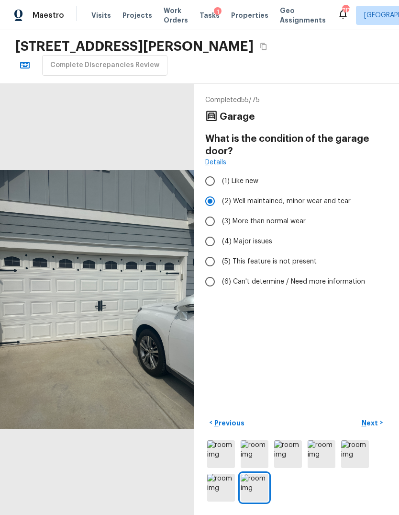
click at [374, 427] on p "Next" at bounding box center [371, 423] width 18 height 10
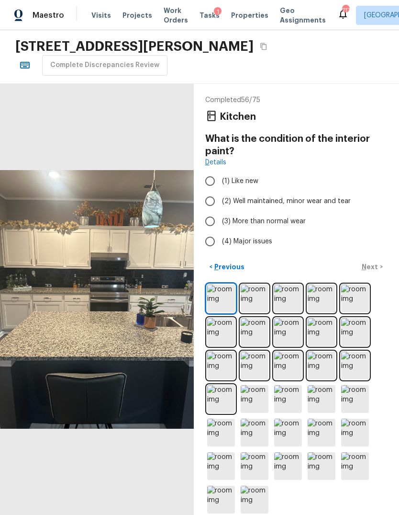
click at [212, 191] on input "(2) Well maintained, minor wear and tear" at bounding box center [210, 201] width 20 height 20
radio input "true"
click at [377, 267] on p "Next" at bounding box center [371, 267] width 18 height 10
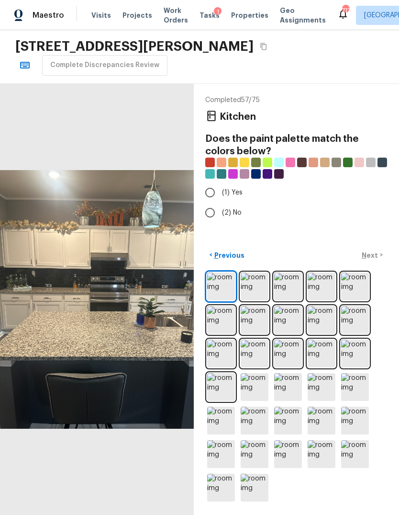
click at [214, 202] on input "(2) No" at bounding box center [210, 212] width 20 height 20
radio input "true"
click at [372, 260] on p "Next" at bounding box center [371, 255] width 18 height 10
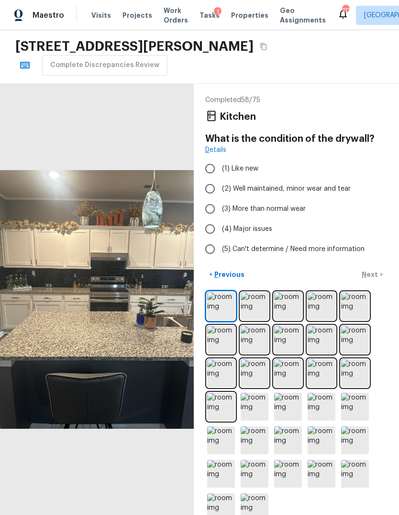
click at [209, 179] on input "(2) Well maintained, minor wear and tear" at bounding box center [210, 189] width 20 height 20
radio input "true"
click at [371, 269] on p "Next" at bounding box center [371, 274] width 18 height 10
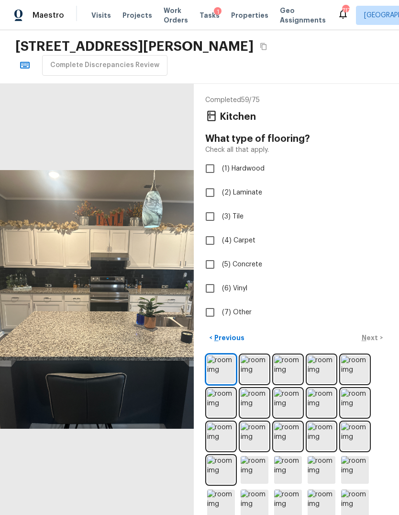
click at [208, 182] on input "(2) Laminate" at bounding box center [210, 192] width 20 height 20
checkbox input "true"
click at [376, 333] on p "Next" at bounding box center [371, 338] width 18 height 10
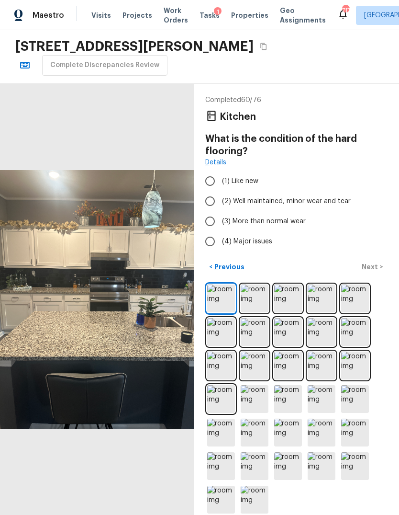
click at [208, 191] on input "(2) Well maintained, minor wear and tear" at bounding box center [210, 201] width 20 height 20
radio input "true"
click at [376, 268] on p "Next" at bounding box center [371, 267] width 18 height 10
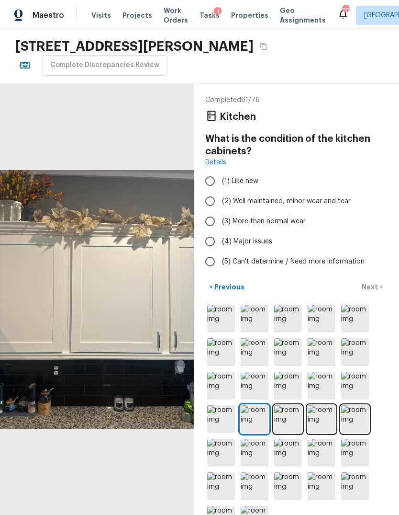
click at [210, 191] on input "(2) Well maintained, minor wear and tear" at bounding box center [210, 201] width 20 height 20
radio input "true"
click at [372, 282] on p "Next" at bounding box center [371, 287] width 18 height 10
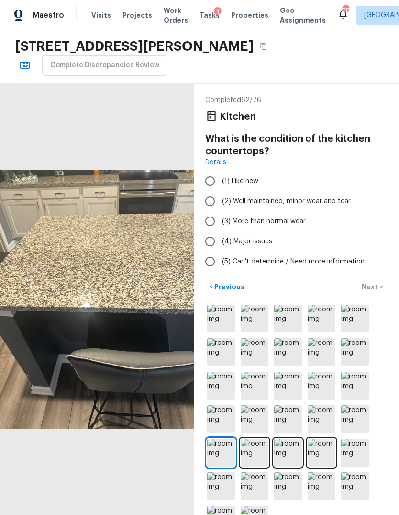
click at [210, 171] on input "(1) Like new" at bounding box center [210, 181] width 20 height 20
radio input "true"
click at [375, 282] on p "Next" at bounding box center [371, 287] width 18 height 10
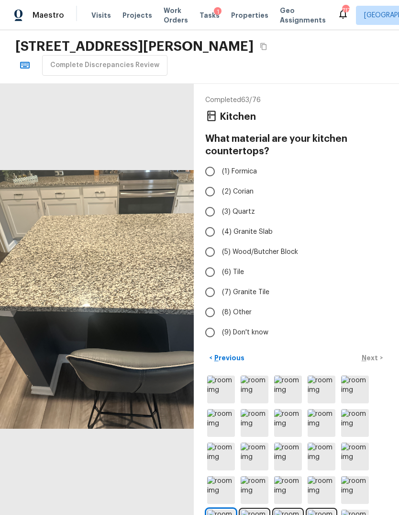
click at [212, 202] on input "(3) Quartz" at bounding box center [210, 212] width 20 height 20
radio input "true"
click at [375, 353] on p "Next" at bounding box center [371, 358] width 18 height 10
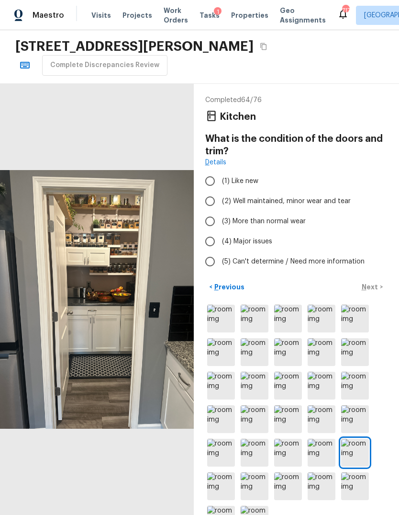
click at [213, 191] on input "(2) Well maintained, minor wear and tear" at bounding box center [210, 201] width 20 height 20
radio input "true"
click at [373, 282] on p "Next" at bounding box center [371, 287] width 18 height 10
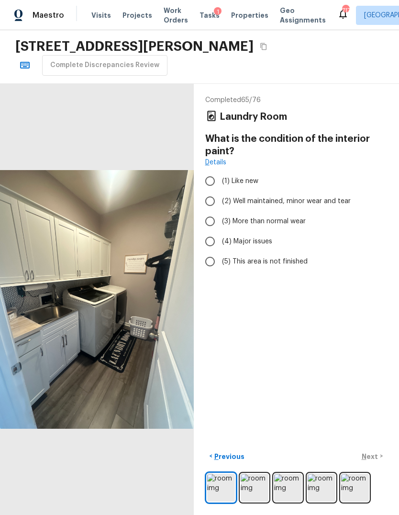
click at [209, 191] on input "(2) Well maintained, minor wear and tear" at bounding box center [210, 201] width 20 height 20
radio input "true"
click at [375, 461] on p "Next" at bounding box center [371, 456] width 18 height 10
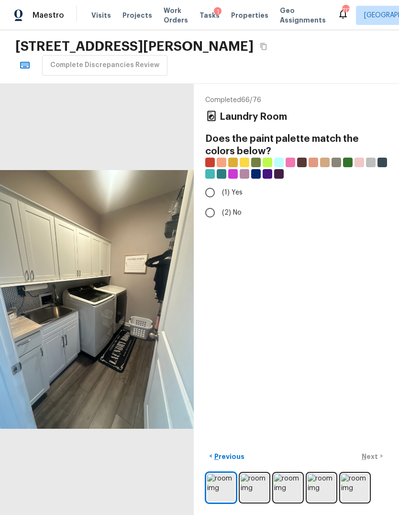
click at [211, 202] on input "(2) No" at bounding box center [210, 212] width 20 height 20
radio input "true"
click at [374, 461] on p "Next" at bounding box center [371, 456] width 18 height 10
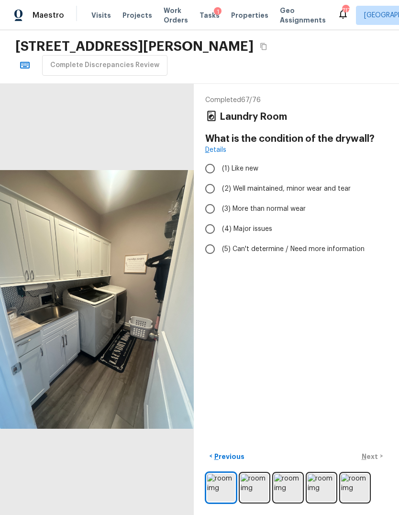
click at [213, 179] on input "(2) Well maintained, minor wear and tear" at bounding box center [210, 189] width 20 height 20
radio input "true"
click at [372, 461] on p "Next" at bounding box center [371, 456] width 18 height 10
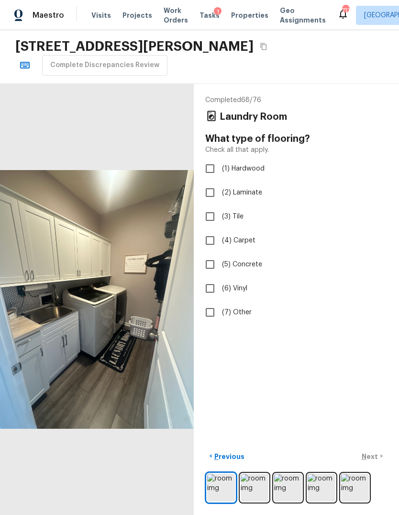
click at [208, 182] on input "(2) Laminate" at bounding box center [210, 192] width 20 height 20
checkbox input "true"
click at [373, 461] on p "Next" at bounding box center [371, 456] width 18 height 10
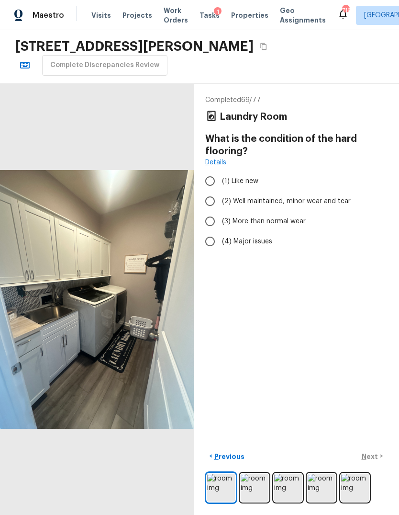
click at [210, 191] on input "(2) Well maintained, minor wear and tear" at bounding box center [210, 201] width 20 height 20
radio input "true"
click at [371, 461] on p "Next" at bounding box center [371, 456] width 18 height 10
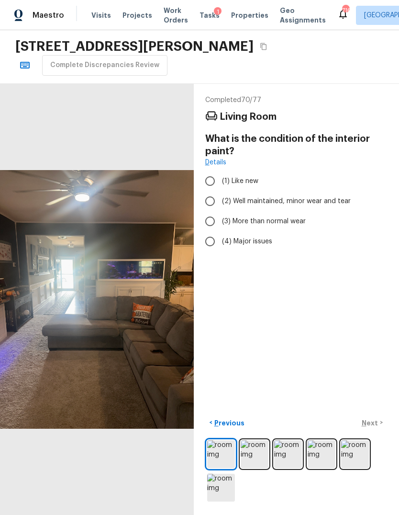
click at [253, 468] on img at bounding box center [255, 454] width 28 height 28
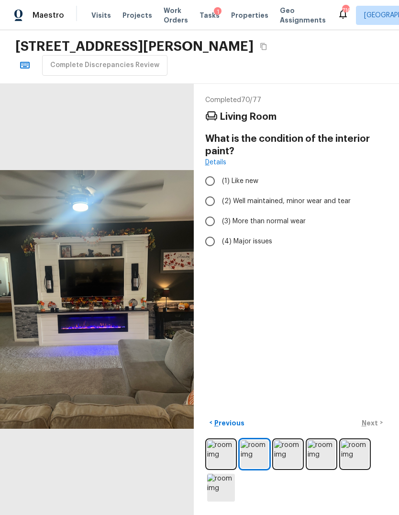
click at [283, 468] on img at bounding box center [288, 454] width 28 height 28
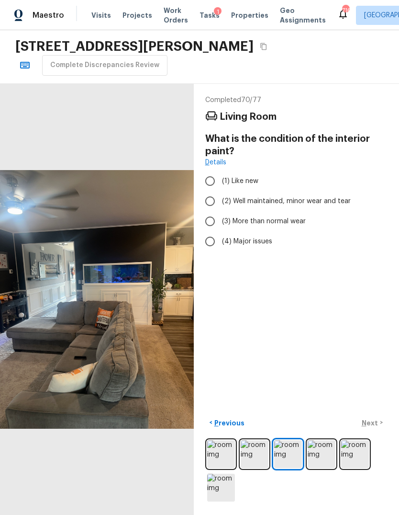
click at [350, 468] on img at bounding box center [355, 454] width 28 height 28
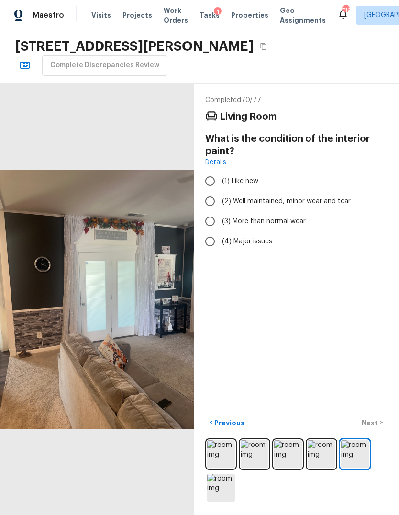
click at [225, 494] on img at bounding box center [221, 487] width 28 height 28
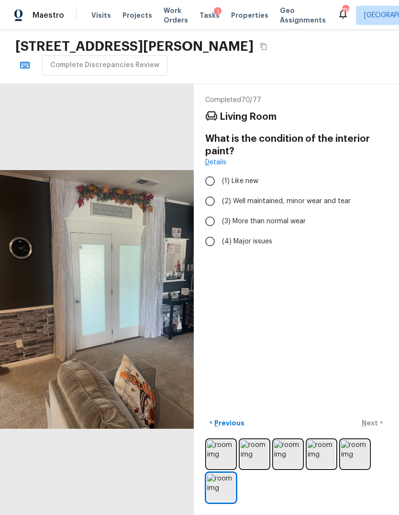
click at [212, 191] on input "(2) Well maintained, minor wear and tear" at bounding box center [210, 201] width 20 height 20
radio input "true"
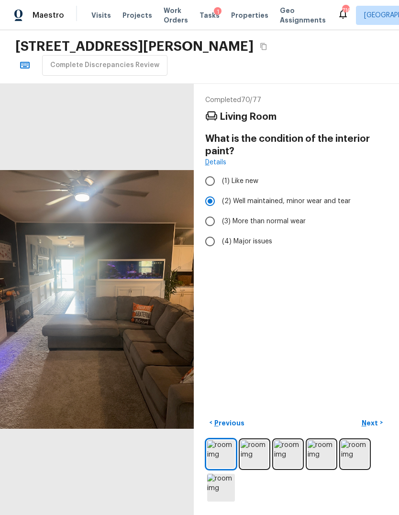
click at [371, 427] on p "Next" at bounding box center [371, 423] width 18 height 10
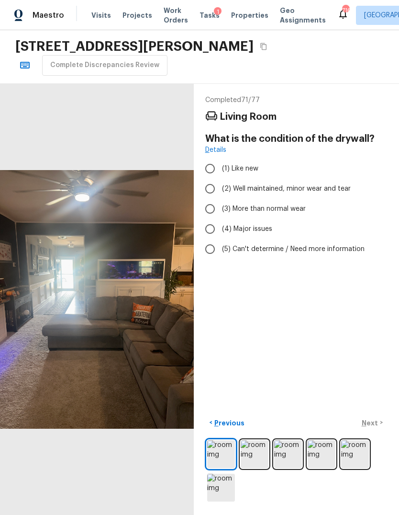
click at [208, 179] on input "(2) Well maintained, minor wear and tear" at bounding box center [210, 189] width 20 height 20
radio input "true"
click at [375, 427] on p "Next" at bounding box center [371, 423] width 18 height 10
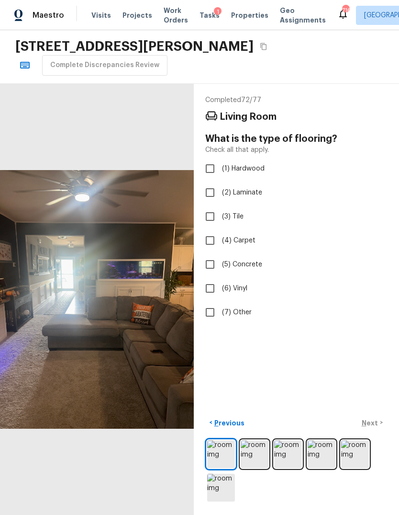
click at [205, 230] on input "(4) Carpet" at bounding box center [210, 240] width 20 height 20
checkbox input "true"
click at [372, 427] on p "Next" at bounding box center [371, 423] width 18 height 10
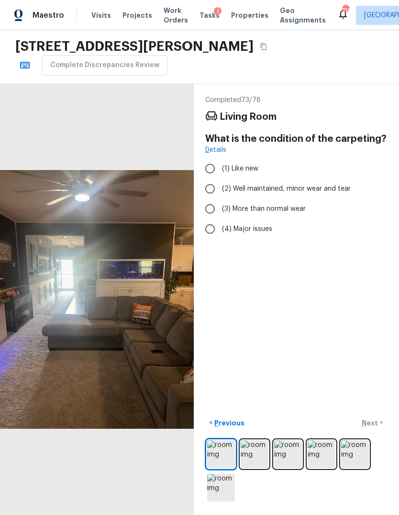
click at [213, 179] on input "(2) Well maintained, minor wear and tear" at bounding box center [210, 189] width 20 height 20
radio input "true"
click at [372, 427] on p "Next" at bounding box center [371, 423] width 18 height 10
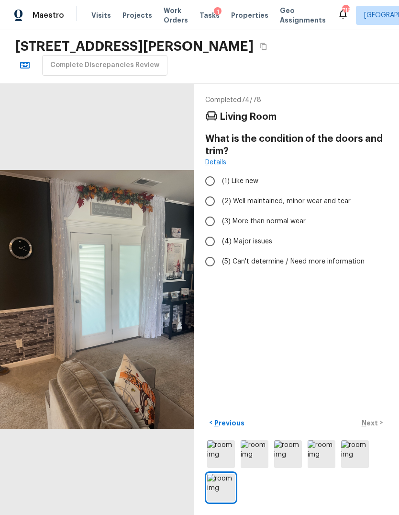
click at [213, 191] on input "(2) Well maintained, minor wear and tear" at bounding box center [210, 201] width 20 height 20
radio input "true"
click at [370, 427] on p "Next" at bounding box center [371, 423] width 18 height 10
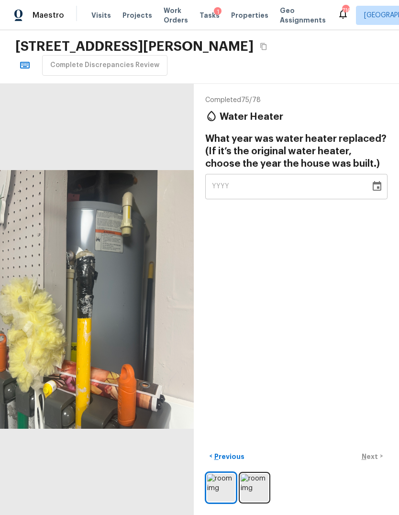
click at [257, 500] on img at bounding box center [255, 487] width 28 height 28
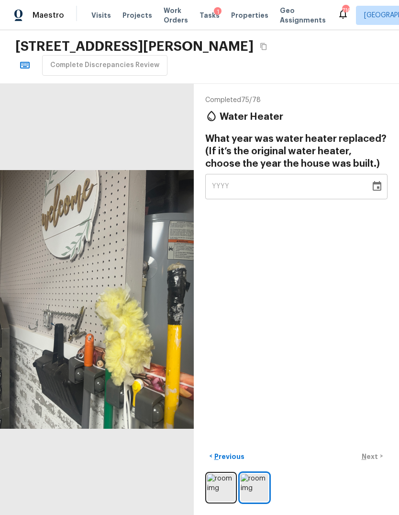
click at [224, 495] on img at bounding box center [221, 487] width 28 height 28
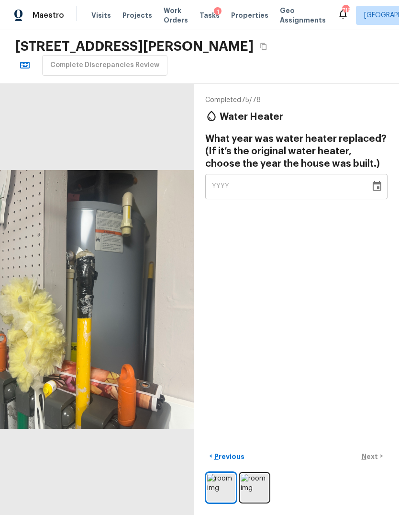
click at [377, 181] on icon "Choose date" at bounding box center [377, 186] width 9 height 10
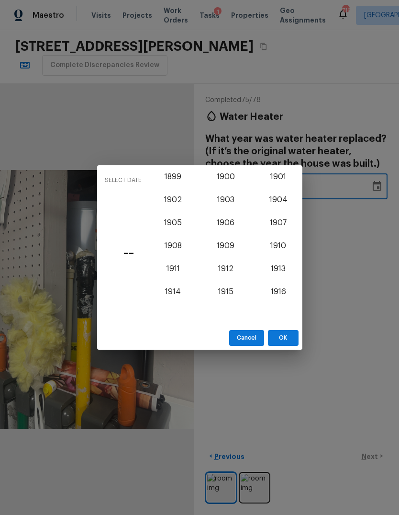
scroll to position [831, 0]
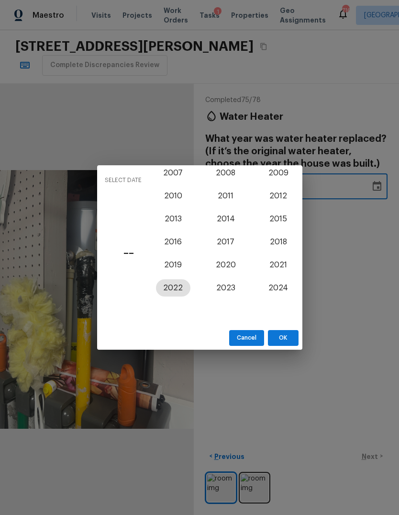
click at [172, 289] on button "2022" at bounding box center [173, 287] width 34 height 17
type input "2022"
click at [285, 337] on button "OK" at bounding box center [283, 338] width 31 height 16
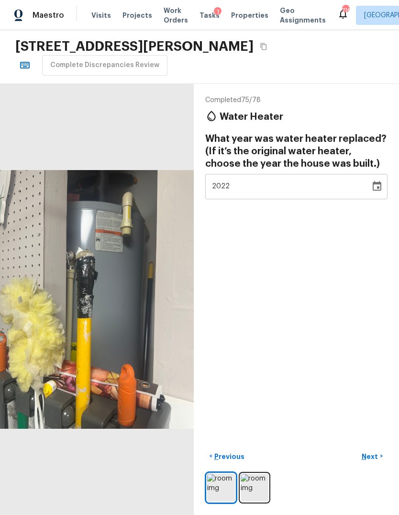
click at [376, 461] on p "Next" at bounding box center [371, 456] width 18 height 10
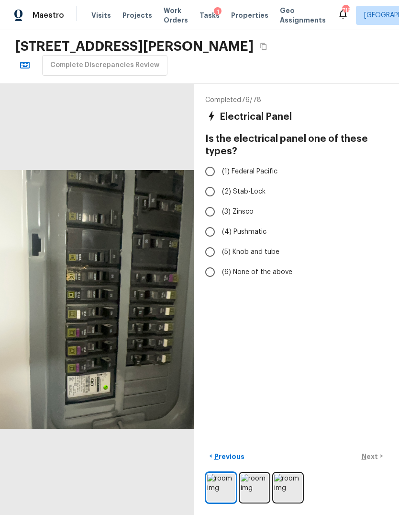
click at [258, 501] on img at bounding box center [255, 487] width 28 height 28
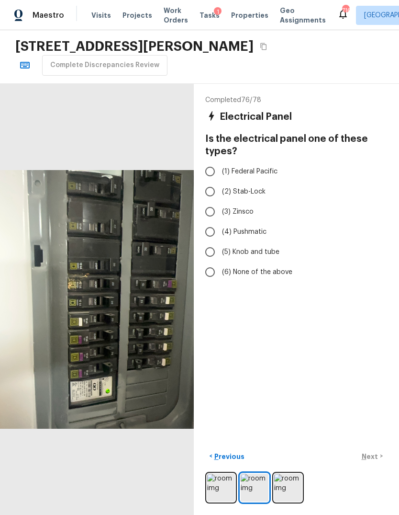
click at [291, 495] on img at bounding box center [288, 487] width 28 height 28
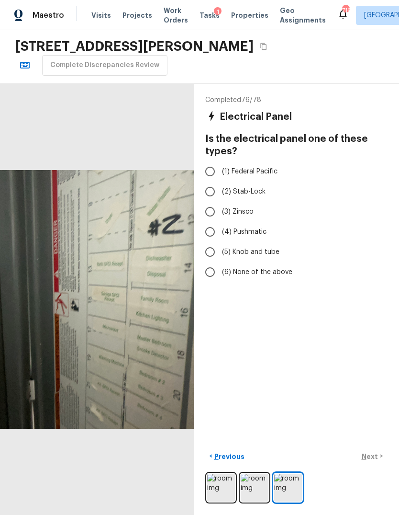
click at [257, 498] on img at bounding box center [255, 487] width 28 height 28
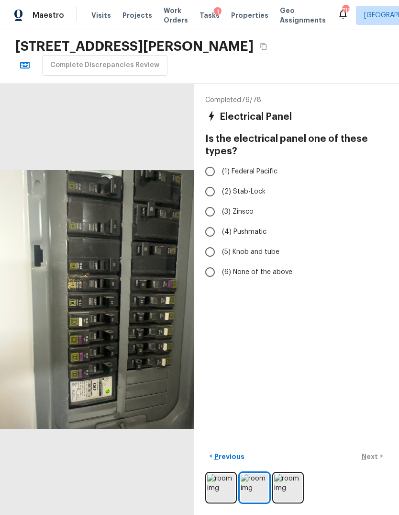
click at [213, 262] on input "(6) None of the above" at bounding box center [210, 272] width 20 height 20
radio input "true"
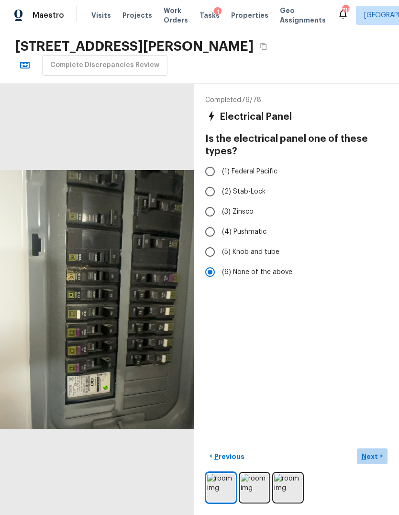
click at [376, 461] on p "Next" at bounding box center [371, 456] width 18 height 10
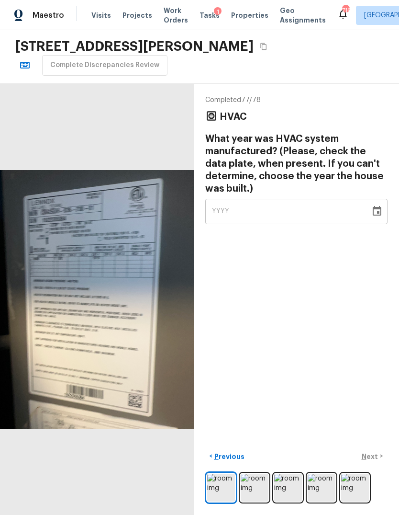
click at [259, 493] on img at bounding box center [255, 487] width 28 height 28
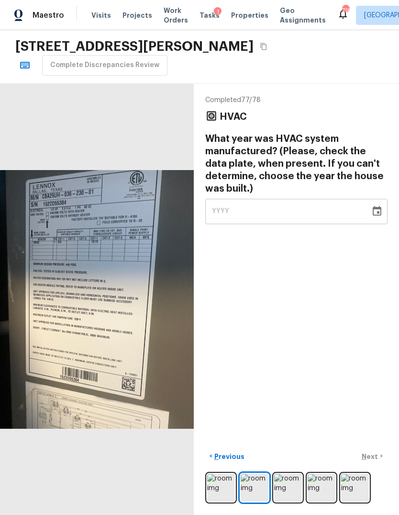
click at [382, 205] on icon "Choose date" at bounding box center [376, 210] width 11 height 11
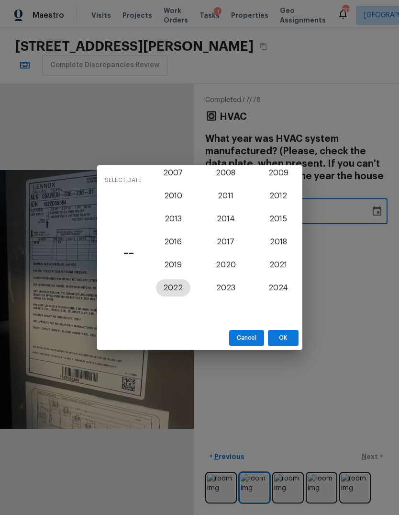
click at [168, 290] on button "2022" at bounding box center [173, 287] width 34 height 17
type input "2022"
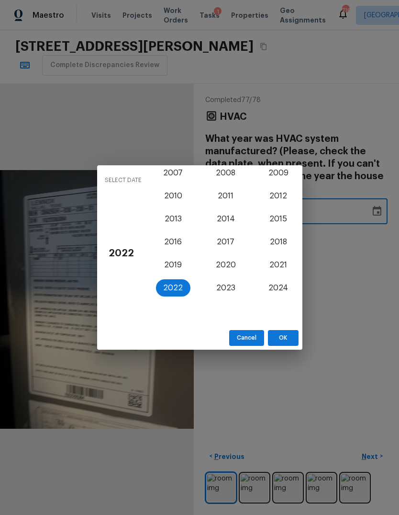
click at [283, 337] on button "OK" at bounding box center [283, 338] width 31 height 16
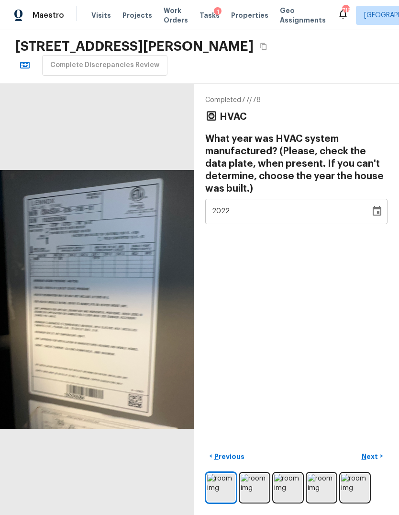
click at [376, 461] on p "Next" at bounding box center [371, 456] width 18 height 10
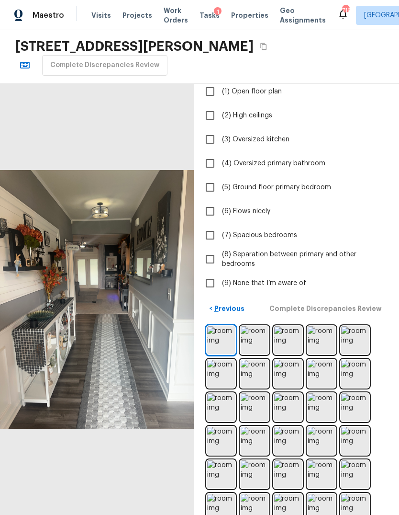
scroll to position [78, 0]
click at [254, 325] on img at bounding box center [255, 339] width 28 height 28
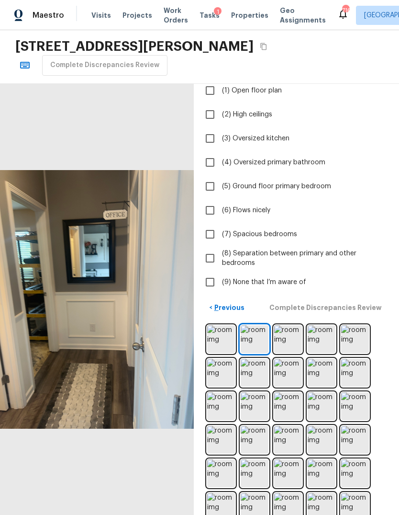
click at [290, 325] on img at bounding box center [288, 339] width 28 height 28
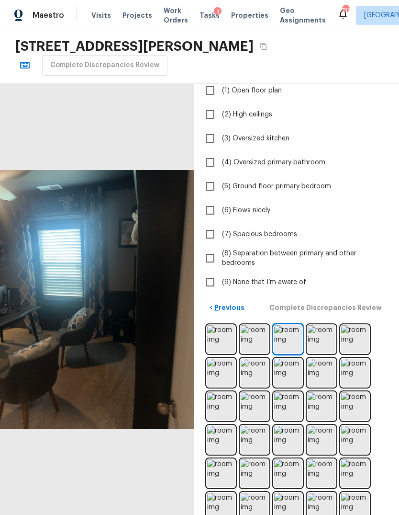
click at [322, 325] on img at bounding box center [322, 339] width 28 height 28
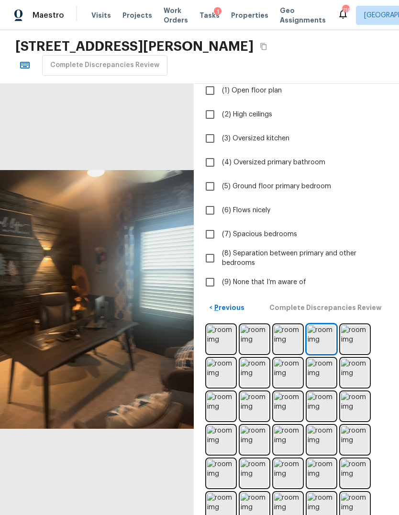
click at [352, 325] on img at bounding box center [355, 339] width 28 height 28
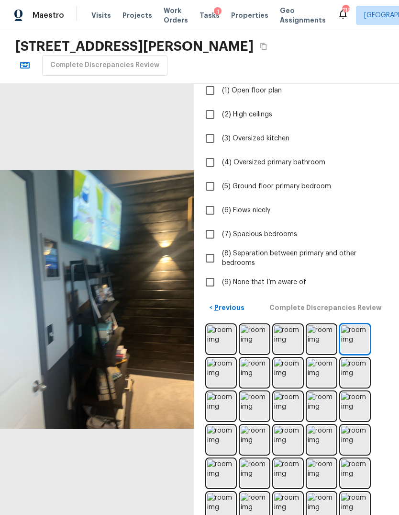
click at [222, 359] on img at bounding box center [221, 373] width 28 height 28
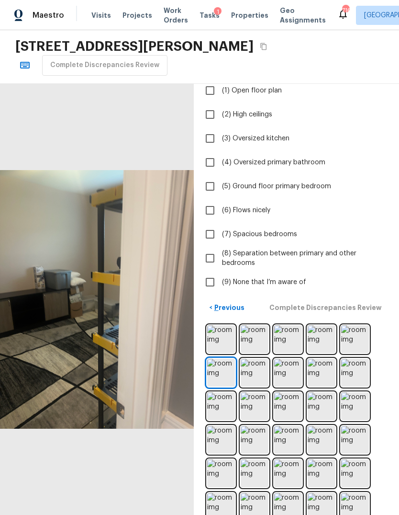
click at [255, 359] on img at bounding box center [255, 373] width 28 height 28
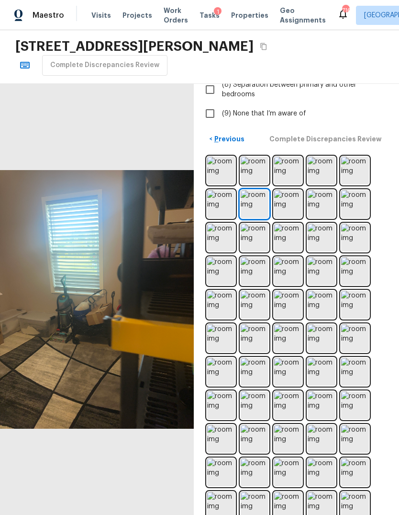
scroll to position [-18, 0]
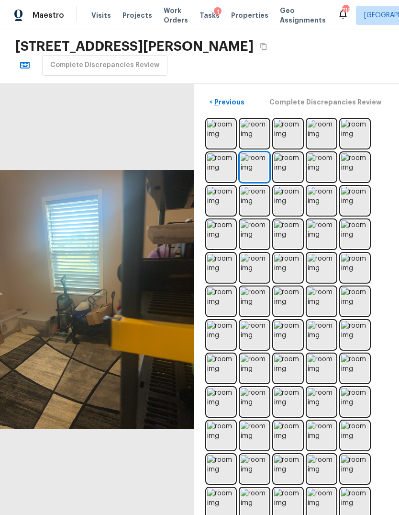
click at [394, 329] on div "Completed 78 / 78 Layout Which positive features are present? Check all that ap…" at bounding box center [296, 299] width 205 height 431
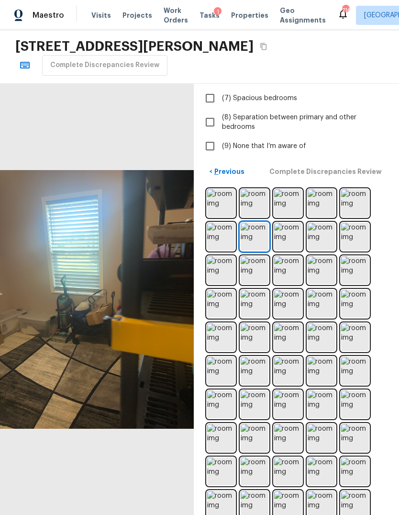
scroll to position [213, 0]
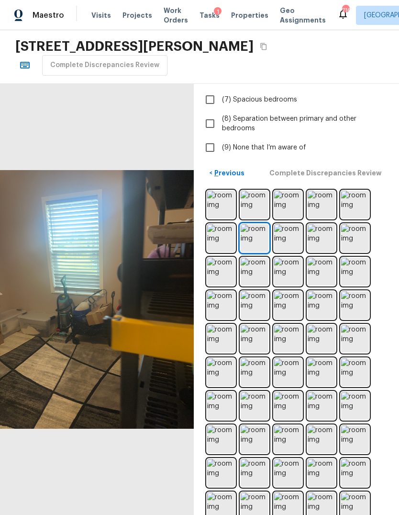
click at [290, 224] on img at bounding box center [288, 238] width 28 height 28
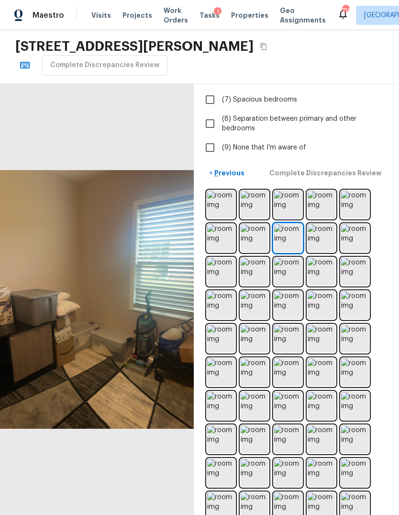
click at [323, 258] on img at bounding box center [322, 272] width 28 height 28
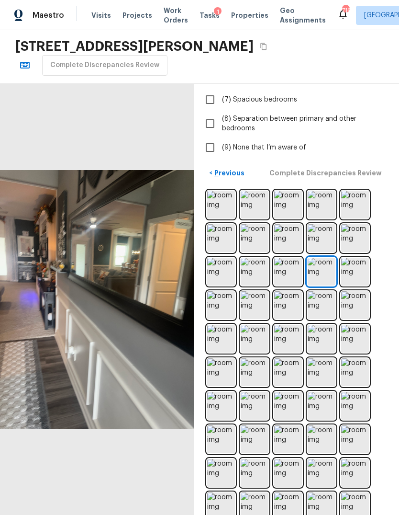
click at [323, 258] on img at bounding box center [322, 272] width 28 height 28
click at [357, 258] on img at bounding box center [355, 272] width 28 height 28
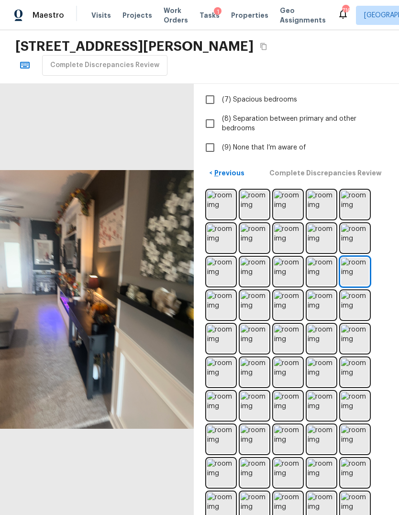
click at [217, 291] on img at bounding box center [221, 305] width 28 height 28
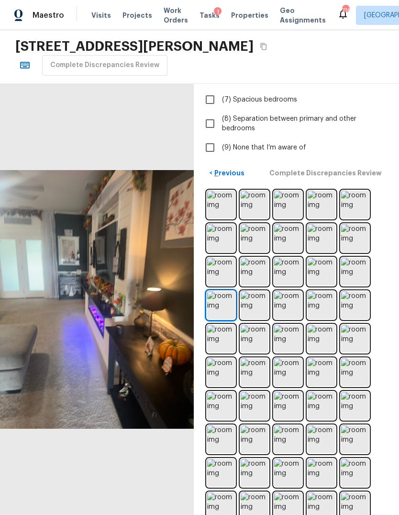
click at [253, 291] on img at bounding box center [255, 305] width 28 height 28
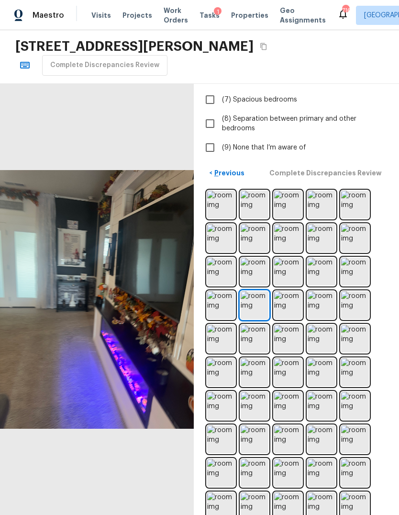
click at [285, 291] on img at bounding box center [288, 305] width 28 height 28
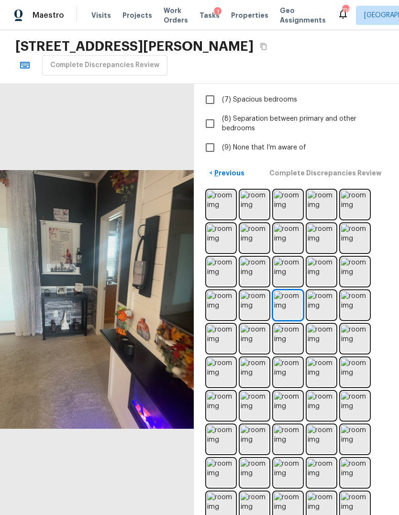
click at [320, 291] on img at bounding box center [322, 305] width 28 height 28
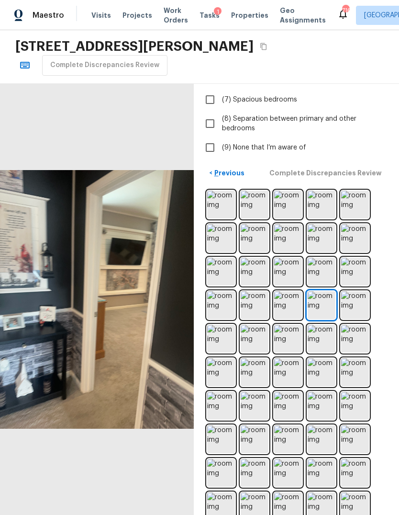
click at [352, 291] on img at bounding box center [355, 305] width 28 height 28
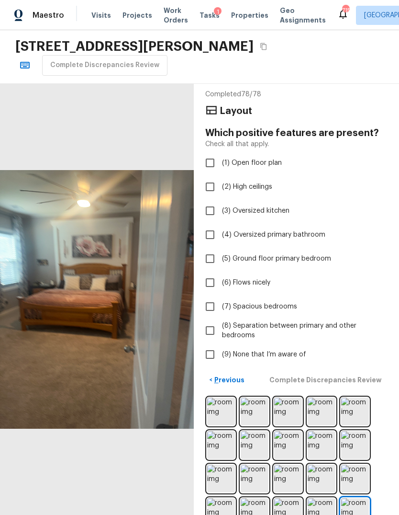
scroll to position [2, 0]
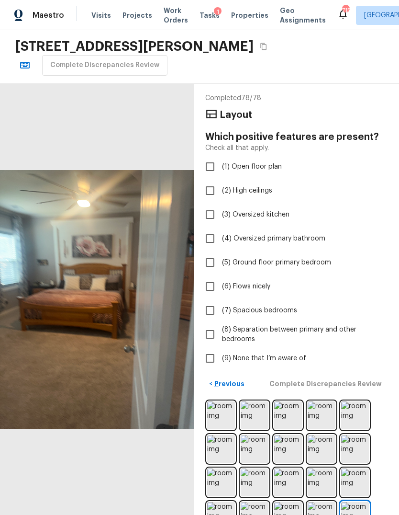
click at [208, 276] on input "(6) Flows nicely" at bounding box center [210, 286] width 20 height 20
checkbox input "true"
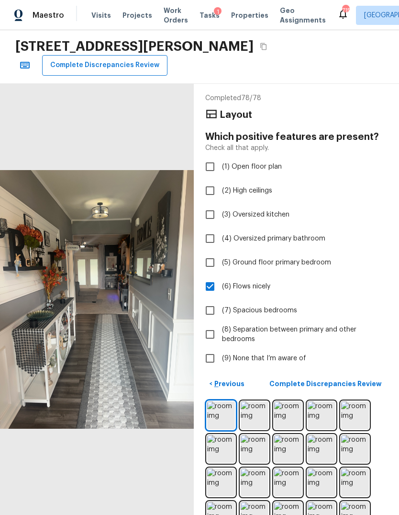
click at [213, 252] on input "(5) Ground floor primary bedroom" at bounding box center [210, 262] width 20 height 20
checkbox input "true"
click at [211, 324] on input "(8) Separation between primary and other bedrooms" at bounding box center [210, 334] width 20 height 20
checkbox input "true"
click at [211, 204] on input "(3) Oversized kitchen" at bounding box center [210, 214] width 20 height 20
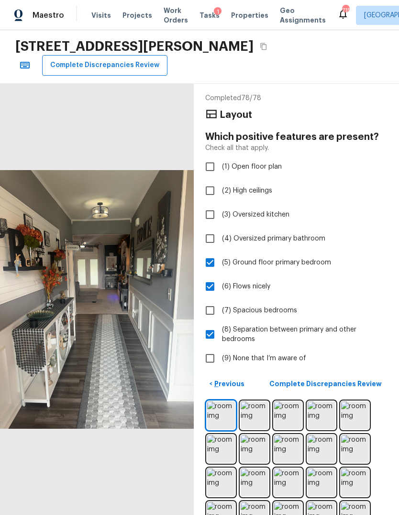
checkbox input "true"
click at [352, 379] on p "Complete Discrepancies Review" at bounding box center [326, 384] width 114 height 10
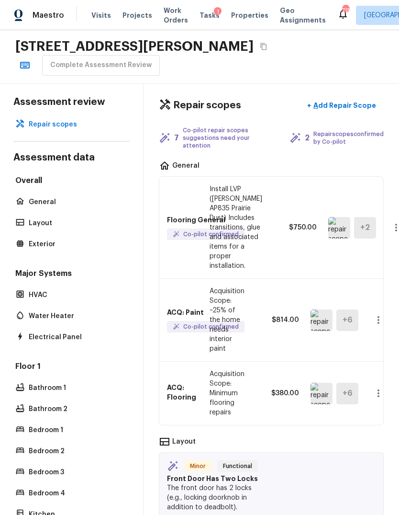
click at [255, 224] on div "Flooring General Co-pilot confirmed Install LVP (Knighton AP835 Prairie Dust) I…" at bounding box center [271, 228] width 224 height 102
click at [229, 203] on p "Install LVP (Knighton AP835 Prairie Dust) Includes transitions, glue and associ…" at bounding box center [236, 227] width 53 height 86
click at [337, 238] on div "Flooring General Co-pilot confirmed Install LVP (Knighton AP835 Prairie Dust) I…" at bounding box center [271, 228] width 224 height 102
click at [229, 184] on p "Install LVP (Knighton AP835 Prairie Dust) Includes transitions, glue and associ…" at bounding box center [236, 227] width 53 height 86
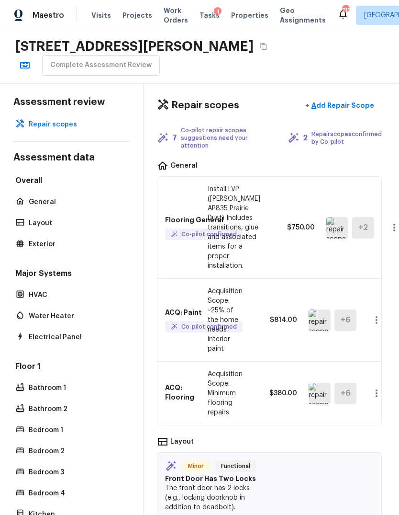
click at [389, 222] on icon "button" at bounding box center [394, 227] width 11 height 11
click at [364, 226] on li "Edit" at bounding box center [369, 225] width 45 height 29
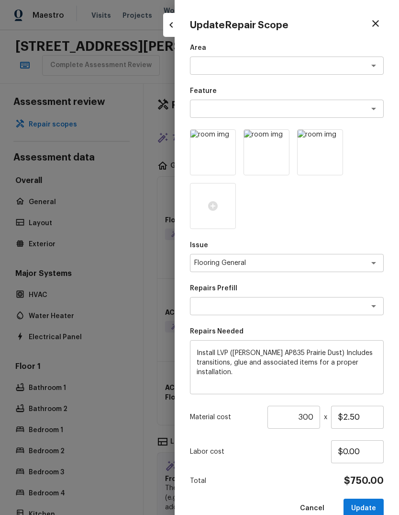
click at [257, 61] on textarea at bounding box center [273, 66] width 158 height 10
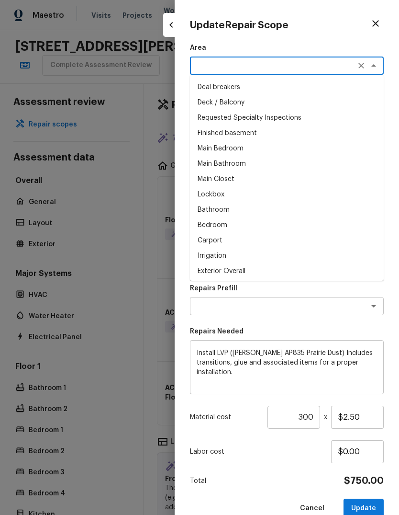
scroll to position [237, 0]
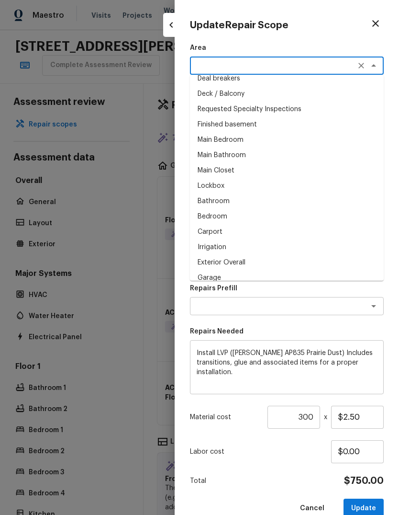
click at [219, 213] on li "Bedroom" at bounding box center [287, 216] width 194 height 15
type textarea "Bedroom"
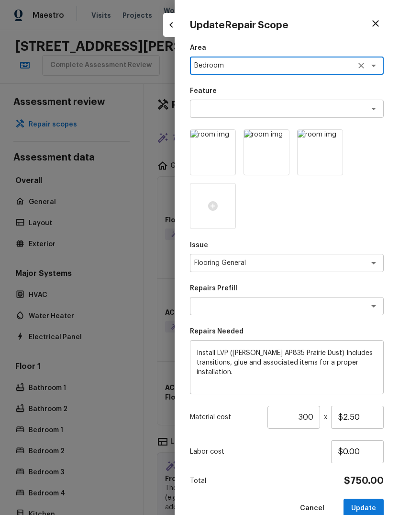
click at [269, 105] on textarea at bounding box center [273, 109] width 158 height 10
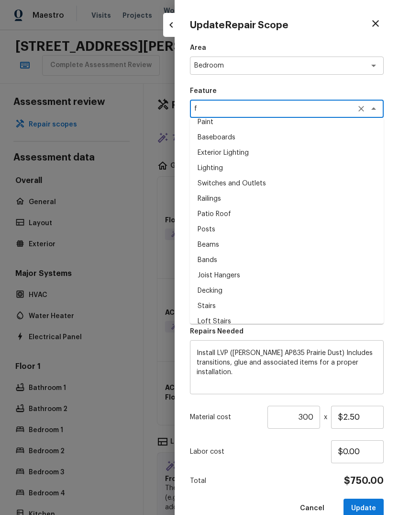
scroll to position [0, 0]
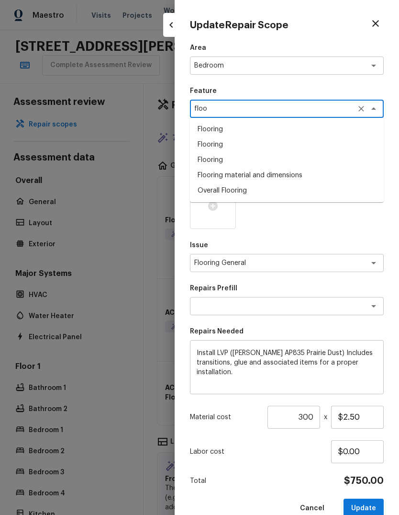
click at [215, 128] on li "Flooring" at bounding box center [287, 129] width 194 height 15
type textarea "Flooring"
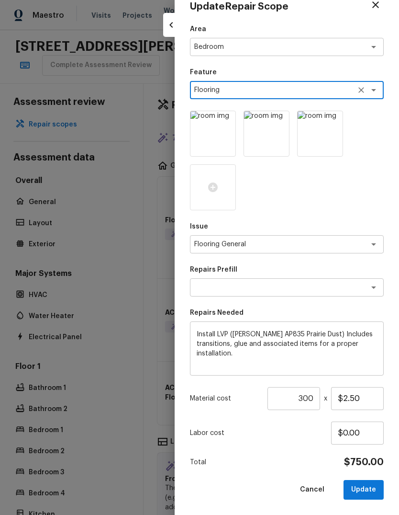
scroll to position [18, 0]
click at [257, 287] on textarea at bounding box center [273, 288] width 158 height 10
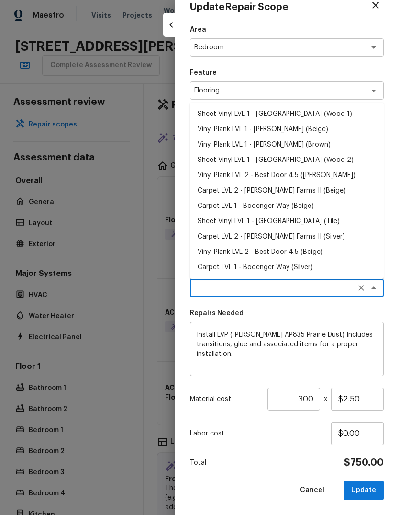
click at [257, 238] on li "Carpet LVL 2 - Abshire Farms II (Silver)" at bounding box center [287, 236] width 194 height 15
type textarea "Carpet LVL 2 - Abshire Farms II (Silver)"
type textarea "Install new carpet (Abshire Farms II - 929 Thin Ice) at all previously carpeted…"
type input "$1.68"
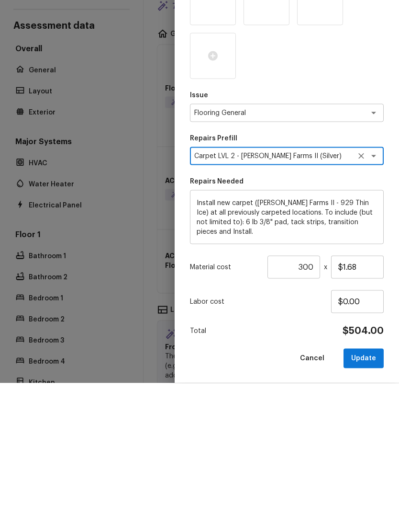
click at [369, 480] on button "Update" at bounding box center [364, 490] width 40 height 20
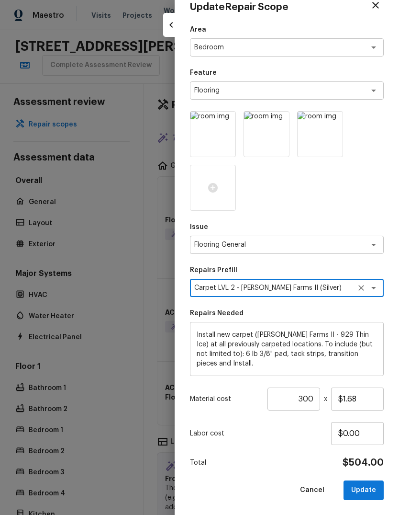
scroll to position [0, 0]
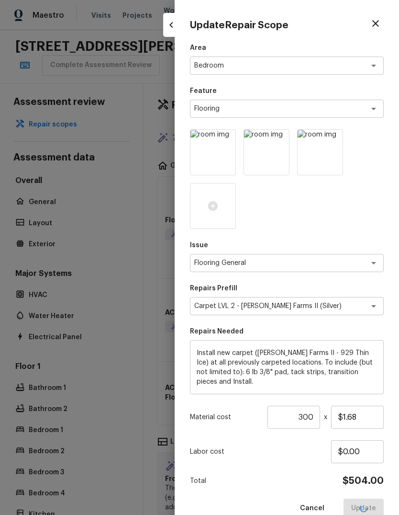
type input "1"
type input "$0.00"
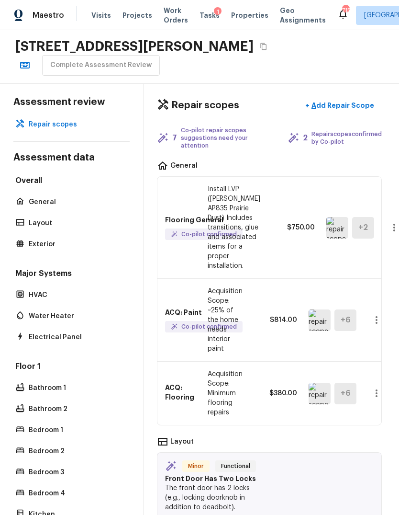
click at [389, 233] on icon "button" at bounding box center [394, 227] width 11 height 11
click at [358, 261] on li "Edit" at bounding box center [369, 261] width 45 height 29
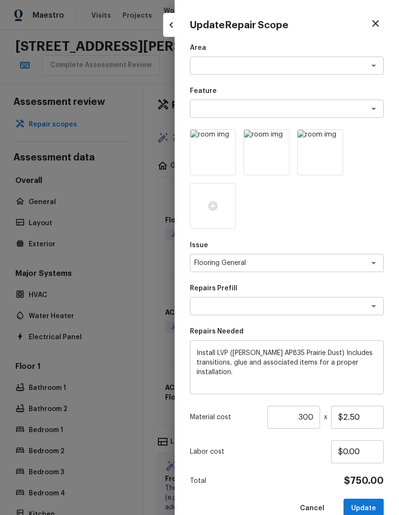
click at [314, 509] on button "Cancel" at bounding box center [312, 508] width 40 height 20
type input "1"
type input "$0.00"
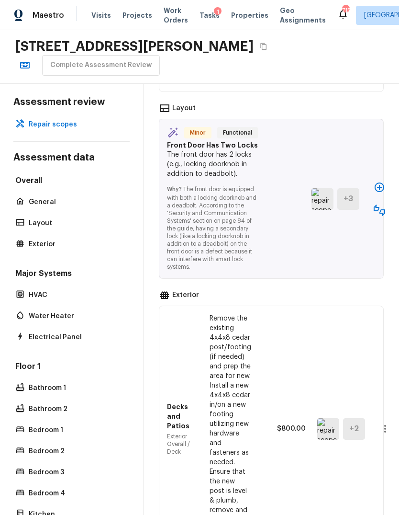
scroll to position [333, 0]
click at [326, 210] on img at bounding box center [323, 199] width 22 height 22
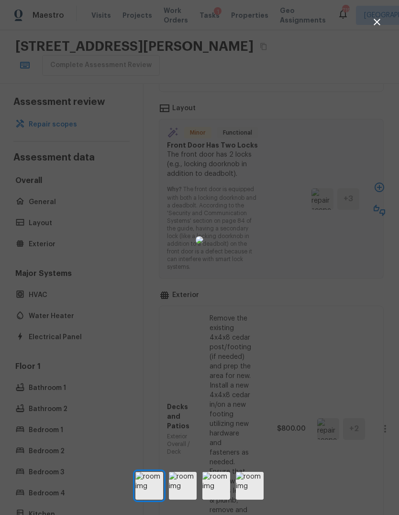
click at [203, 244] on img at bounding box center [200, 240] width 8 height 8
click at [188, 499] on img at bounding box center [183, 485] width 28 height 28
click at [216, 499] on img at bounding box center [216, 485] width 28 height 28
click at [248, 499] on img at bounding box center [250, 485] width 28 height 28
click at [392, 344] on div at bounding box center [199, 239] width 399 height 449
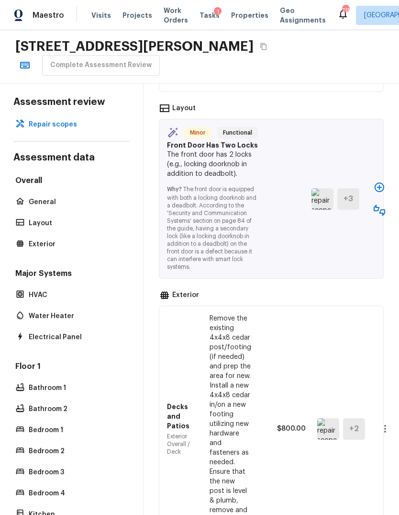
click at [384, 216] on icon "button" at bounding box center [379, 209] width 11 height 11
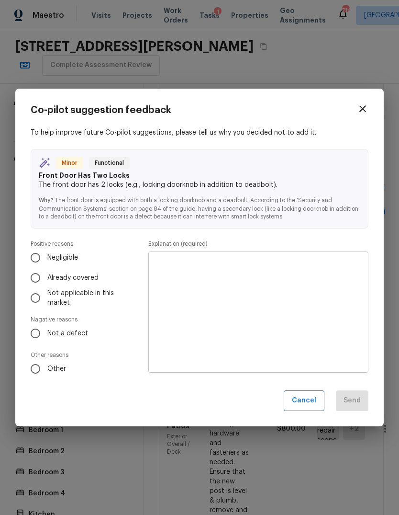
click at [34, 343] on input "Not a defect" at bounding box center [35, 333] width 20 height 20
radio input "true"
click at [176, 287] on textarea at bounding box center [258, 311] width 207 height 105
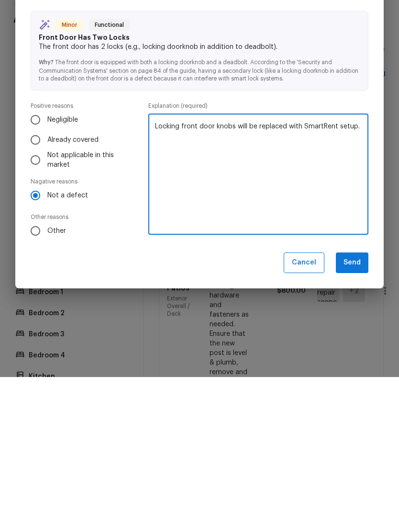
scroll to position [36, 0]
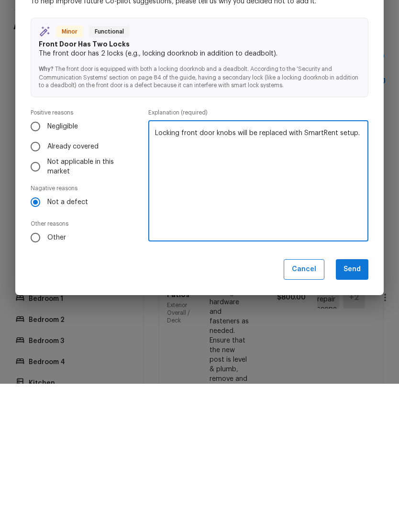
type textarea "Locking front door knobs will be replaced with SmartRent setup."
click at [360, 390] on button "Send" at bounding box center [352, 400] width 33 height 21
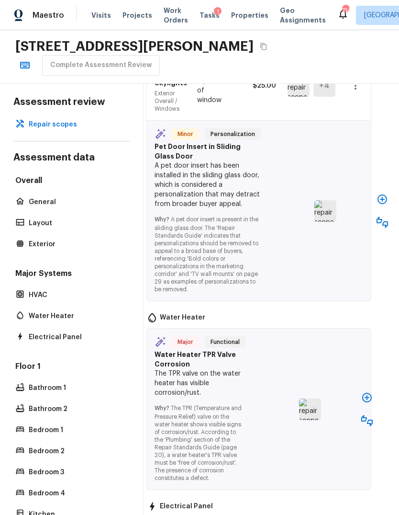
scroll to position [1611, 12]
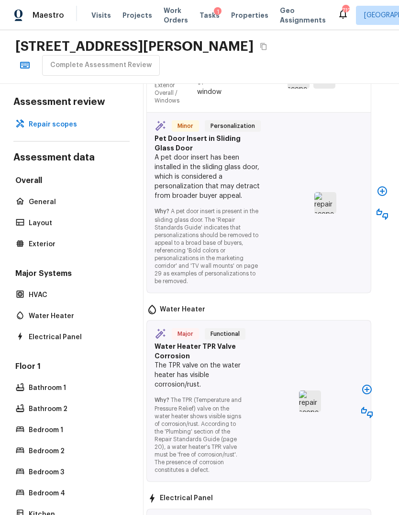
click at [327, 213] on img at bounding box center [325, 203] width 22 height 22
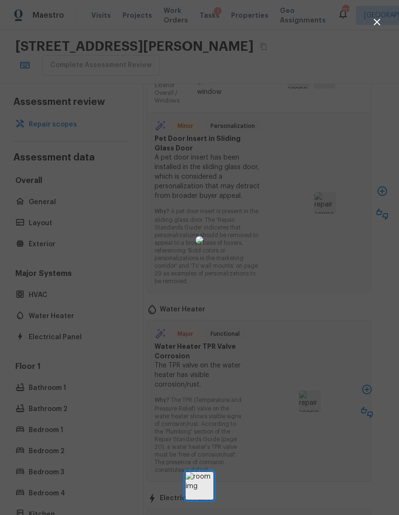
click at [394, 317] on div at bounding box center [199, 239] width 399 height 449
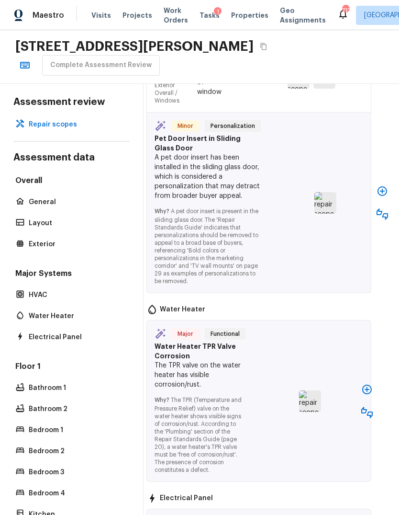
click at [373, 224] on button "button" at bounding box center [382, 213] width 19 height 19
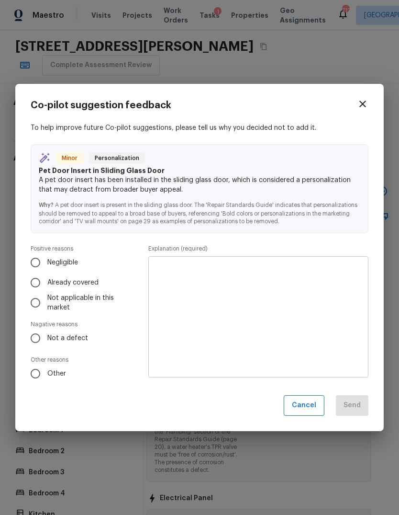
click at [368, 110] on icon "button" at bounding box center [362, 103] width 11 height 11
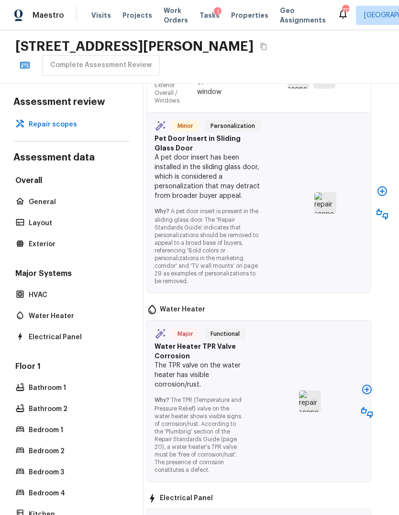
click at [385, 197] on icon "button" at bounding box center [382, 190] width 11 height 11
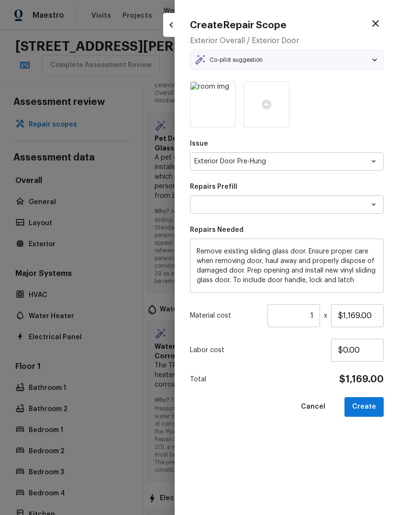
type textarea "Replace Sliding Glass Door"
click at [317, 407] on button "Cancel" at bounding box center [313, 407] width 40 height 20
type input "$0.00"
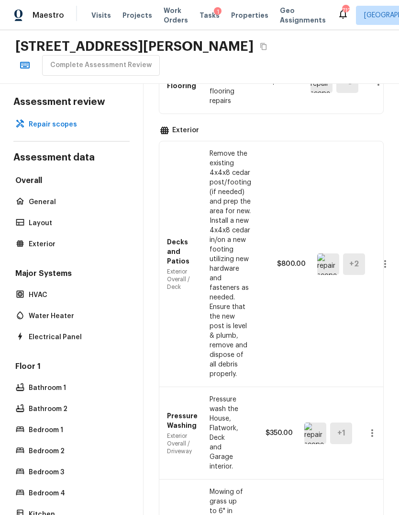
scroll to position [311, 0]
click at [324, 275] on img at bounding box center [328, 264] width 22 height 22
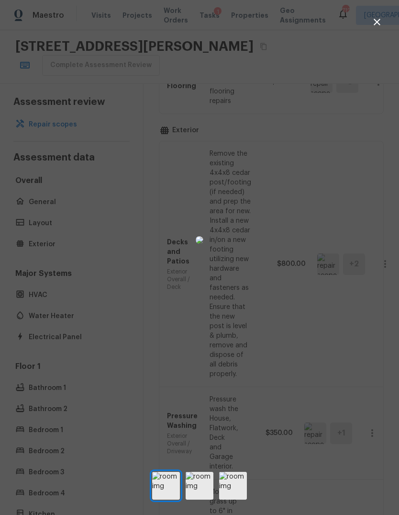
click at [205, 499] on img at bounding box center [200, 485] width 28 height 28
click at [237, 499] on img at bounding box center [233, 485] width 28 height 28
click at [383, 19] on button "button" at bounding box center [377, 21] width 19 height 19
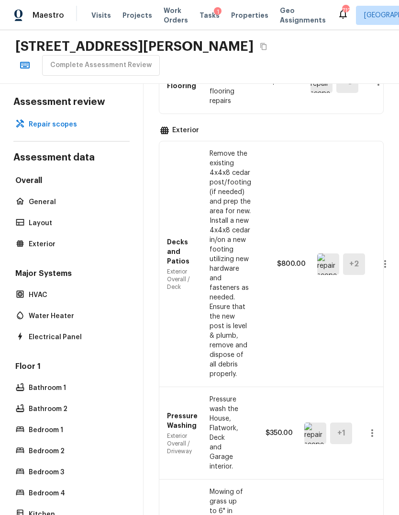
click at [386, 269] on icon "button" at bounding box center [385, 263] width 11 height 11
click at [359, 365] on li "Remove" at bounding box center [362, 360] width 62 height 29
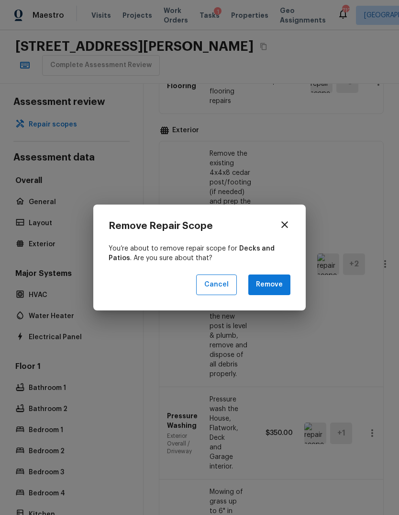
click at [271, 295] on button "Remove" at bounding box center [269, 284] width 42 height 21
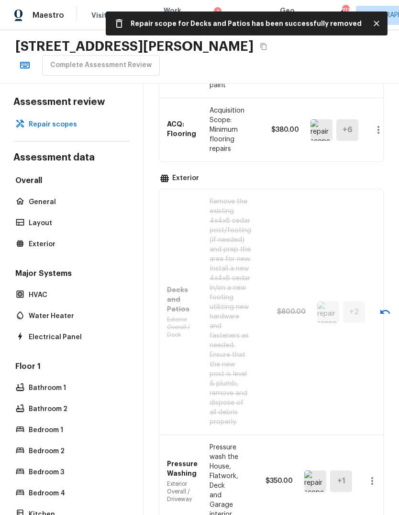
click at [393, 373] on div "Repair scopes + Add Repair Scope 6 Co-pilot repair scopes suggestions need your…" at bounding box center [272, 301] width 256 height 448
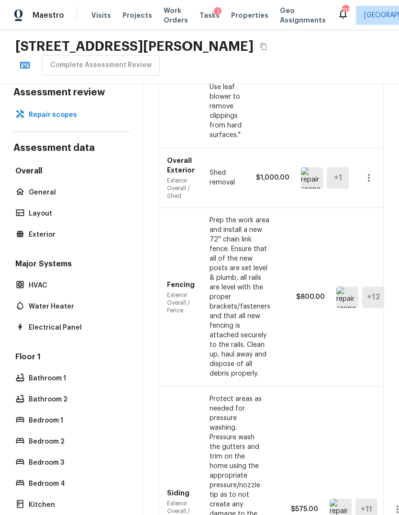
scroll to position [1059, 0]
click at [369, 182] on icon "button" at bounding box center [369, 179] width 2 height 8
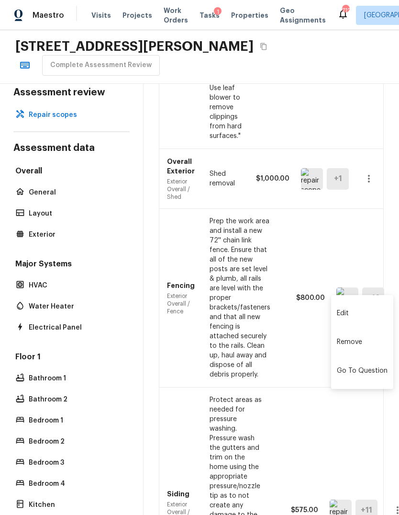
click at [353, 341] on li "Remove" at bounding box center [362, 341] width 62 height 29
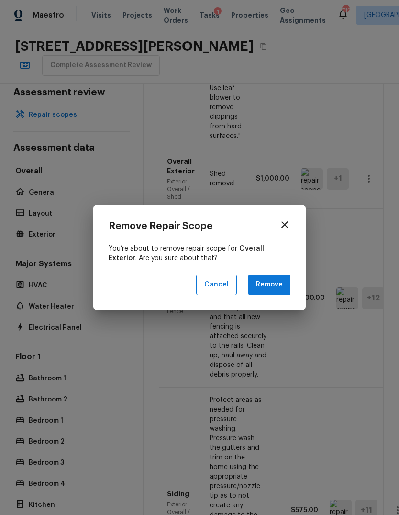
click at [273, 295] on button "Remove" at bounding box center [269, 284] width 42 height 21
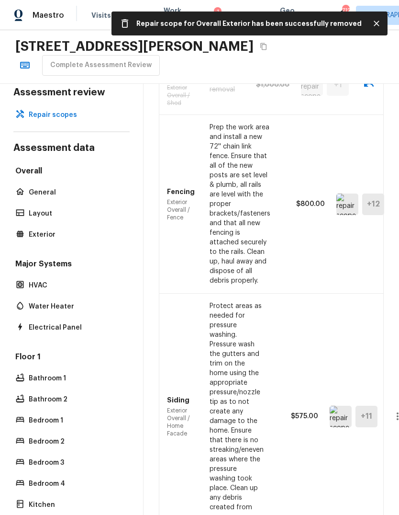
scroll to position [1153, 0]
click at [342, 215] on img at bounding box center [348, 205] width 22 height 22
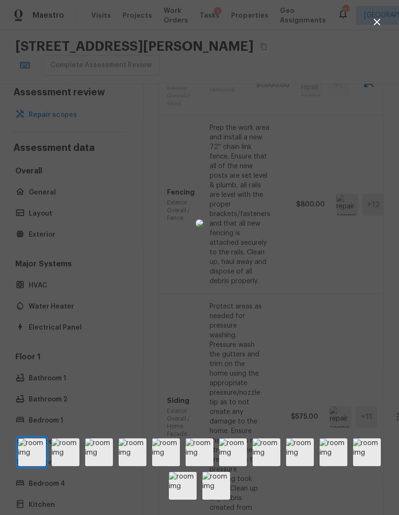
click at [377, 24] on icon "button" at bounding box center [376, 21] width 11 height 11
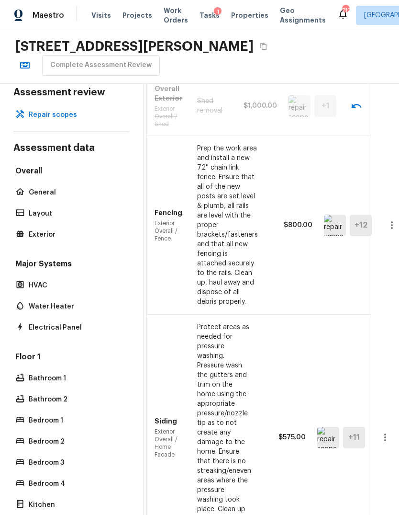
scroll to position [1133, 12]
click at [393, 230] on icon "button" at bounding box center [391, 224] width 11 height 11
click at [350, 390] on li "Remove" at bounding box center [362, 387] width 62 height 29
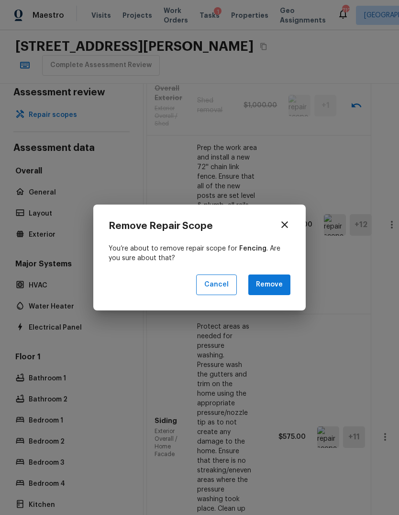
click at [273, 295] on button "Remove" at bounding box center [269, 284] width 42 height 21
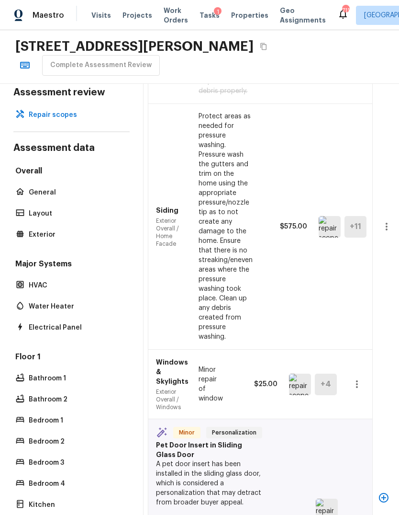
scroll to position [1343, 11]
click at [386, 232] on icon "button" at bounding box center [386, 225] width 11 height 11
click at [348, 365] on li "Edit" at bounding box center [362, 360] width 62 height 29
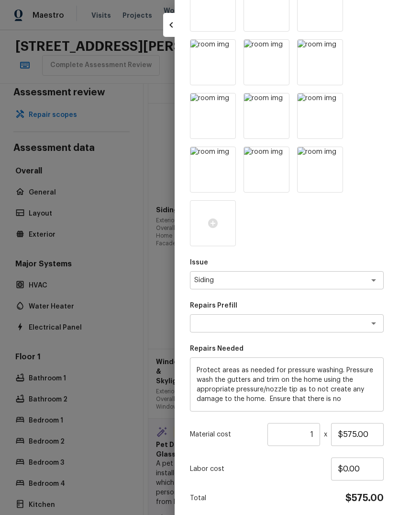
scroll to position [143, 0]
click at [375, 435] on input "$575.00" at bounding box center [357, 434] width 53 height 23
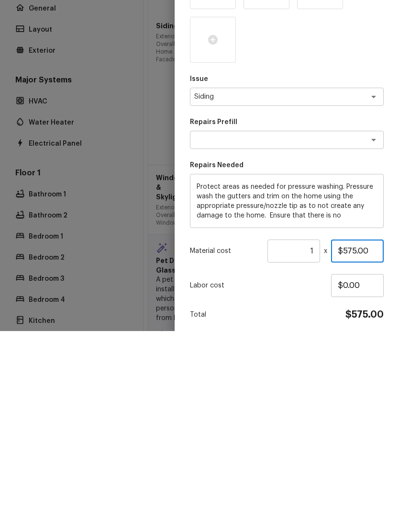
scroll to position [36, 0]
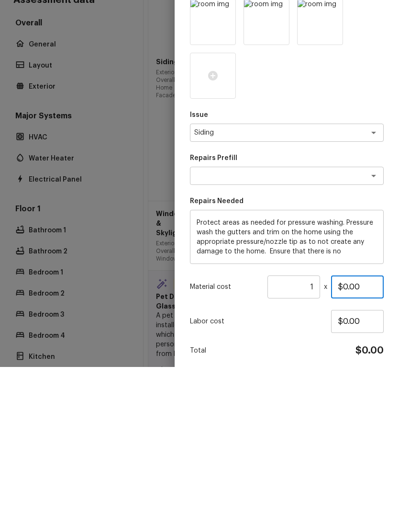
click at [370, 423] on input "$0.00" at bounding box center [357, 434] width 53 height 23
type input "$100.00"
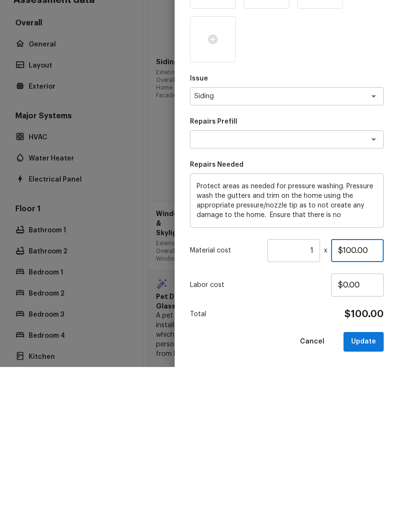
scroll to position [179, 0]
click at [366, 480] on button "Update" at bounding box center [364, 490] width 40 height 20
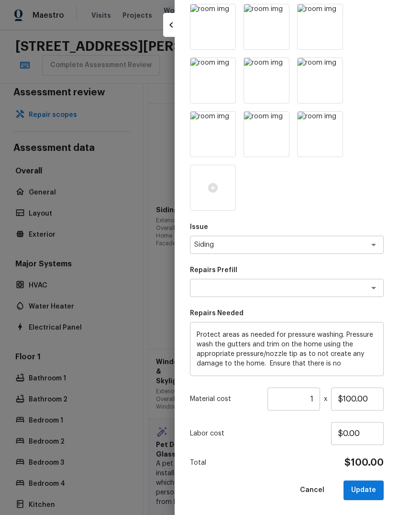
scroll to position [143, 0]
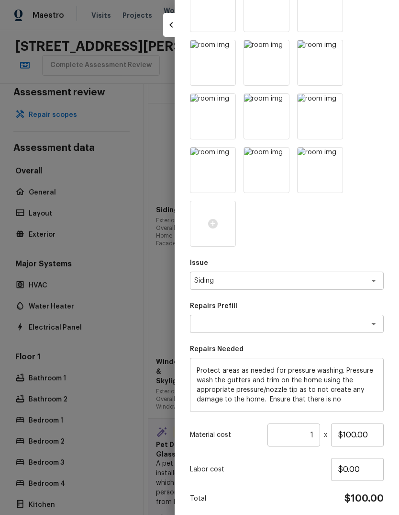
type input "$0.00"
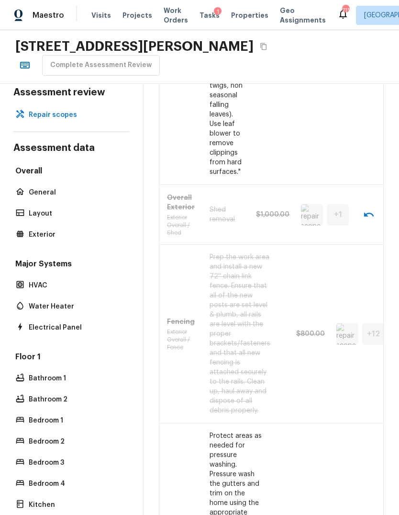
scroll to position [1116, 0]
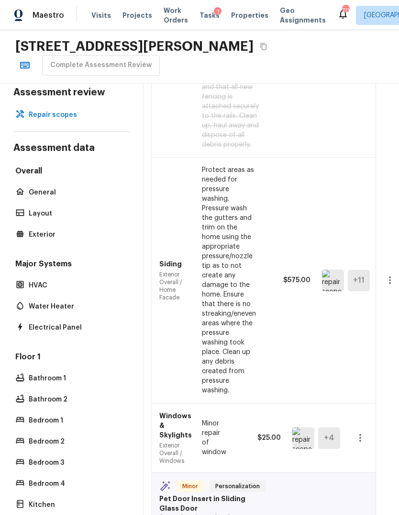
click at [394, 286] on icon "button" at bounding box center [389, 279] width 11 height 11
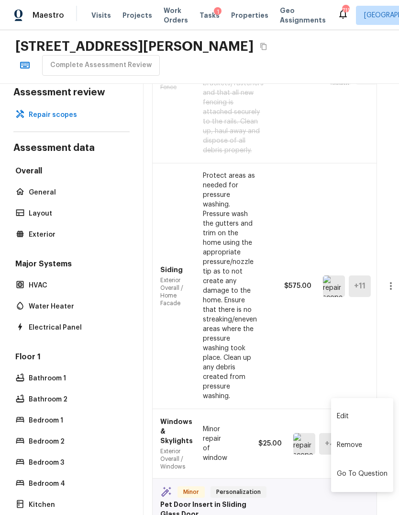
click at [394, 383] on div at bounding box center [199, 257] width 399 height 515
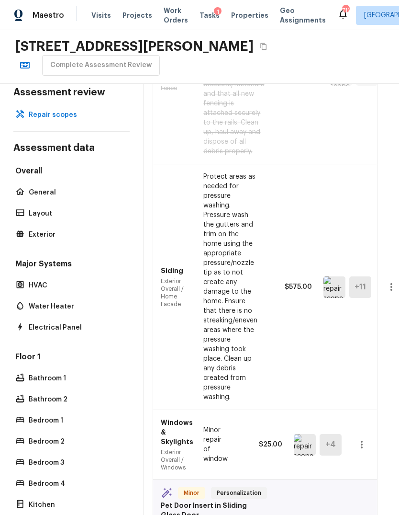
scroll to position [1282, 6]
click at [394, 293] on icon "button" at bounding box center [391, 286] width 11 height 11
click at [352, 453] on li "Remove" at bounding box center [362, 450] width 62 height 29
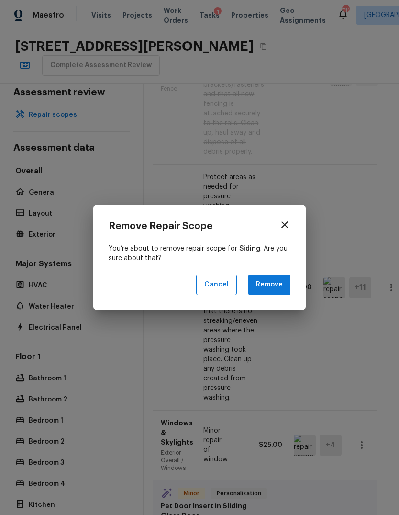
click at [273, 295] on button "Remove" at bounding box center [269, 284] width 42 height 21
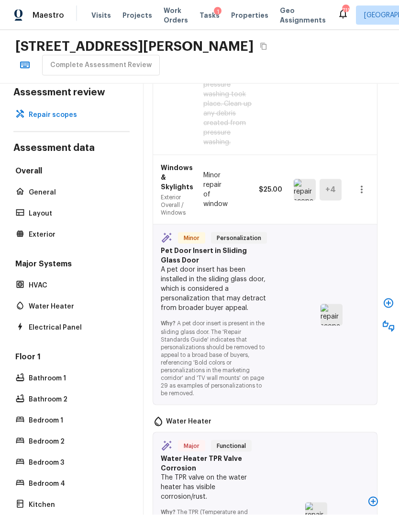
scroll to position [1530, 6]
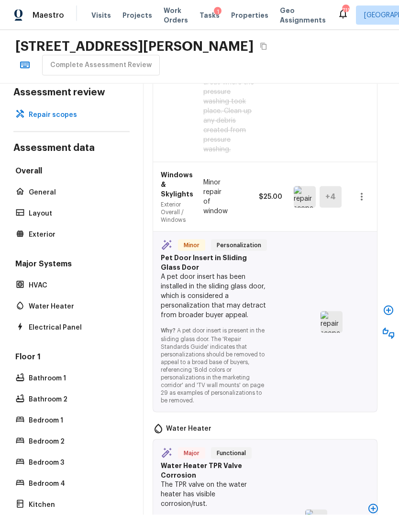
click at [307, 208] on img at bounding box center [305, 197] width 22 height 22
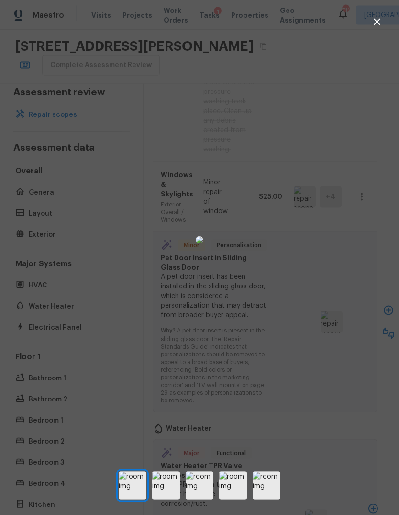
scroll to position [35, 0]
click at [167, 497] on img at bounding box center [166, 485] width 28 height 28
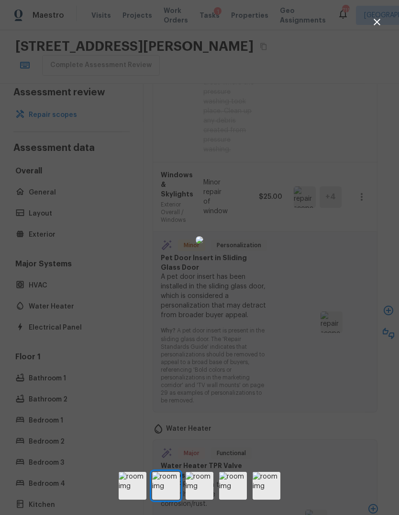
click at [199, 494] on img at bounding box center [200, 485] width 28 height 28
click at [232, 499] on img at bounding box center [233, 485] width 28 height 28
click at [270, 496] on img at bounding box center [267, 485] width 28 height 28
click at [377, 19] on icon "button" at bounding box center [376, 21] width 11 height 11
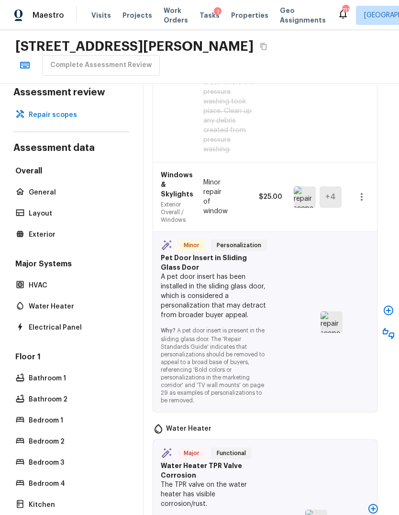
click at [364, 202] on icon "button" at bounding box center [361, 196] width 11 height 11
click at [353, 326] on li "Remove" at bounding box center [362, 324] width 62 height 29
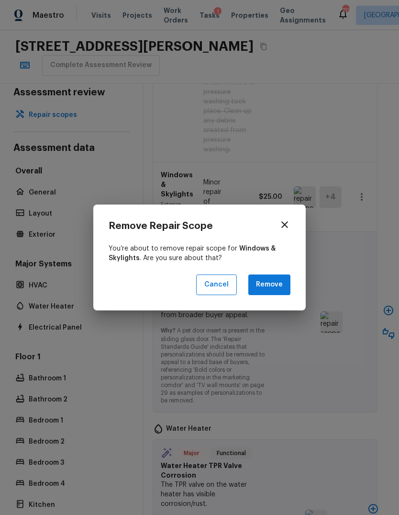
click at [279, 283] on button "Remove" at bounding box center [269, 284] width 42 height 21
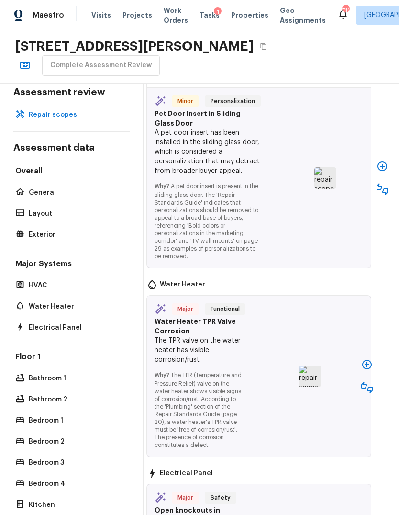
scroll to position [1673, 12]
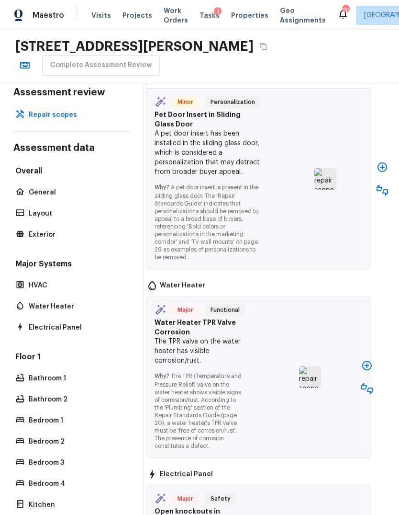
click at [383, 172] on icon "button" at bounding box center [383, 167] width 10 height 10
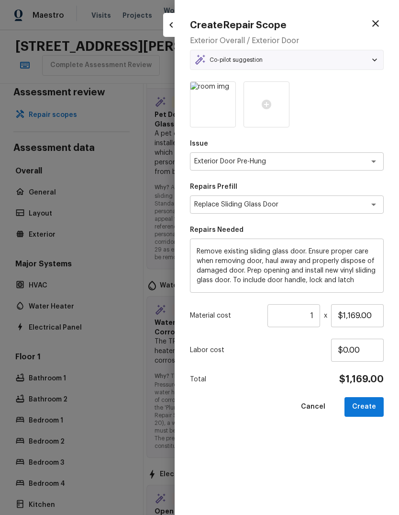
click at [376, 21] on icon "button" at bounding box center [375, 23] width 11 height 11
type input "$0.00"
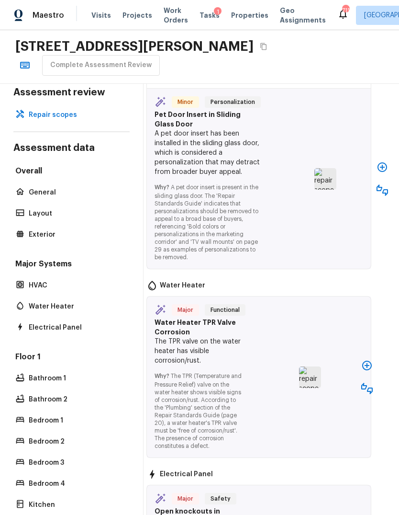
click at [386, 200] on button "button" at bounding box center [382, 189] width 19 height 19
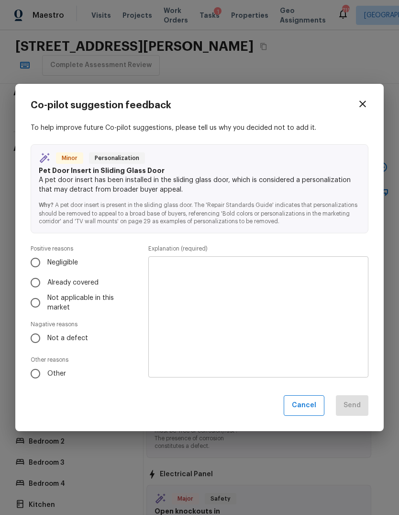
click at [35, 340] on input "Not a defect" at bounding box center [35, 338] width 20 height 20
radio input "true"
click at [187, 270] on textarea at bounding box center [258, 316] width 207 height 105
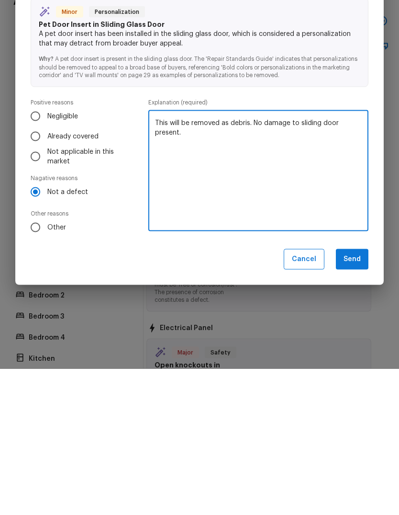
scroll to position [36, 0]
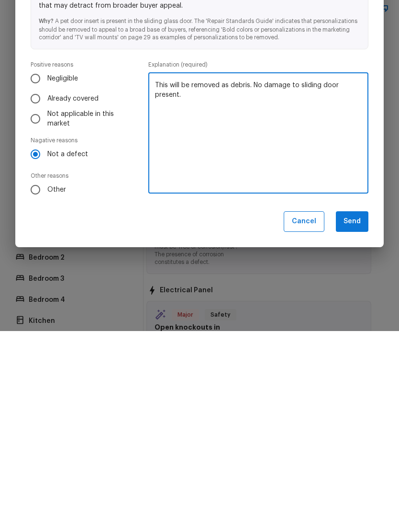
type textarea "This will be removed as debris. No damage to sliding door present."
click at [351, 395] on button "Send" at bounding box center [352, 405] width 33 height 21
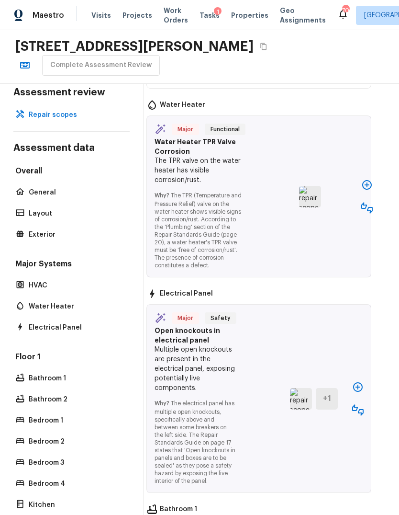
click at [308, 207] on img at bounding box center [310, 197] width 22 height 22
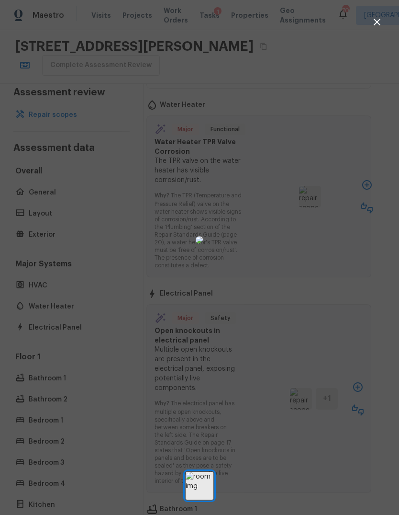
click at [383, 24] on button "button" at bounding box center [377, 21] width 19 height 19
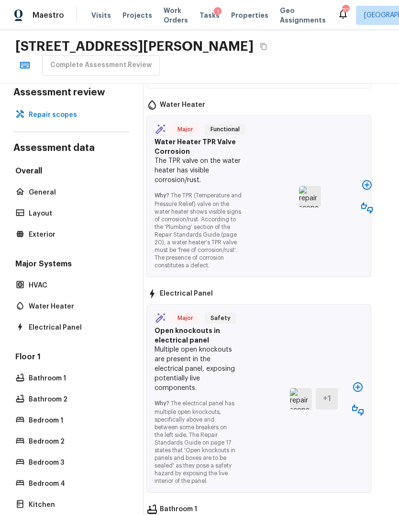
click at [370, 190] on icon "button" at bounding box center [367, 185] width 10 height 10
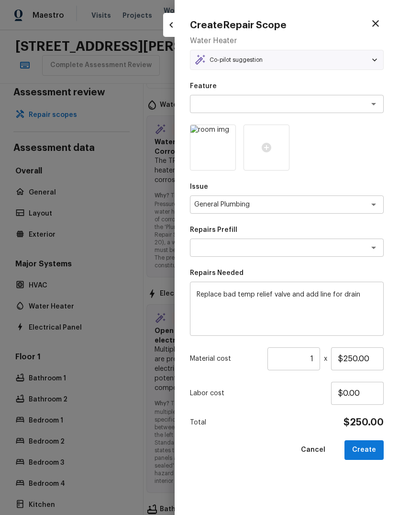
type textarea "Water Heater TP line"
click at [374, 358] on input "$250.00" at bounding box center [357, 358] width 53 height 23
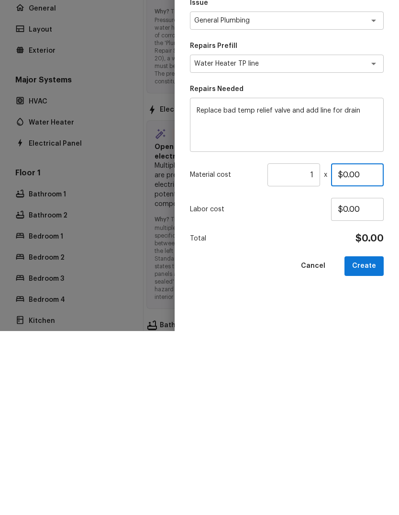
click at [373, 347] on input "$0.00" at bounding box center [357, 358] width 53 height 23
type input "$100.00"
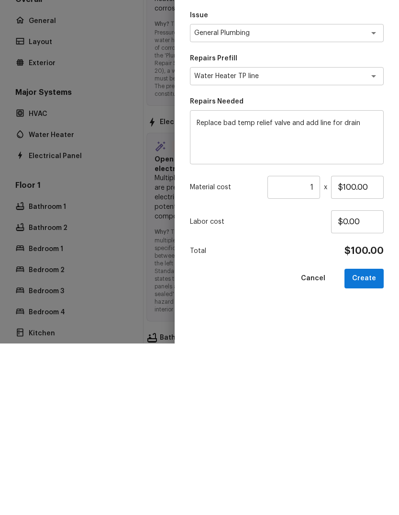
click at [370, 290] on textarea "Replace bad temp relief valve and add line for drain" at bounding box center [287, 309] width 180 height 38
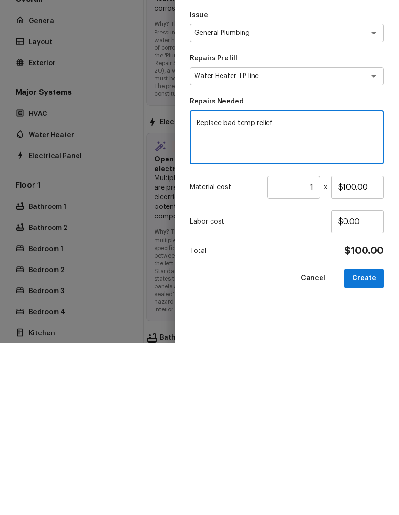
type textarea "Replace bad"
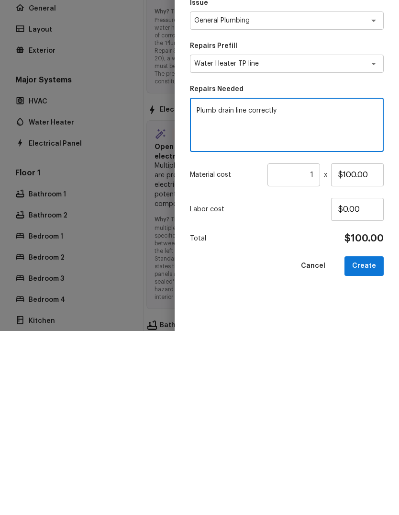
type textarea "Plumb drain line correctly"
click at [370, 440] on button "Create" at bounding box center [364, 450] width 39 height 20
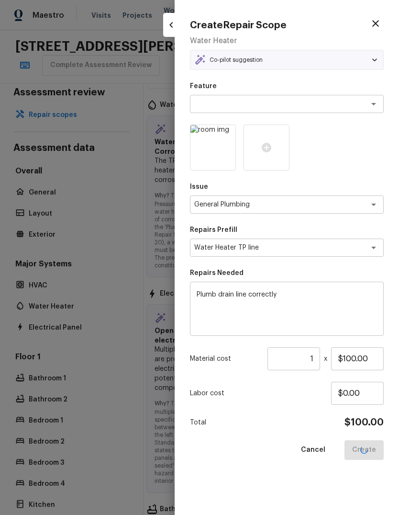
type input "$0.00"
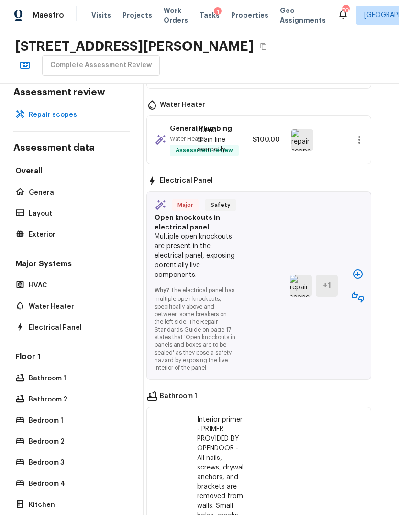
click at [303, 296] on img at bounding box center [301, 286] width 22 height 22
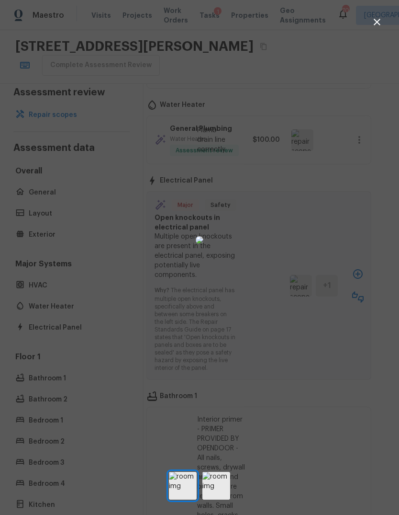
click at [217, 499] on img at bounding box center [216, 485] width 28 height 28
click at [381, 20] on icon "button" at bounding box center [376, 21] width 11 height 11
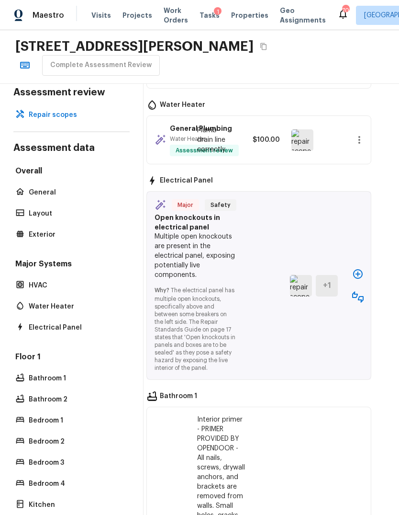
click at [361, 306] on button "button" at bounding box center [357, 296] width 19 height 19
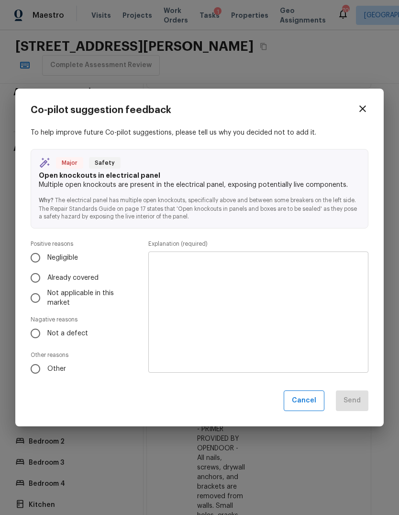
click at [36, 335] on input "Not a defect" at bounding box center [35, 333] width 20 height 20
radio input "true"
click at [34, 370] on input "Other" at bounding box center [35, 369] width 20 height 20
radio input "true"
radio input "false"
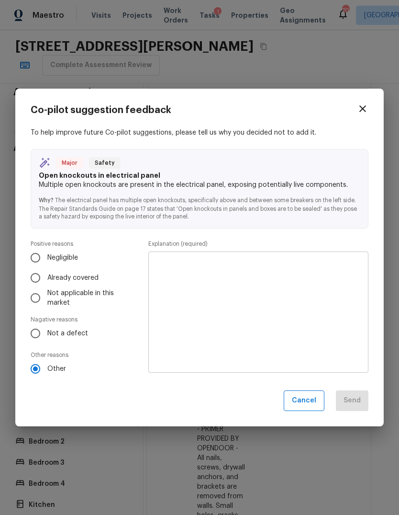
click at [188, 266] on textarea at bounding box center [258, 311] width 207 height 105
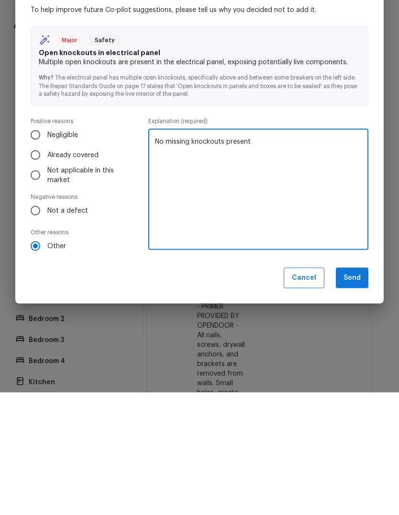
type textarea "No missing knockouts present"
click at [356, 390] on button "Send" at bounding box center [352, 400] width 33 height 21
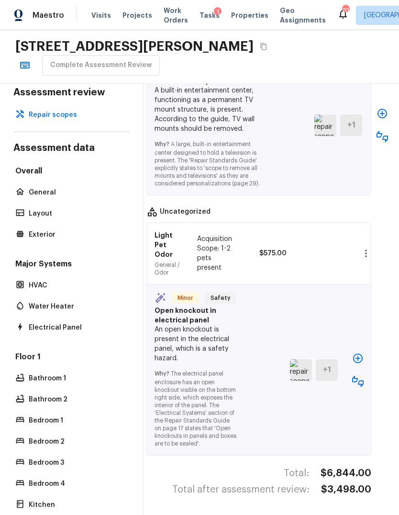
scroll to position [2495, 12]
click at [303, 365] on img at bounding box center [301, 370] width 22 height 22
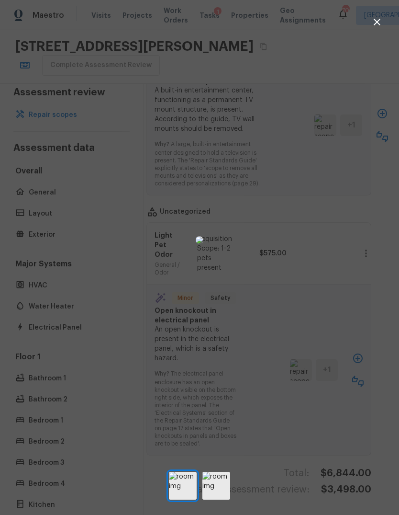
click at [215, 499] on img at bounding box center [216, 485] width 28 height 28
click at [376, 17] on icon "button" at bounding box center [376, 21] width 11 height 11
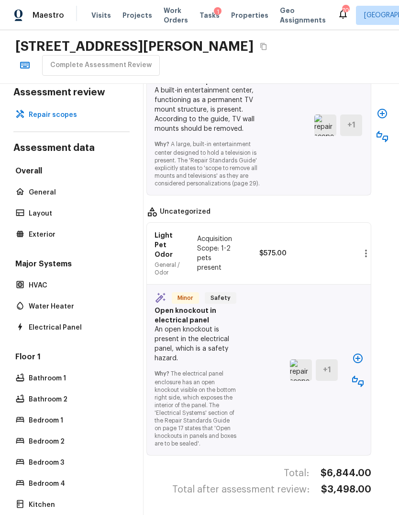
click at [360, 375] on icon "button" at bounding box center [357, 380] width 11 height 11
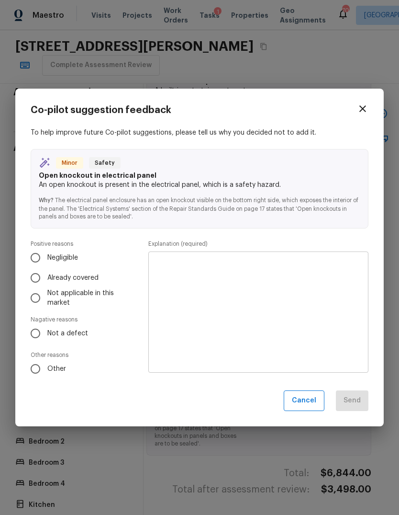
click at [41, 370] on input "Other" at bounding box center [35, 369] width 20 height 20
radio input "true"
click at [211, 282] on textarea at bounding box center [258, 311] width 207 height 105
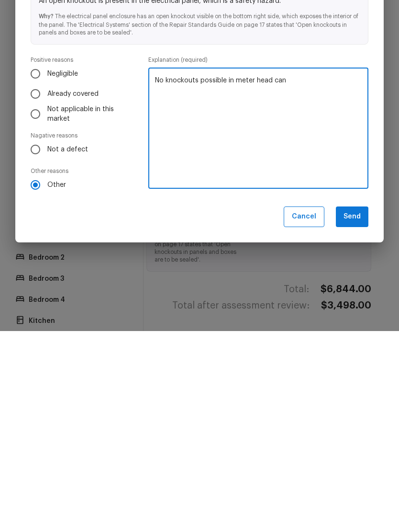
type textarea "No knockouts possible in meter head can"
click at [357, 390] on button "Send" at bounding box center [352, 400] width 33 height 21
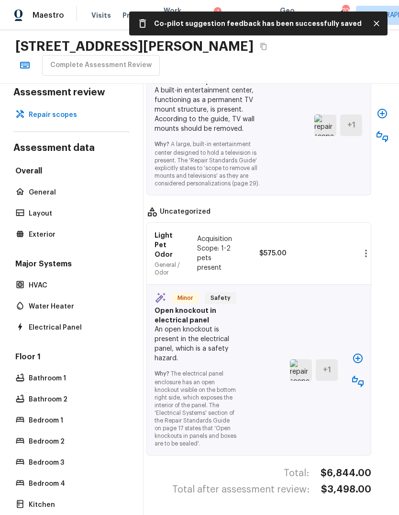
scroll to position [2317, 12]
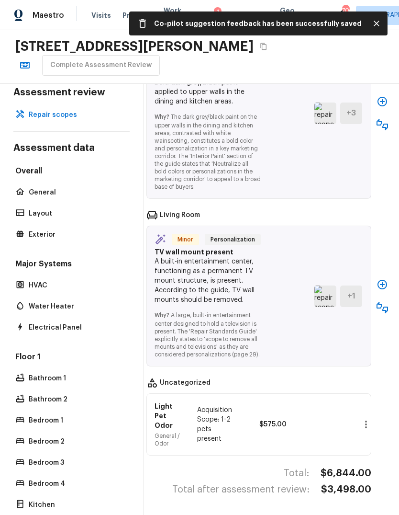
click at [325, 300] on img at bounding box center [325, 296] width 22 height 22
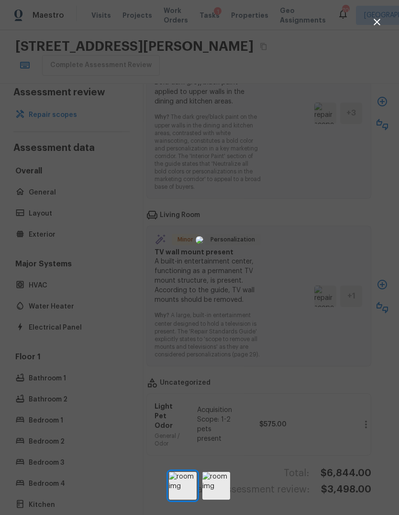
click at [375, 29] on button "button" at bounding box center [377, 21] width 19 height 19
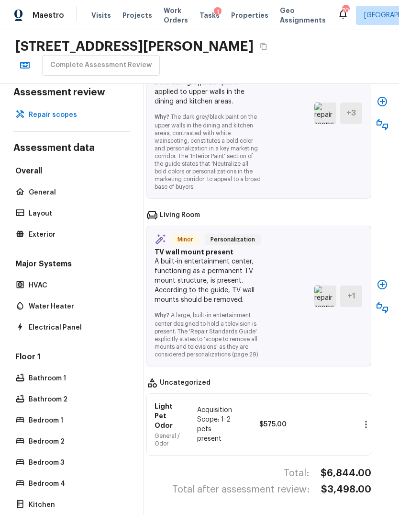
click at [384, 313] on icon "button" at bounding box center [382, 307] width 11 height 11
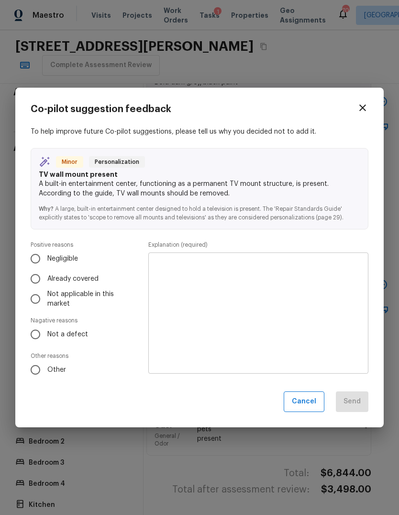
click at [34, 260] on input "Negligible" at bounding box center [35, 258] width 20 height 20
radio input "true"
click at [194, 269] on textarea at bounding box center [258, 312] width 207 height 105
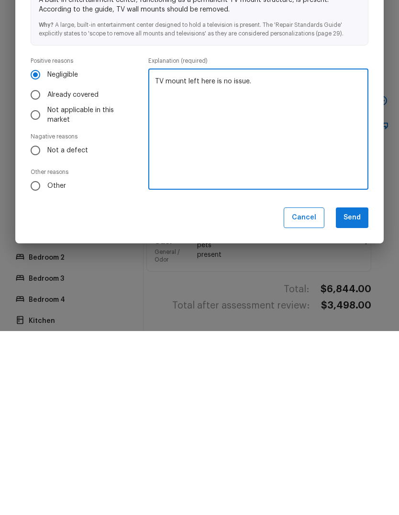
type textarea "TV mount left here is no issue."
click at [357, 391] on button "Send" at bounding box center [352, 401] width 33 height 21
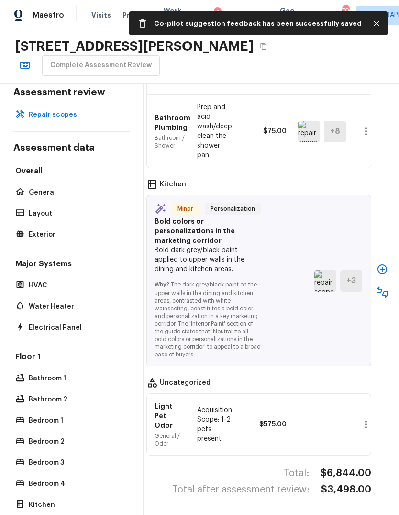
scroll to position [2142, 12]
click at [386, 302] on button "button" at bounding box center [382, 291] width 19 height 19
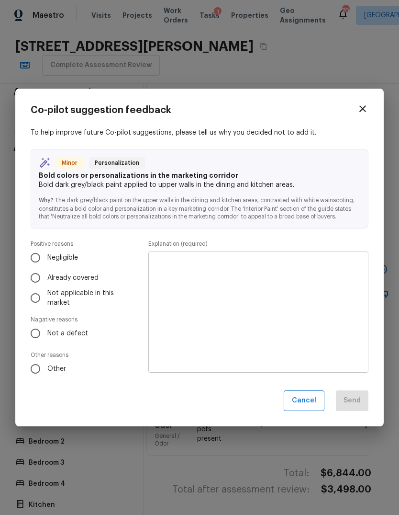
click at [310, 402] on button "Cancel" at bounding box center [304, 400] width 41 height 21
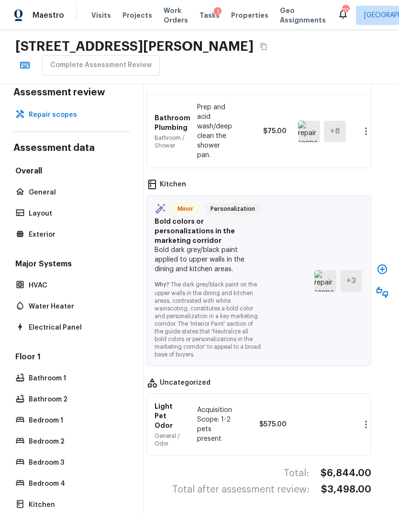
click at [383, 275] on icon "button" at bounding box center [382, 268] width 11 height 11
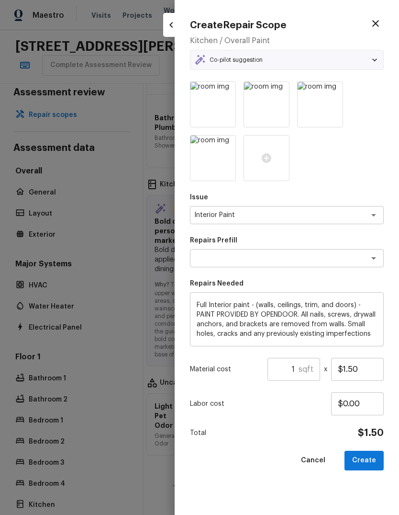
type textarea "Full Interior Paint LABOR ONLY"
click at [297, 367] on input "1" at bounding box center [283, 369] width 31 height 23
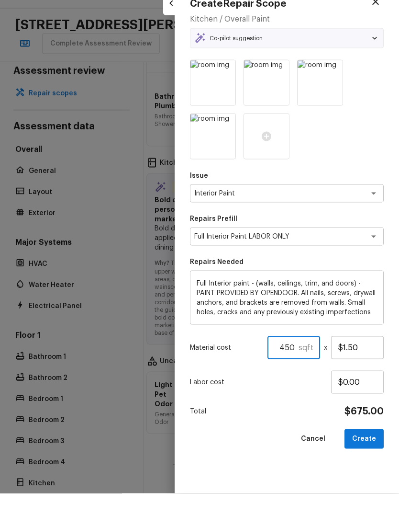
scroll to position [10, 0]
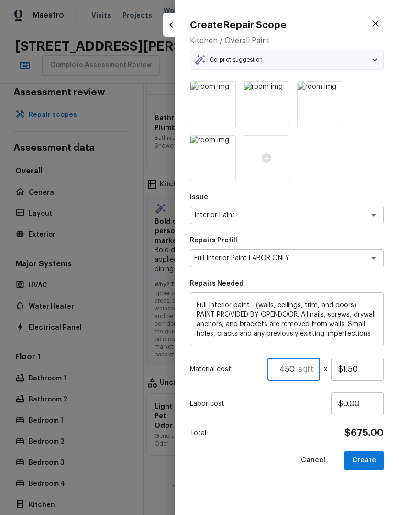
click at [370, 256] on icon "Open" at bounding box center [373, 257] width 11 height 11
type input "450"
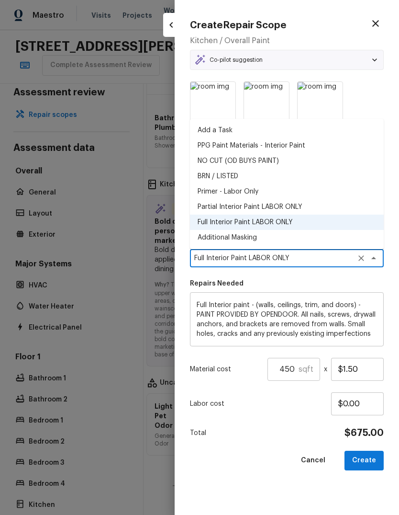
click at [253, 207] on li "Partial Interior Paint LABOR ONLY" at bounding box center [287, 206] width 194 height 15
type textarea "Partial Interior Paint LABOR ONLY"
type textarea "Partial Interior paint - Prep, mask, and paint specified interior areas. Ensure…"
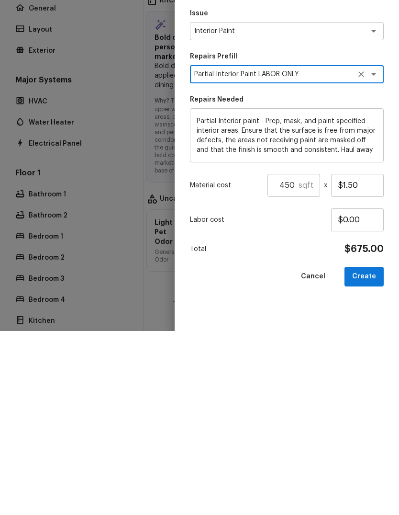
scroll to position [36, 0]
click at [367, 450] on button "Create" at bounding box center [364, 460] width 39 height 20
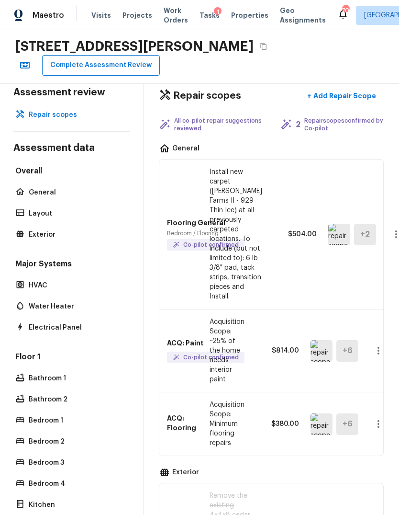
scroll to position [0, 0]
click at [82, 55] on button "Complete Assessment Review" at bounding box center [101, 65] width 118 height 21
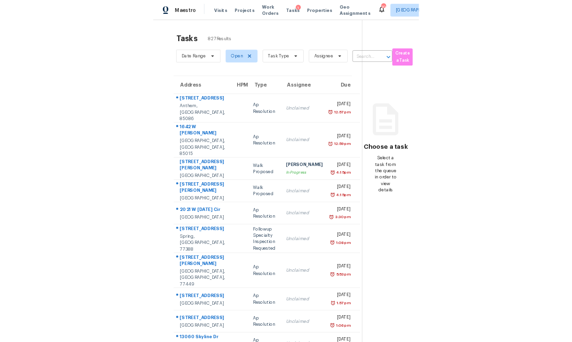
scroll to position [24, 0]
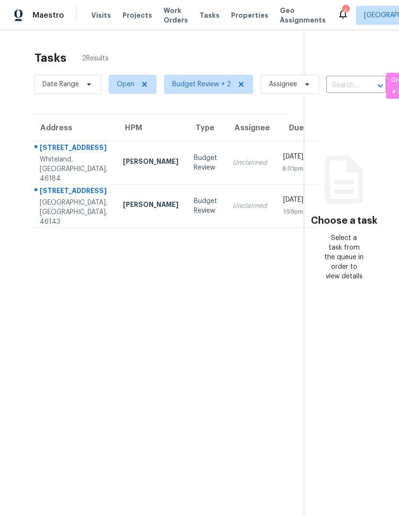
scroll to position [-78, 0]
click at [89, 155] on div "[STREET_ADDRESS]" at bounding box center [74, 149] width 68 height 12
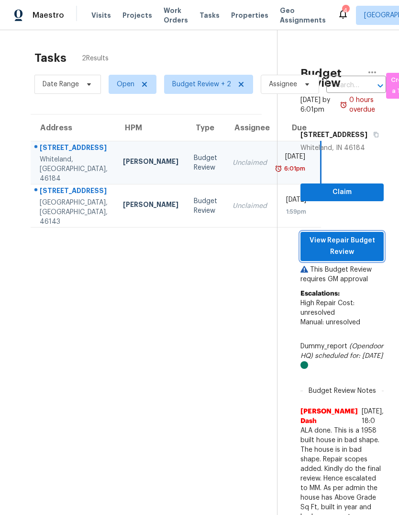
click at [358, 258] on span "View Repair Budget Review" at bounding box center [342, 246] width 68 height 23
